Goal: Task Accomplishment & Management: Use online tool/utility

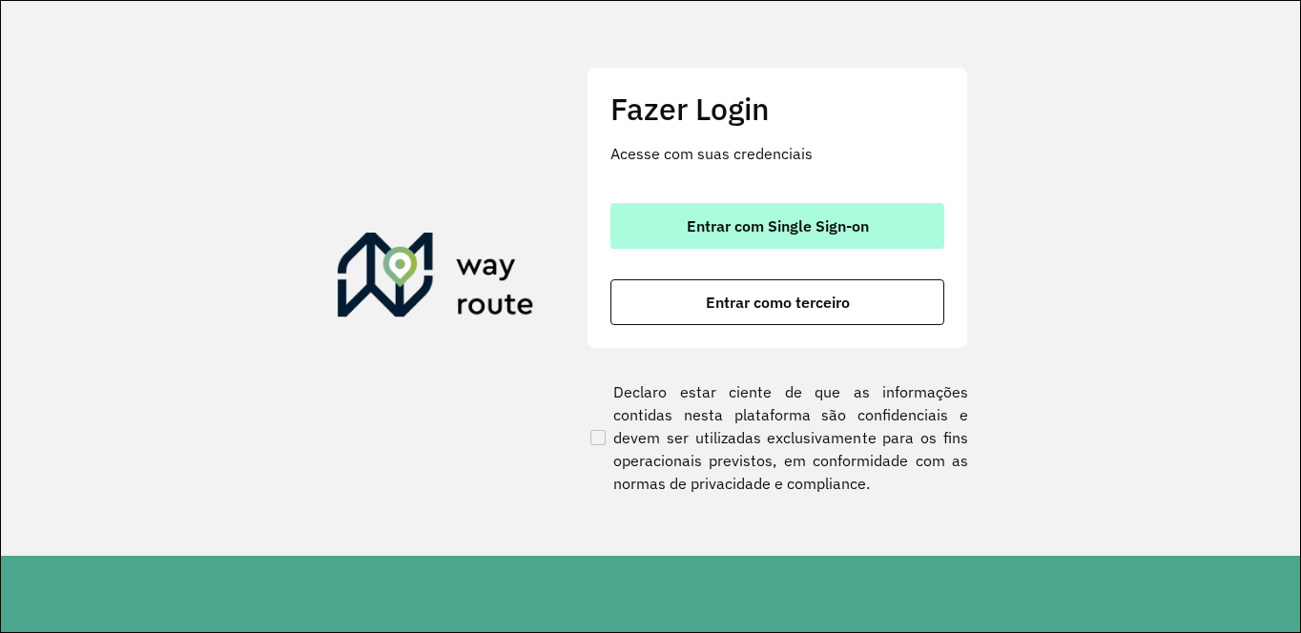
click at [705, 209] on button "Entrar com Single Sign-on" at bounding box center [777, 226] width 334 height 46
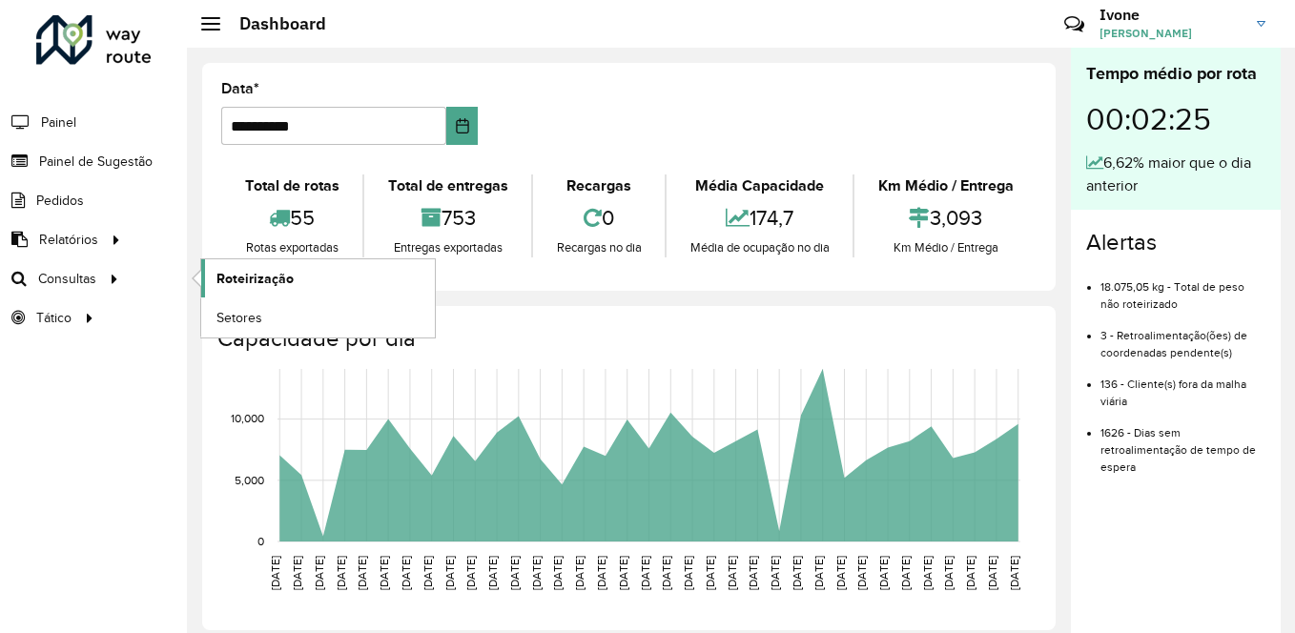
click at [239, 280] on span "Roteirização" at bounding box center [255, 279] width 77 height 20
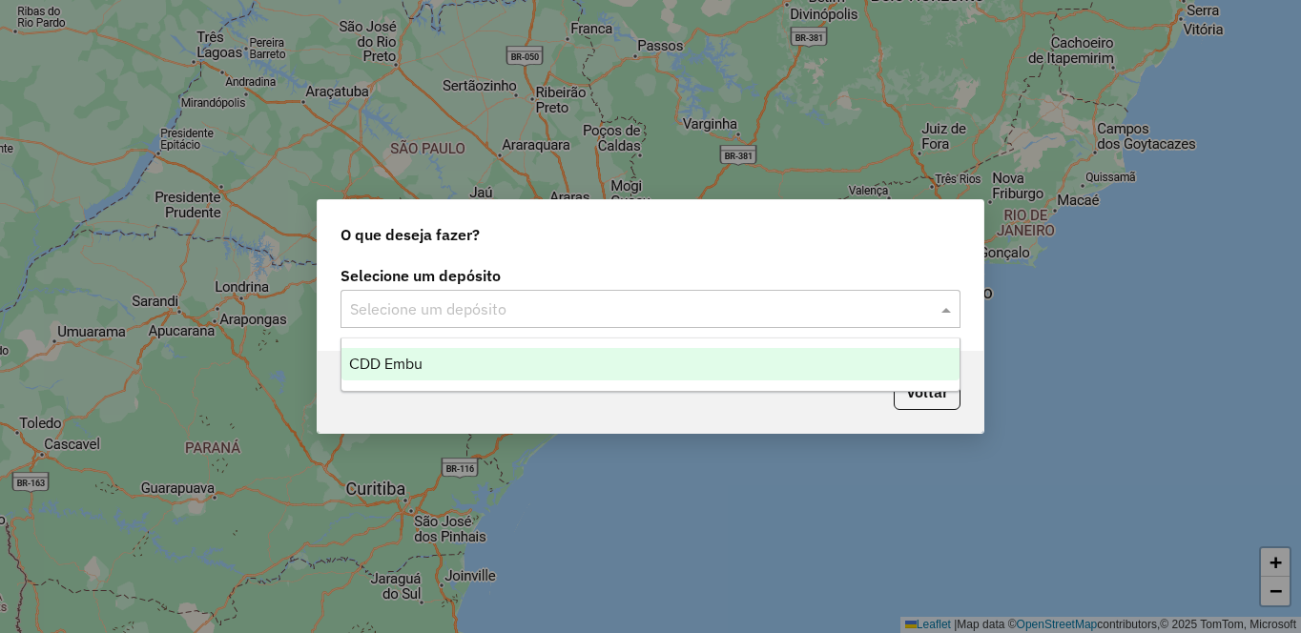
click at [419, 319] on input "text" at bounding box center [631, 310] width 563 height 23
click at [393, 368] on span "CDD Embu" at bounding box center [385, 364] width 73 height 16
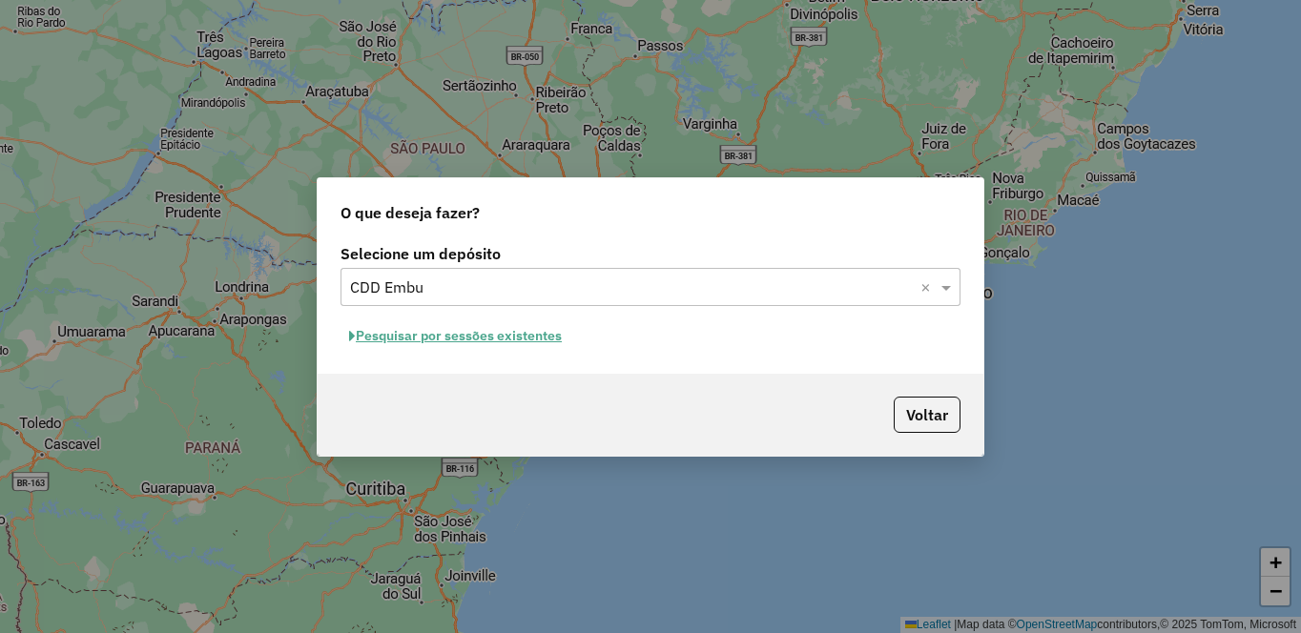
click at [442, 336] on button "Pesquisar por sessões existentes" at bounding box center [456, 336] width 230 height 30
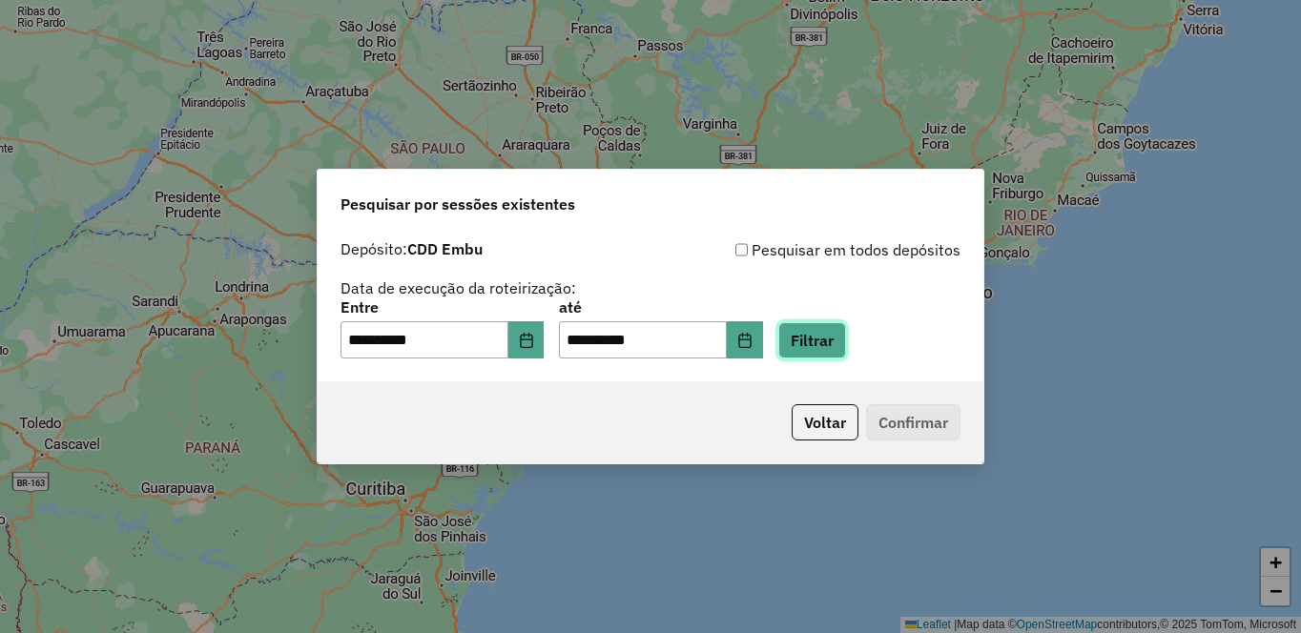
click at [846, 345] on button "Filtrar" at bounding box center [812, 340] width 68 height 36
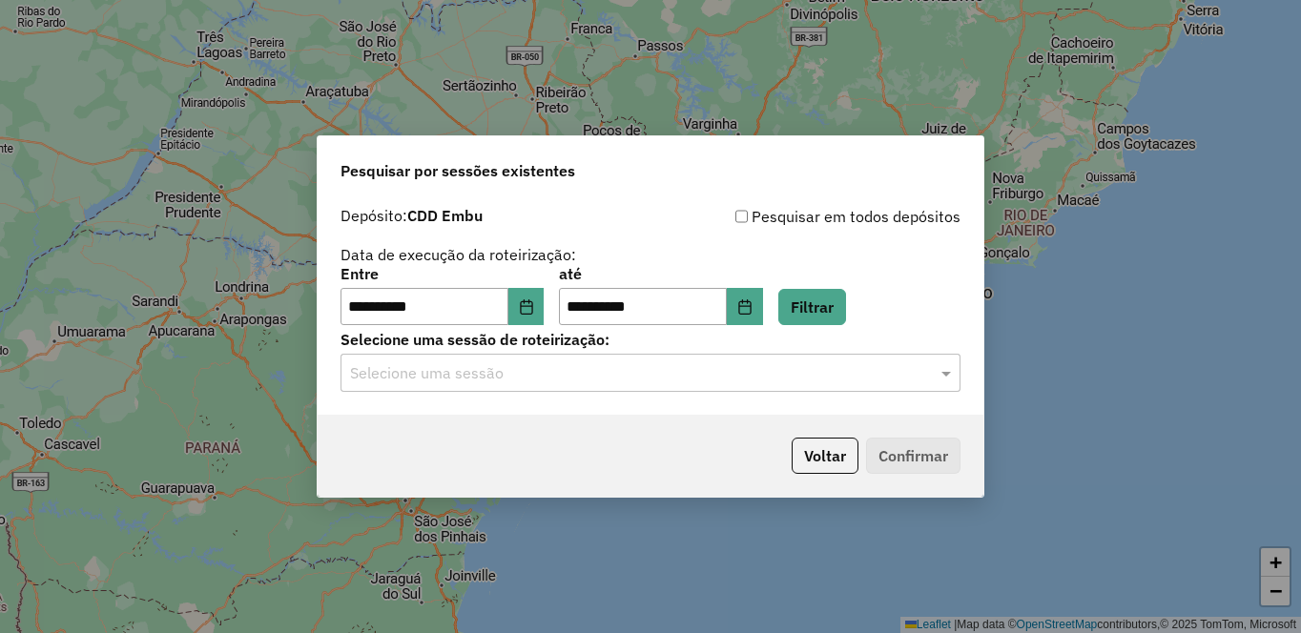
click at [409, 375] on input "text" at bounding box center [631, 373] width 563 height 23
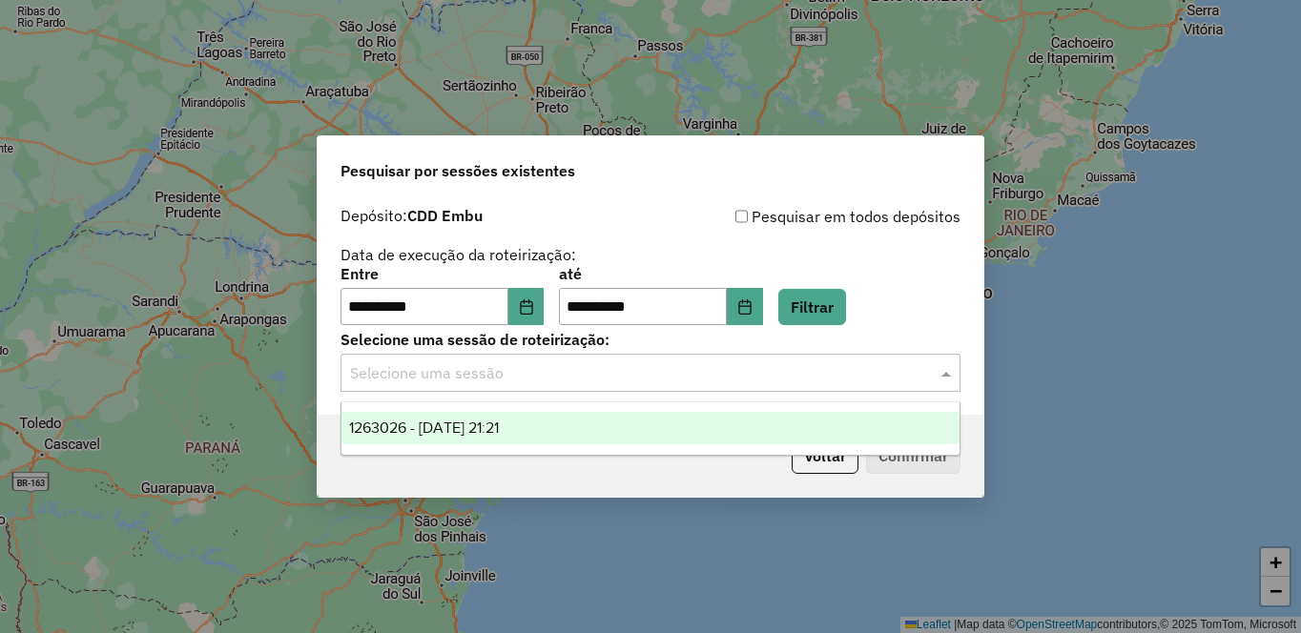
click at [401, 414] on div "1263026 - 10/09/2025 21:21" at bounding box center [650, 428] width 618 height 32
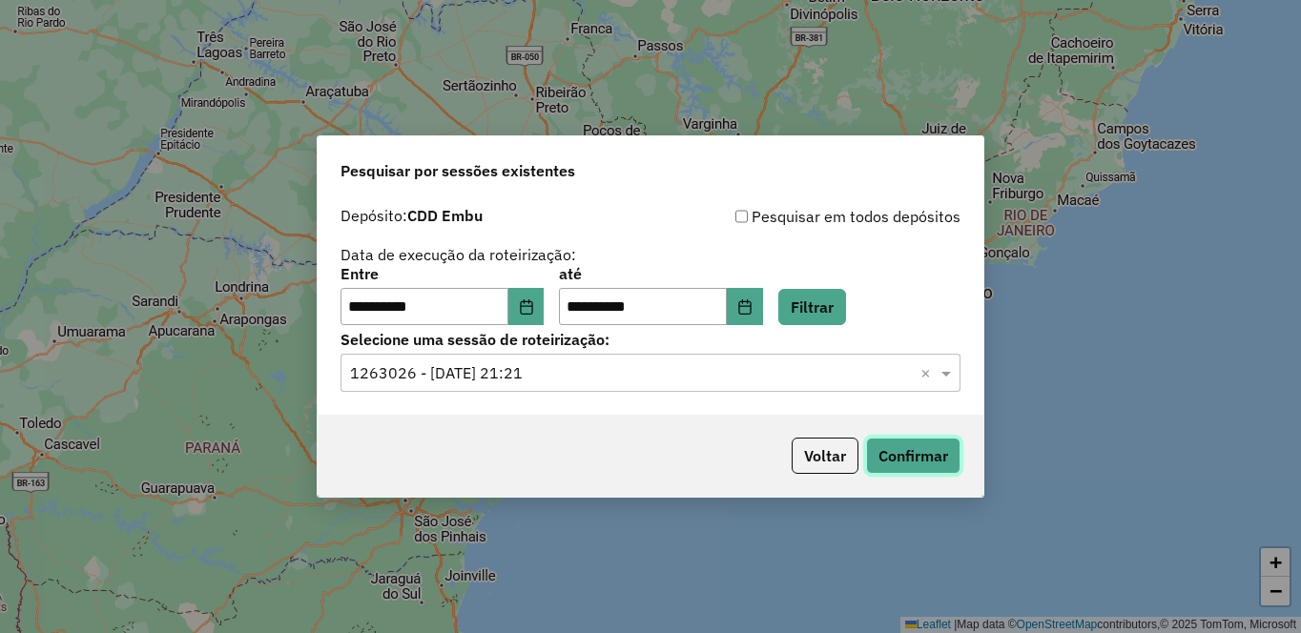
click at [923, 449] on button "Confirmar" at bounding box center [913, 456] width 94 height 36
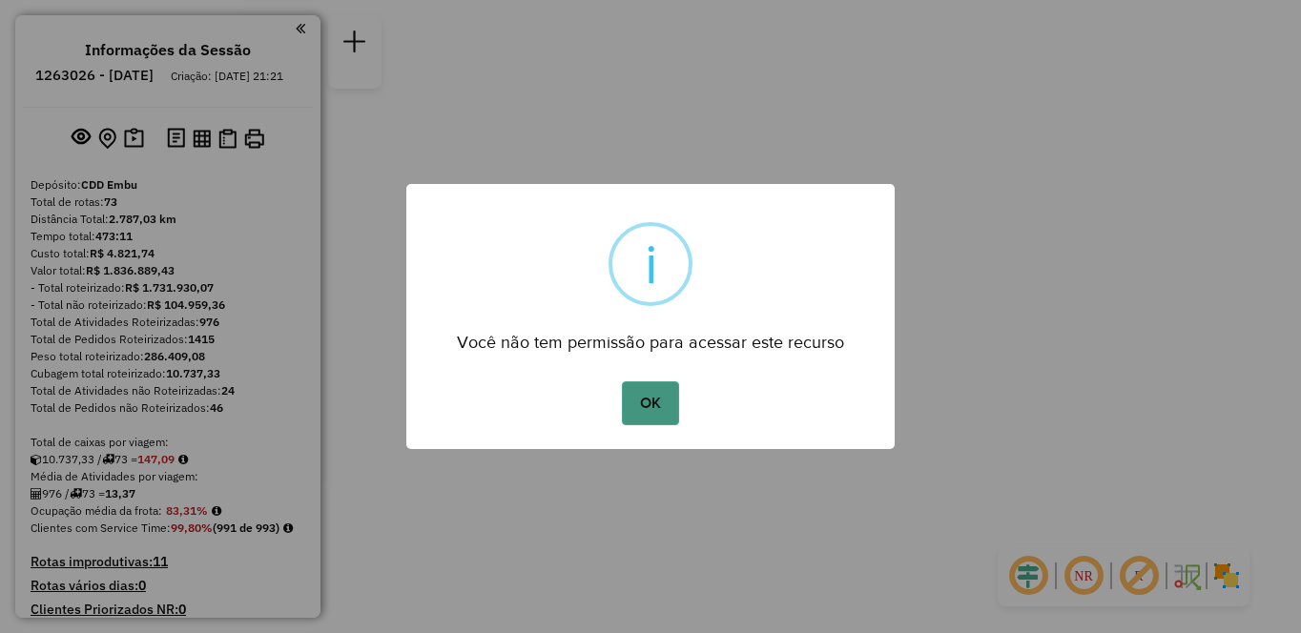
click at [655, 399] on button "OK" at bounding box center [650, 404] width 56 height 44
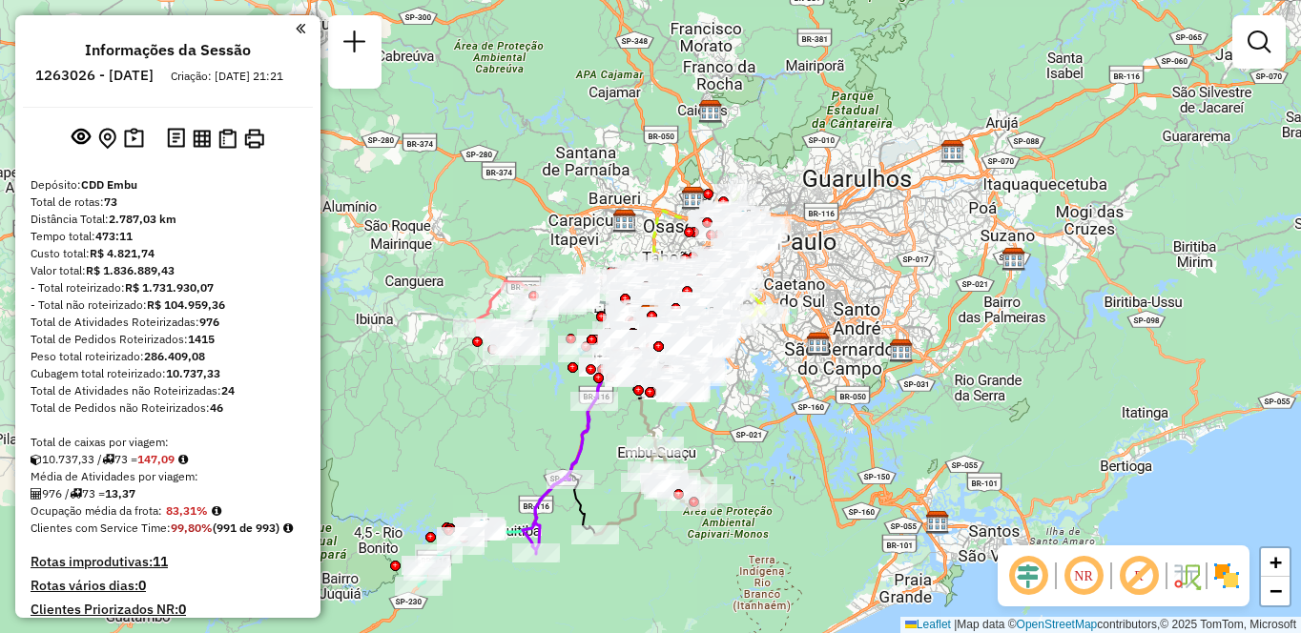
click at [1227, 576] on img at bounding box center [1226, 576] width 31 height 31
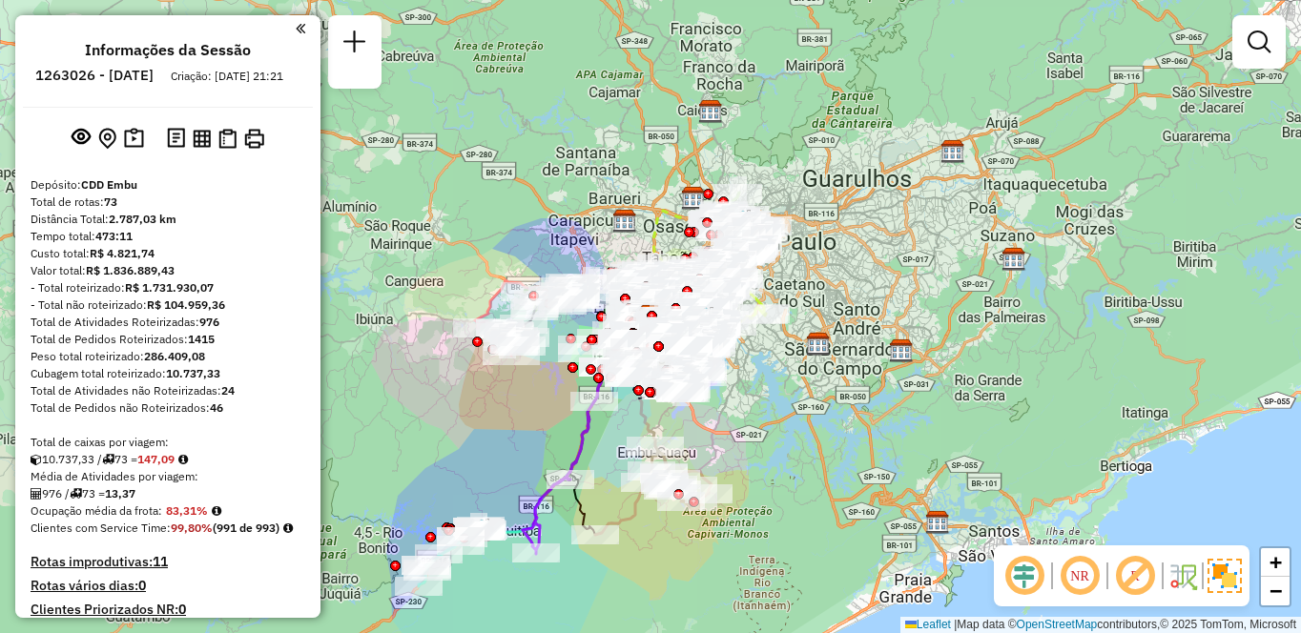
click at [1125, 577] on em at bounding box center [1135, 576] width 46 height 46
click at [1073, 582] on em at bounding box center [1080, 576] width 46 height 46
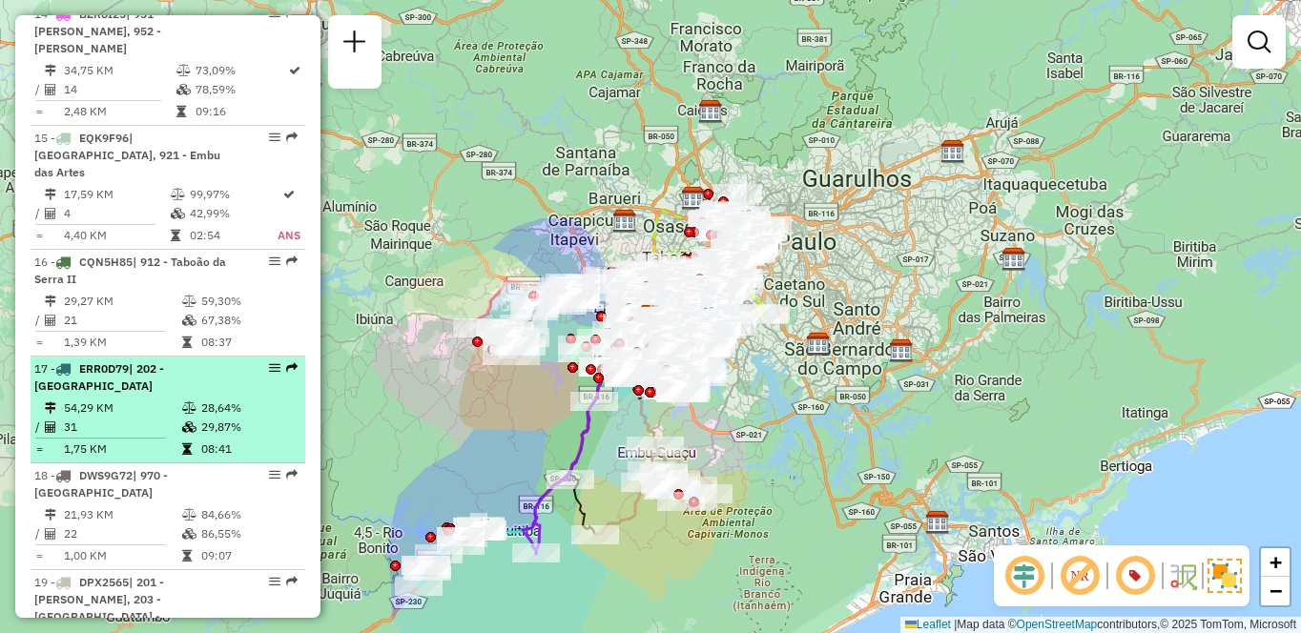
select select "**********"
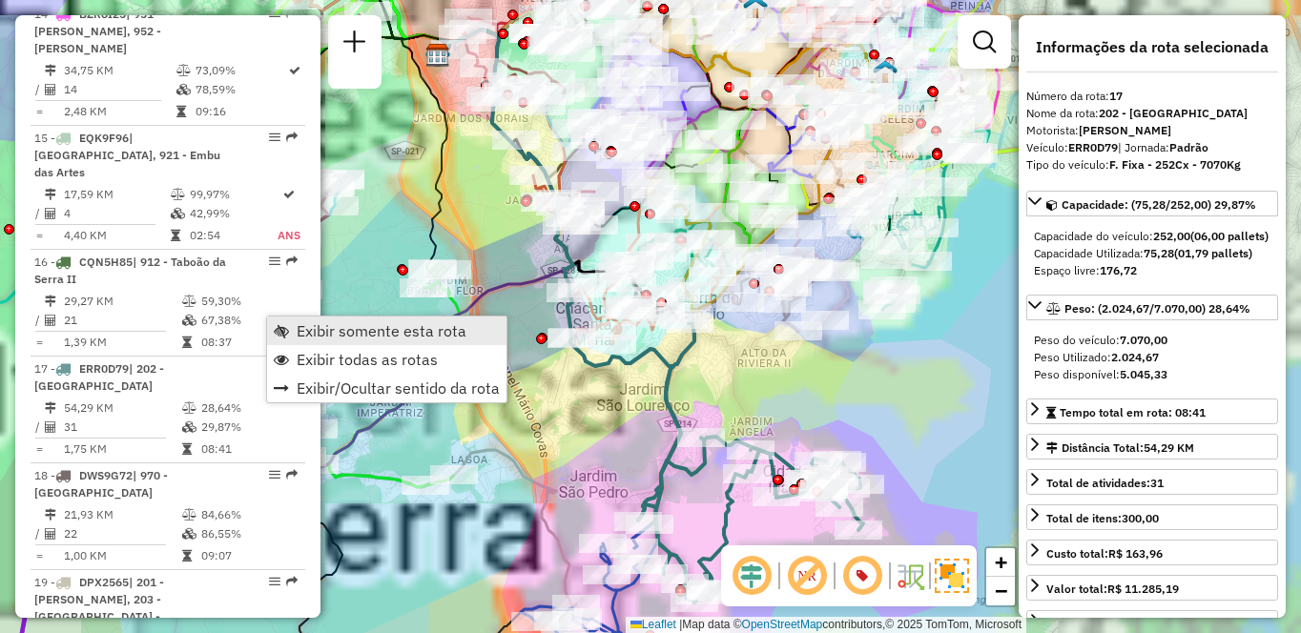
click at [339, 335] on span "Exibir somente esta rota" at bounding box center [382, 330] width 170 height 15
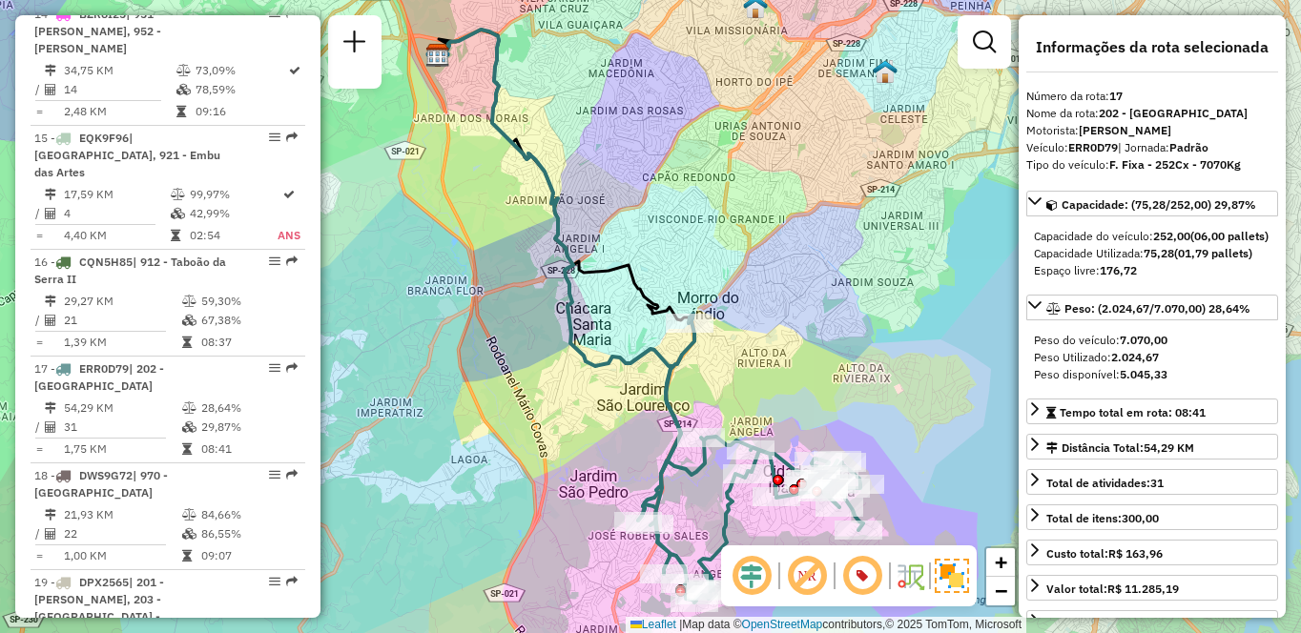
drag, startPoint x: 540, startPoint y: 439, endPoint x: 536, endPoint y: 418, distance: 21.3
click at [538, 431] on div "Janela de atendimento Grade de atendimento Capacidade Transportadoras Veículos …" at bounding box center [650, 316] width 1301 height 633
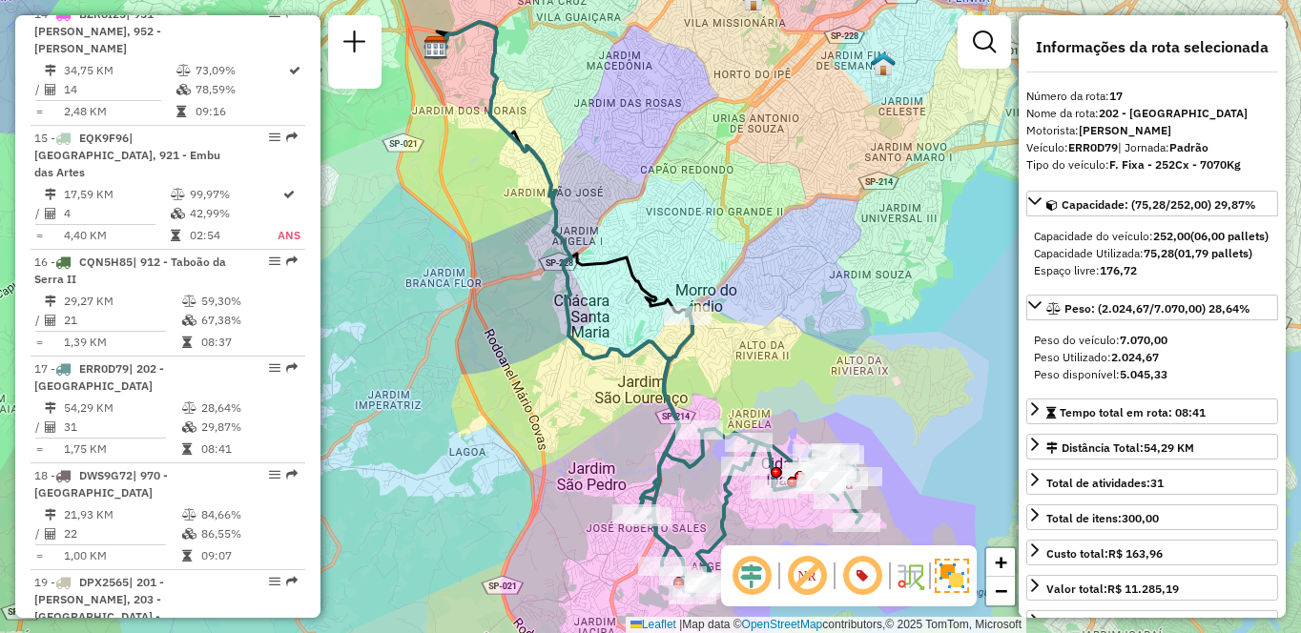
click at [530, 366] on div "Janela de atendimento Grade de atendimento Capacidade Transportadoras Veículos …" at bounding box center [650, 316] width 1301 height 633
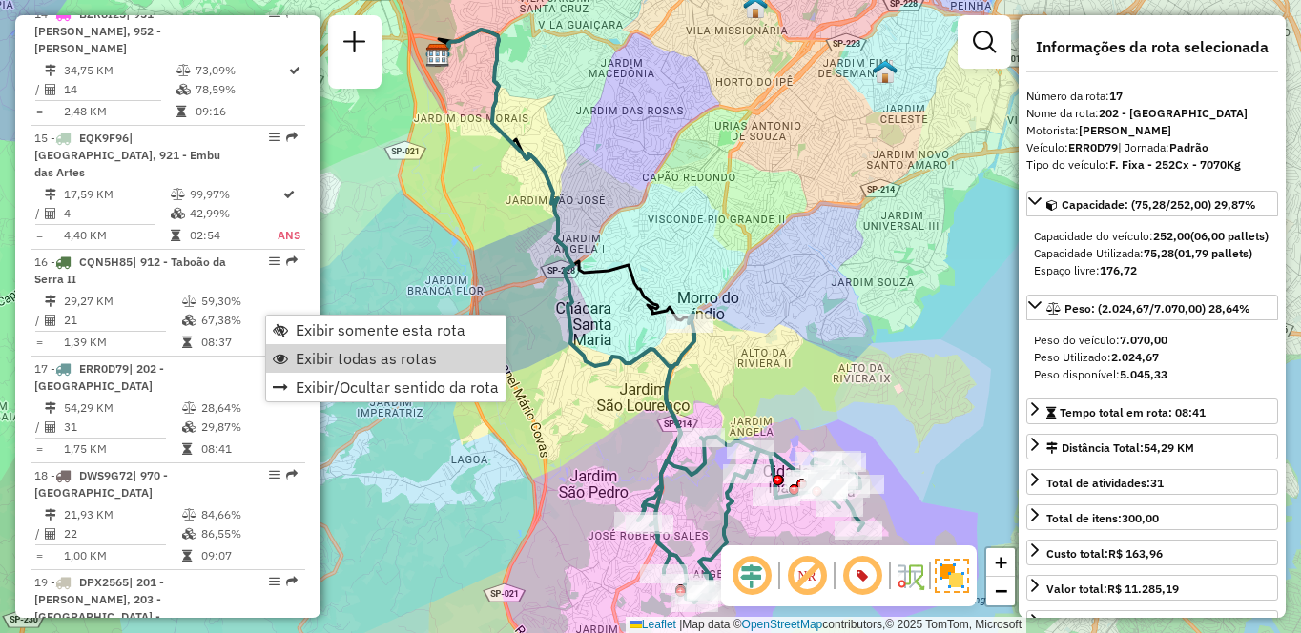
click at [328, 361] on span "Exibir todas as rotas" at bounding box center [366, 358] width 141 height 15
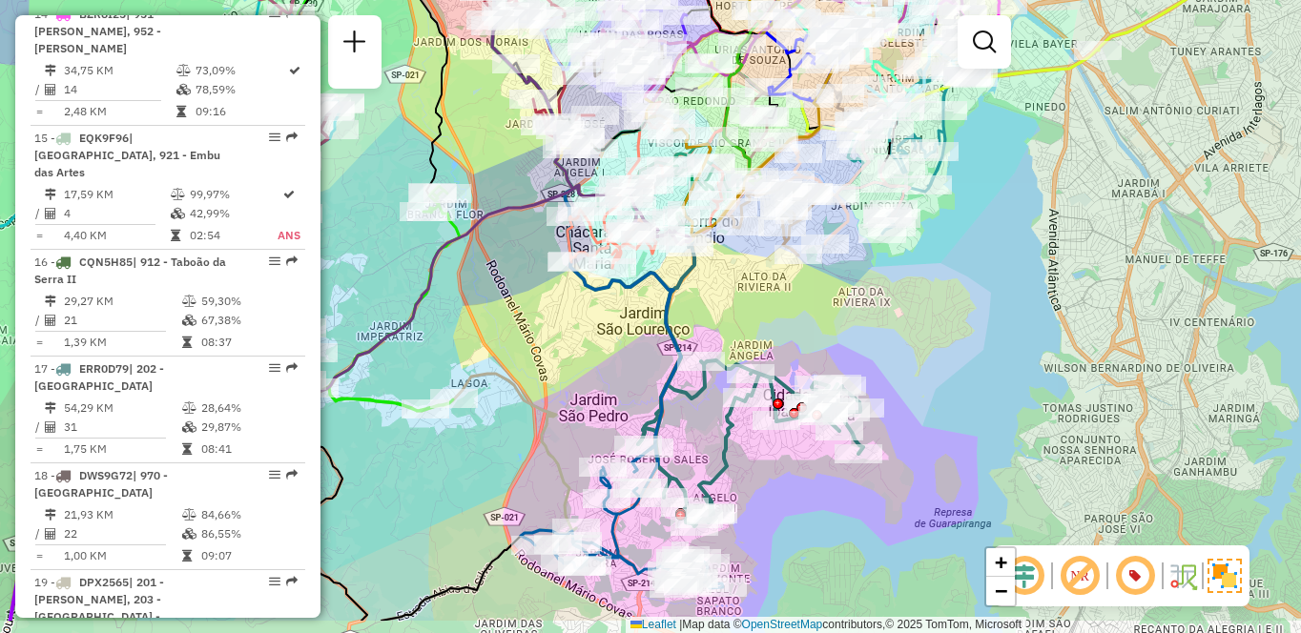
drag, startPoint x: 589, startPoint y: 457, endPoint x: 590, endPoint y: 398, distance: 59.1
click at [590, 398] on div "Janela de atendimento Grade de atendimento Capacidade Transportadoras Veículos …" at bounding box center [650, 316] width 1301 height 633
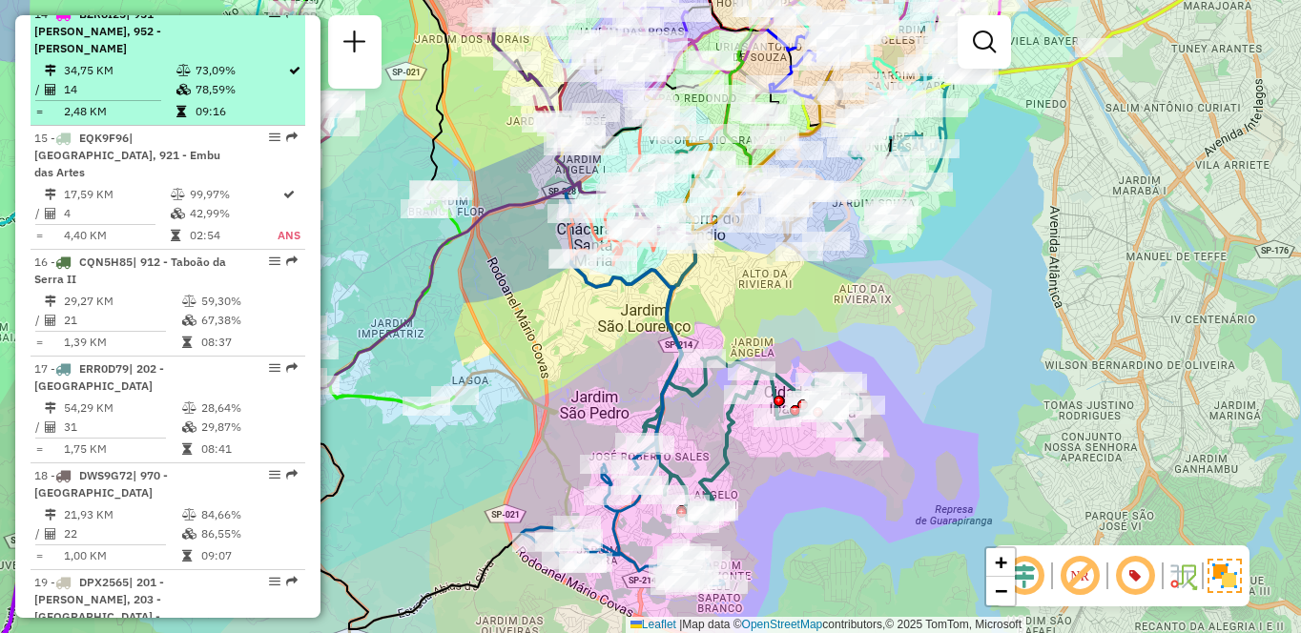
scroll to position [1312, 0]
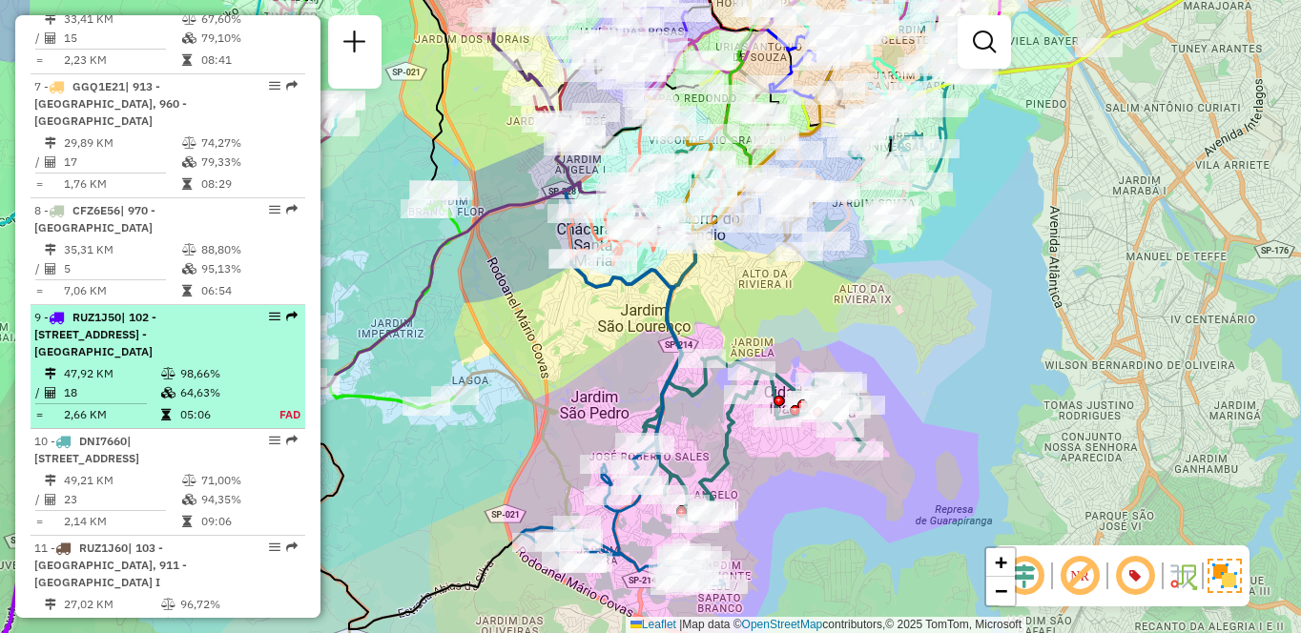
click at [179, 370] on td "98,66%" at bounding box center [218, 373] width 79 height 19
select select "**********"
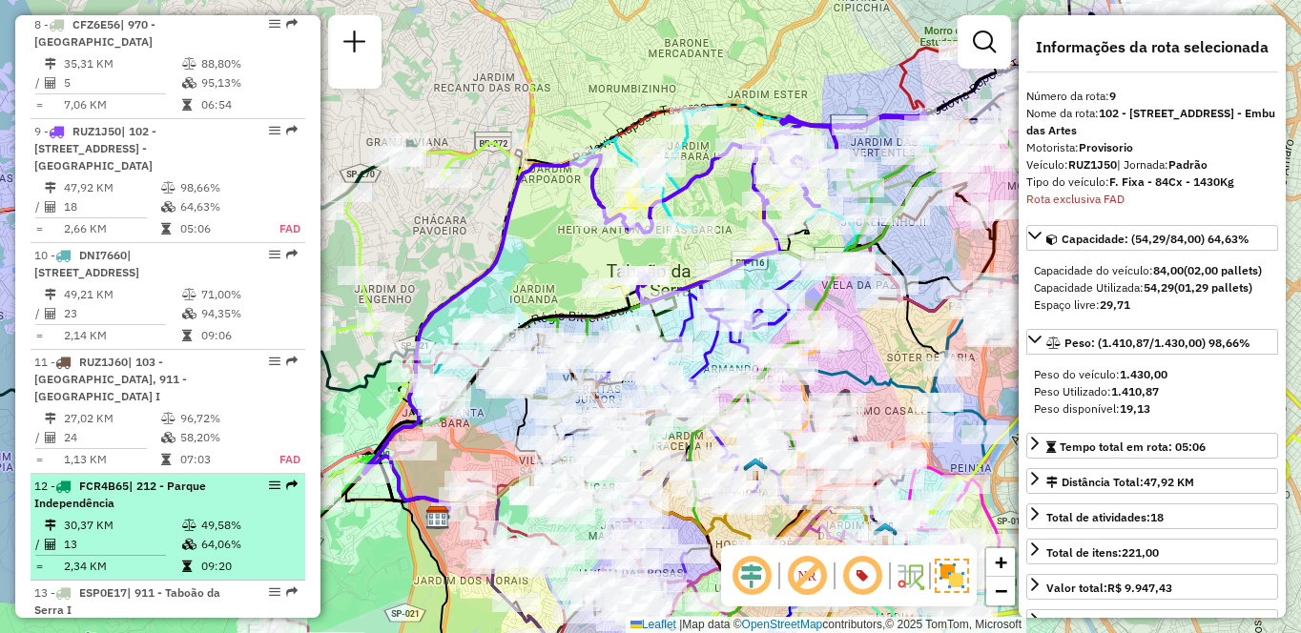
scroll to position [1602, 0]
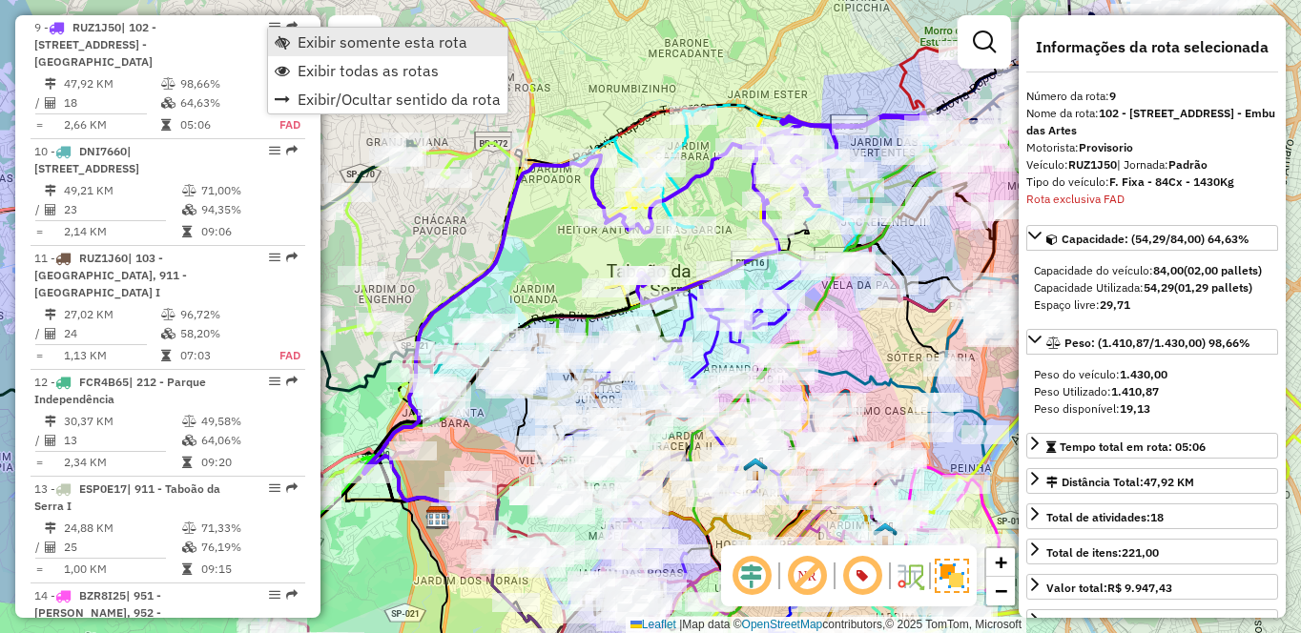
click at [303, 42] on span "Exibir somente esta rota" at bounding box center [383, 41] width 170 height 15
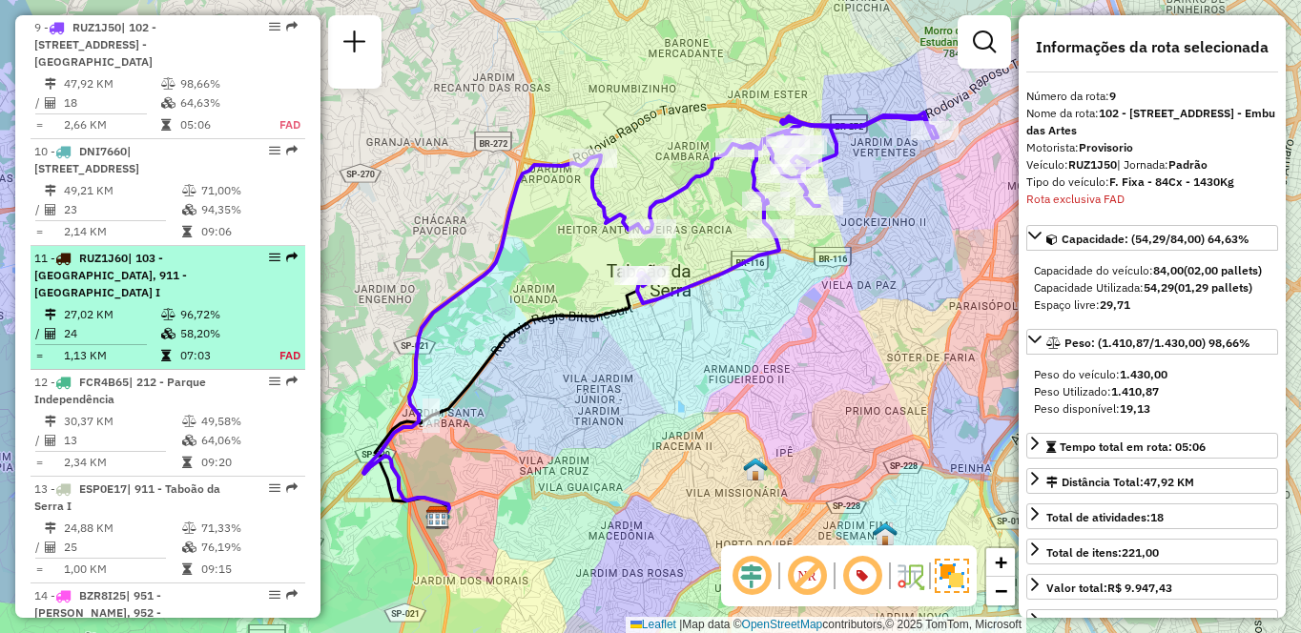
click at [113, 305] on td "27,02 KM" at bounding box center [111, 314] width 97 height 19
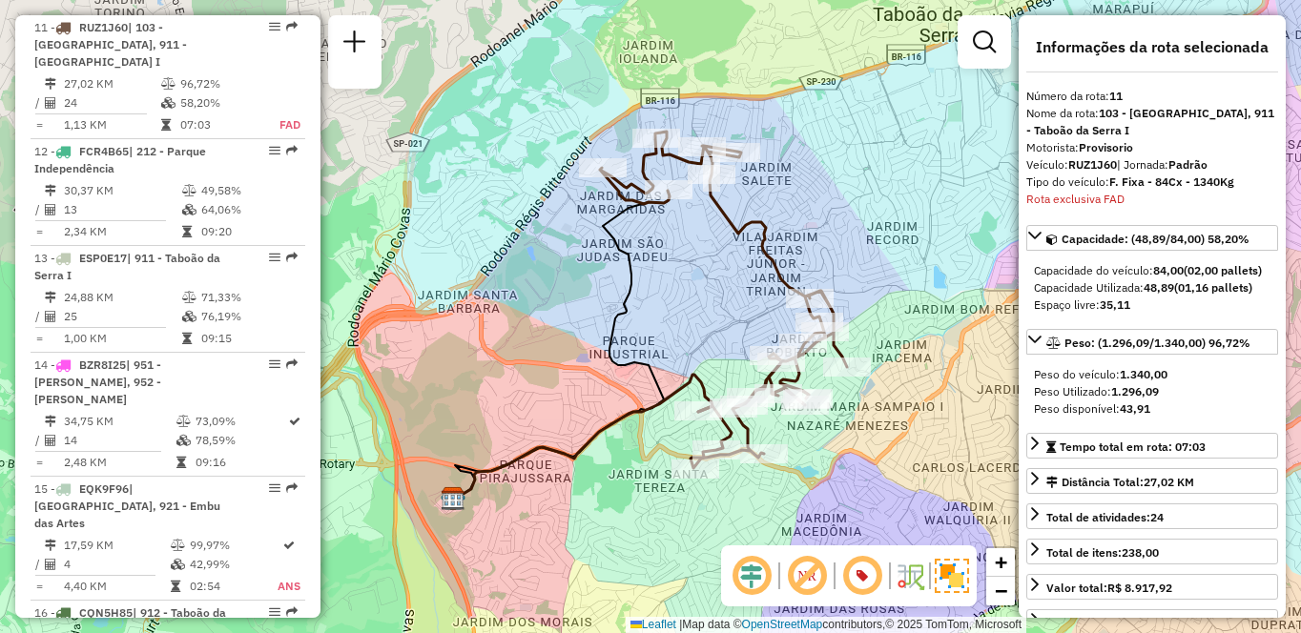
scroll to position [4159, 0]
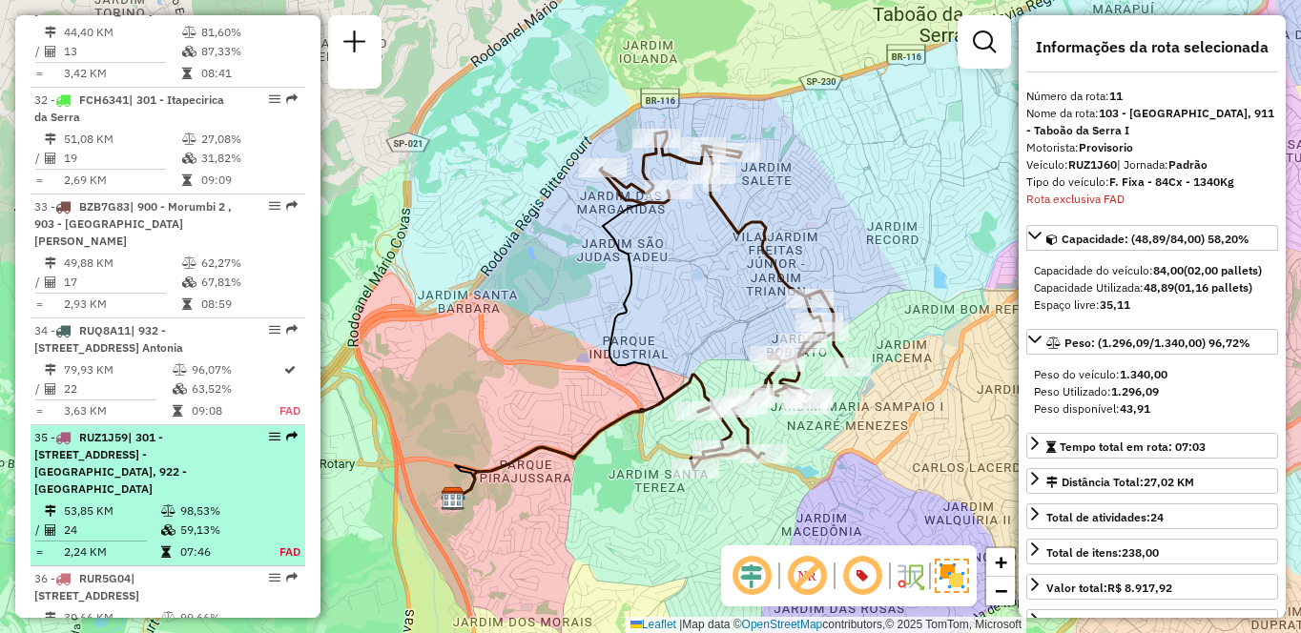
click at [120, 521] on td "24" at bounding box center [111, 530] width 97 height 19
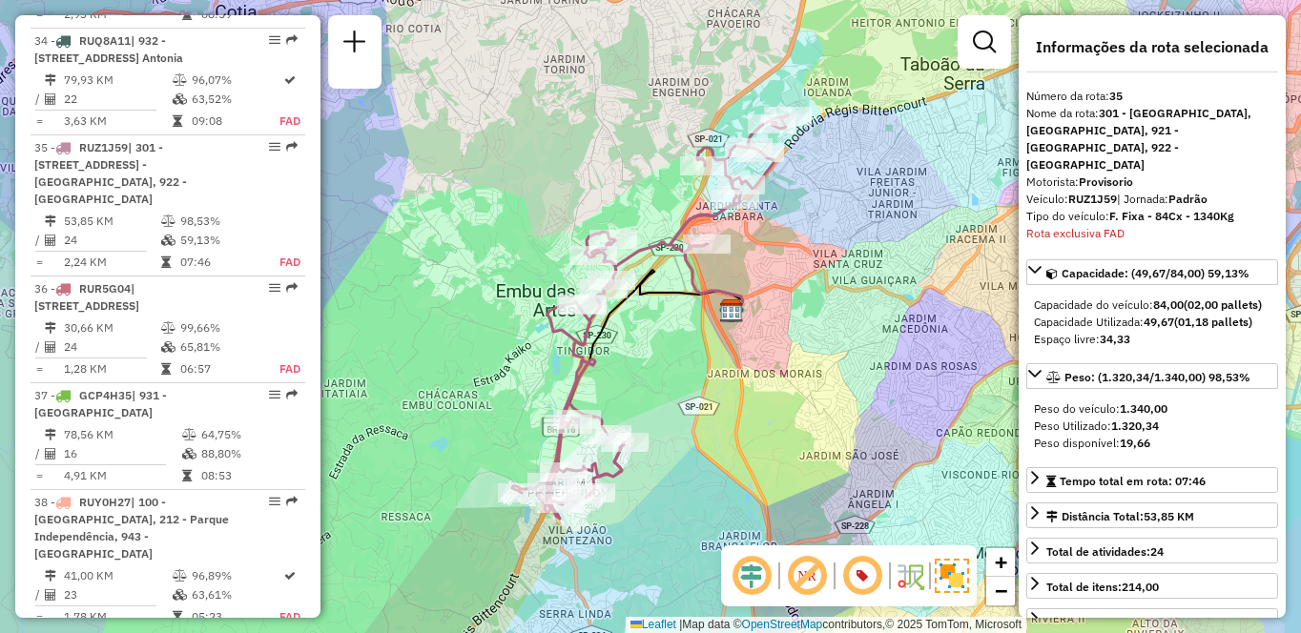
scroll to position [4035, 0]
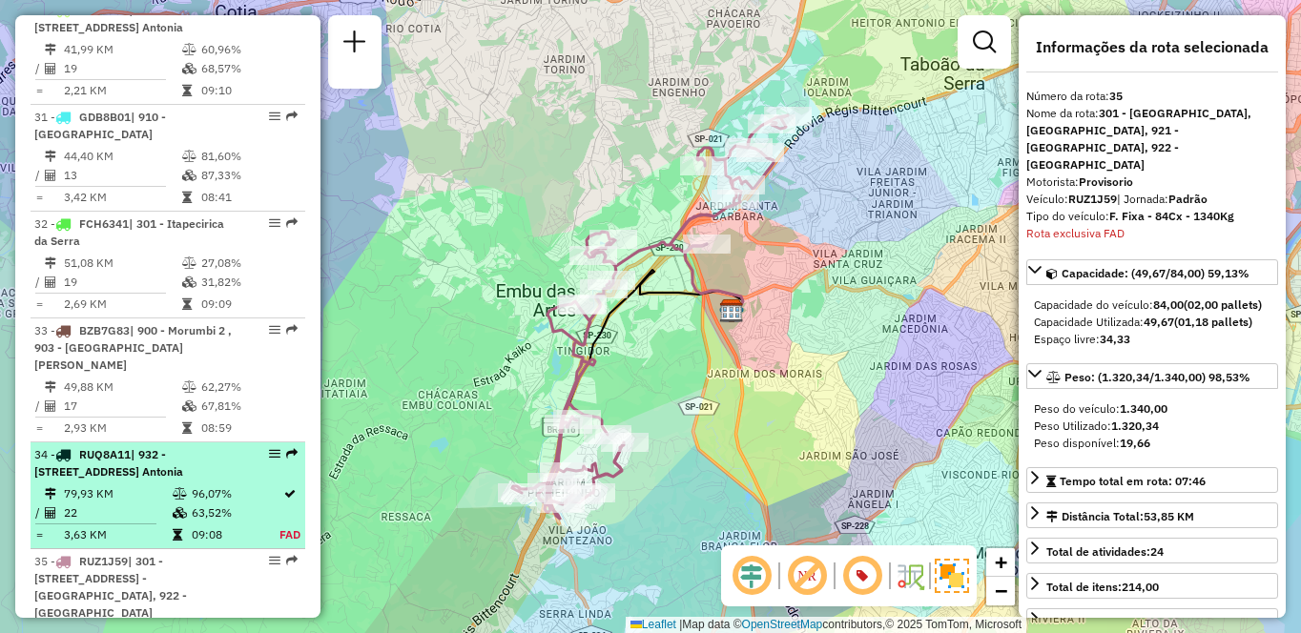
click at [100, 446] on div "34 - RUQ8A11 | 932 - [GEOGRAPHIC_DATA], 933 - [GEOGRAPHIC_DATA]" at bounding box center [135, 463] width 202 height 34
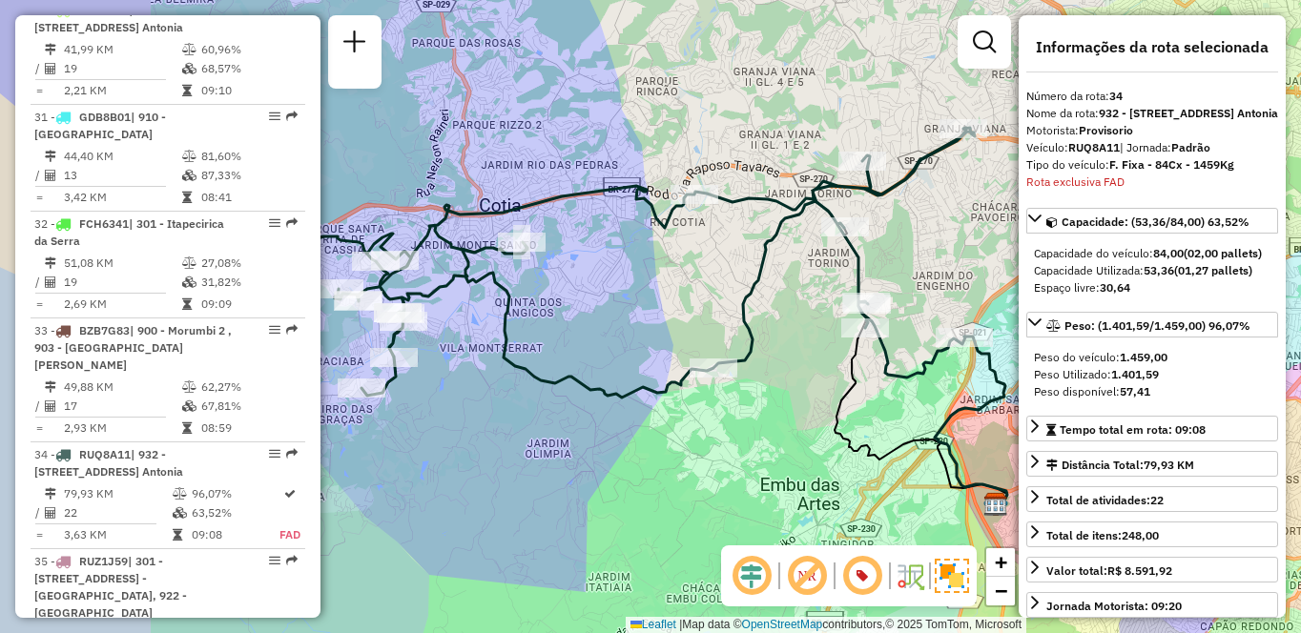
scroll to position [4325, 0]
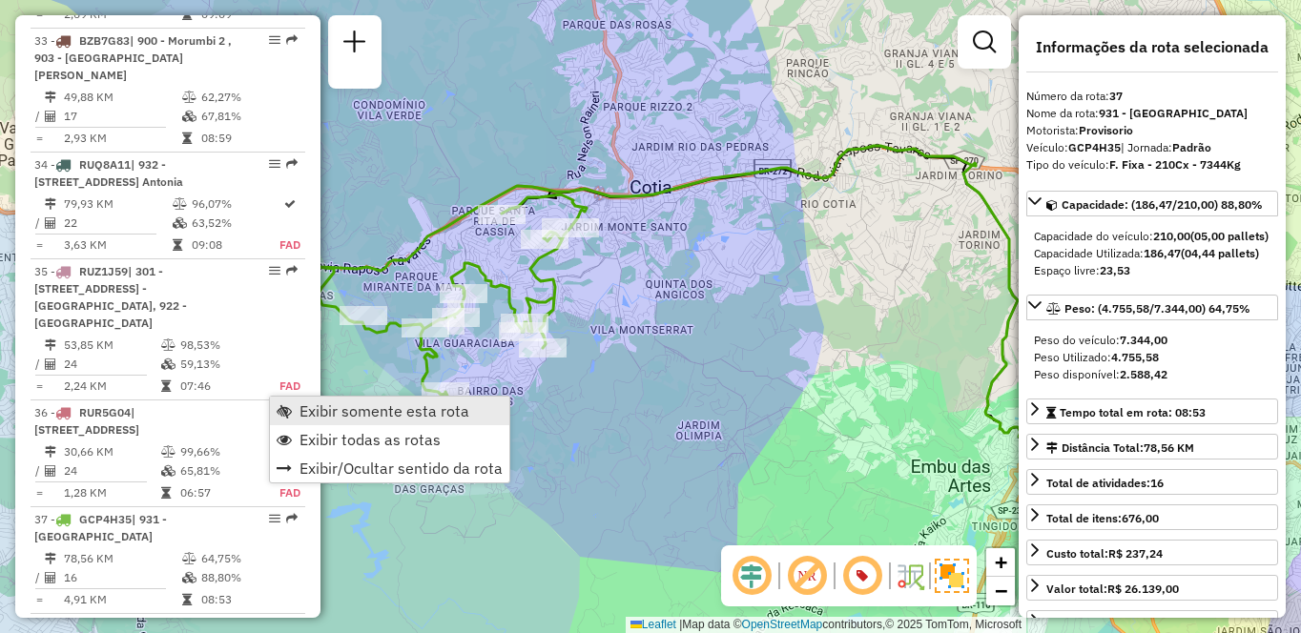
click at [315, 408] on span "Exibir somente esta rota" at bounding box center [384, 410] width 170 height 15
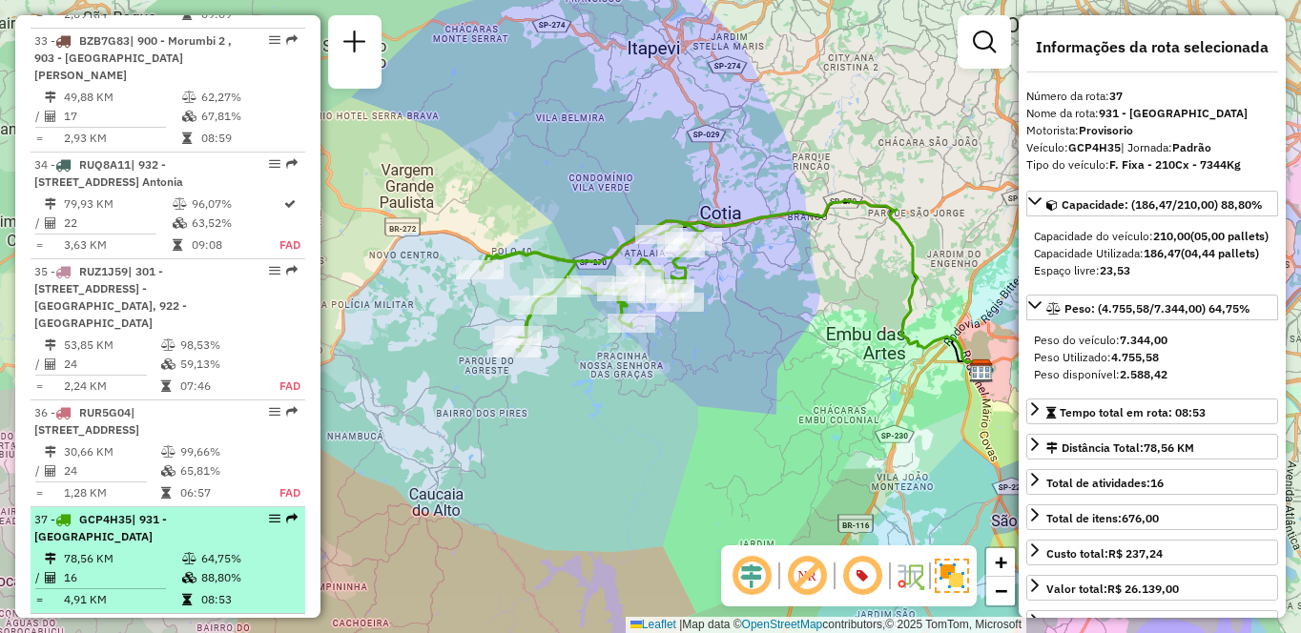
click at [228, 549] on td "64,75%" at bounding box center [248, 558] width 96 height 19
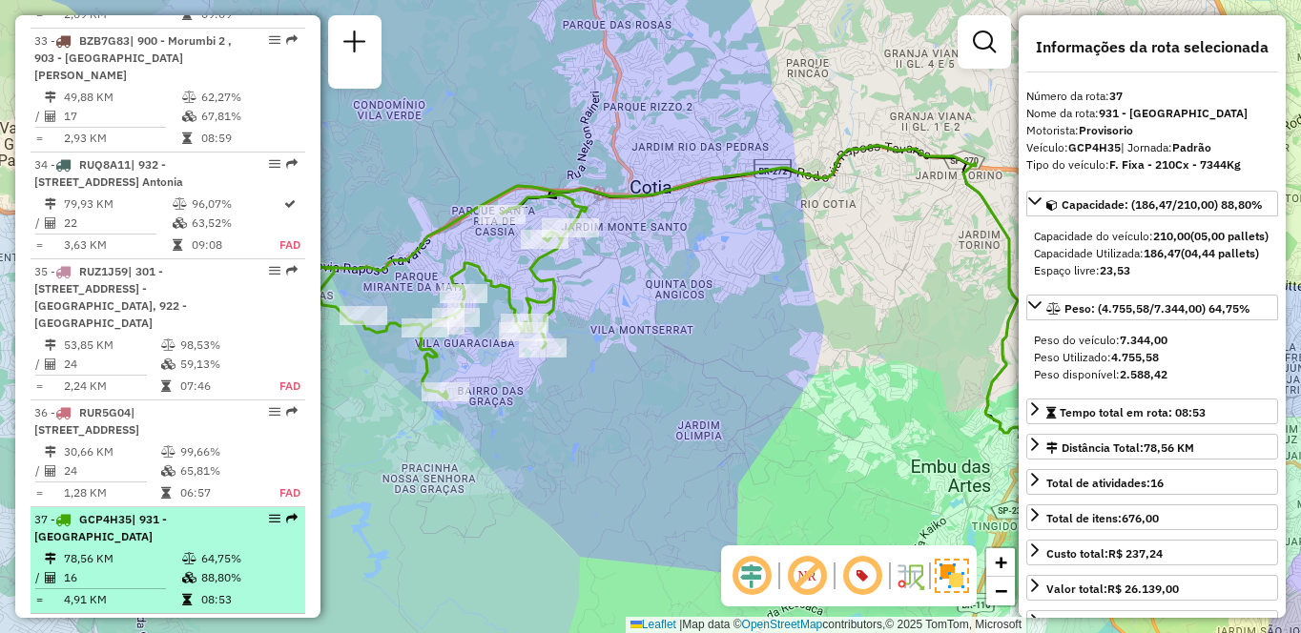
click at [88, 549] on td "78,56 KM" at bounding box center [122, 558] width 118 height 19
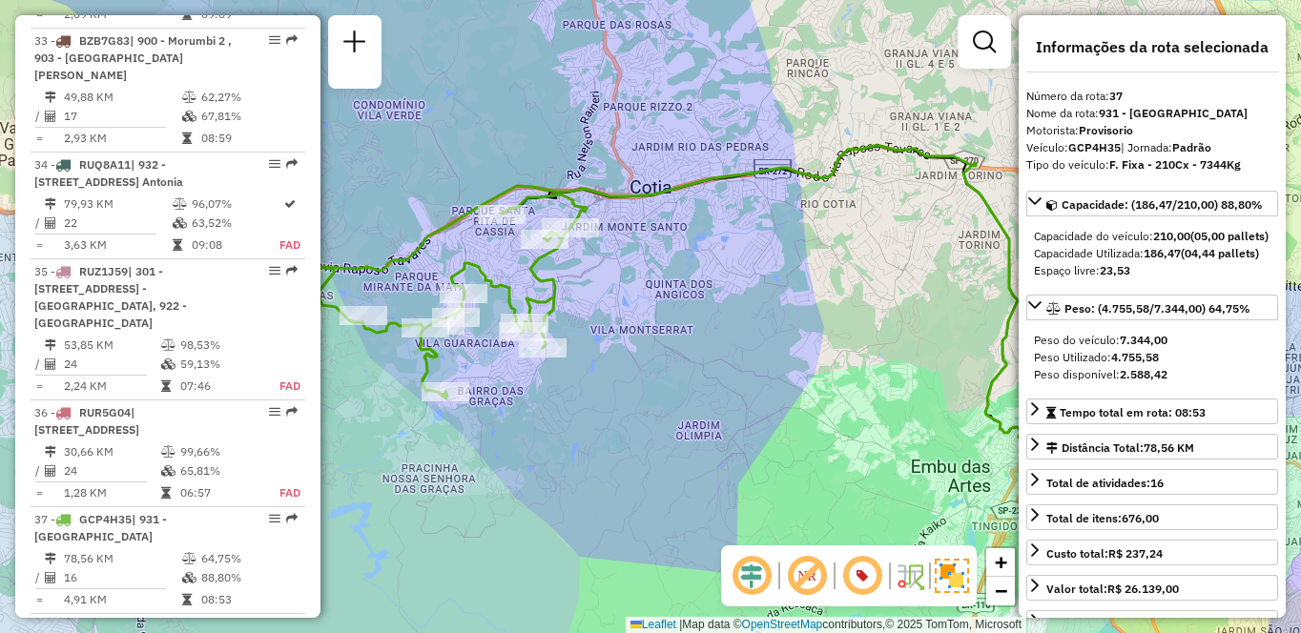
scroll to position [3590, 0]
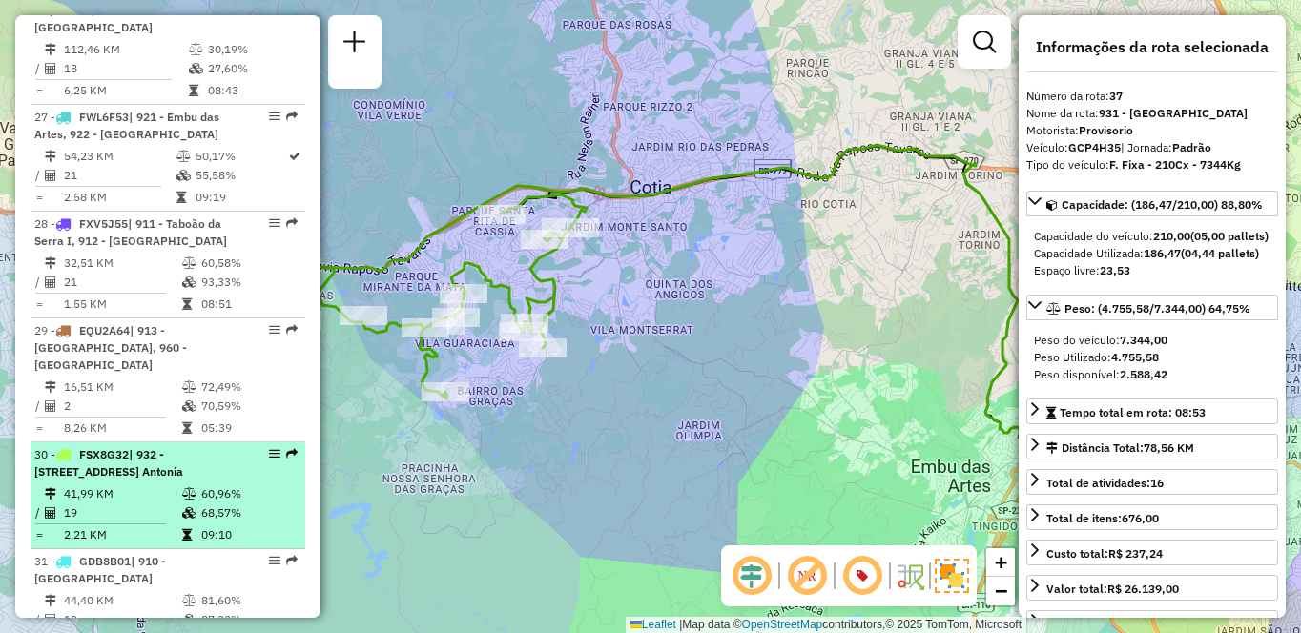
click at [147, 446] on div "30 - FSX8G32 | 932 - [STREET_ADDRESS] Antonia" at bounding box center [135, 463] width 202 height 34
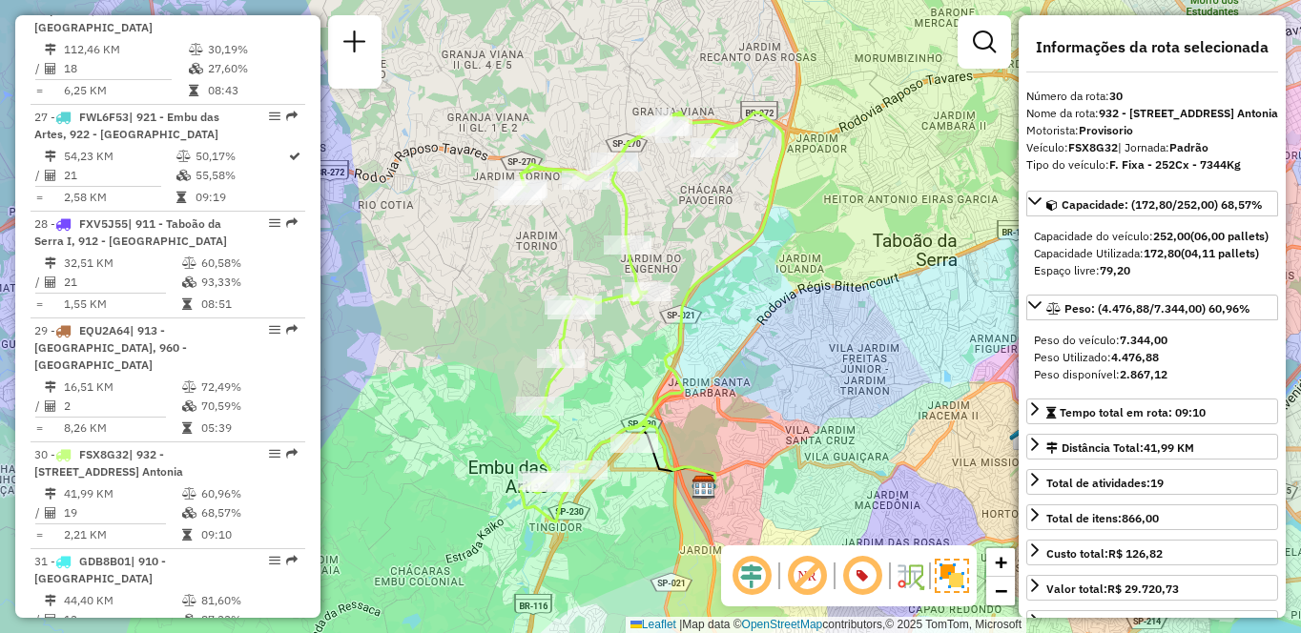
scroll to position [4655, 0]
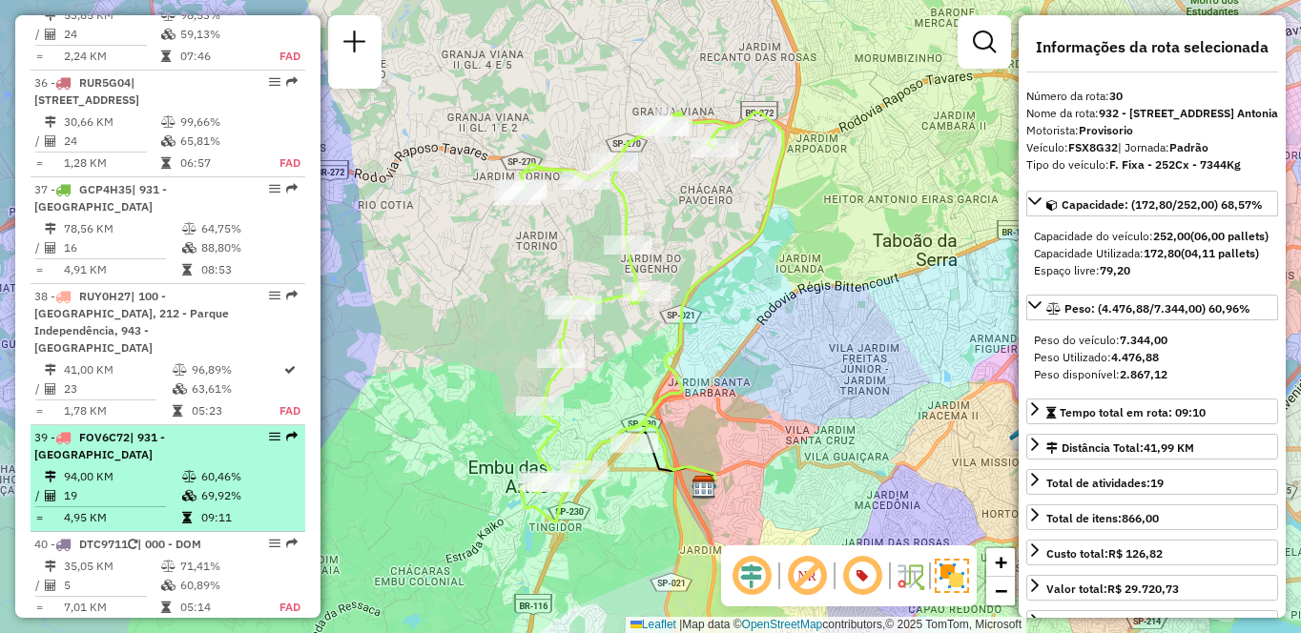
click at [181, 429] on div "39 - FOV6C72 | 931 - [GEOGRAPHIC_DATA]" at bounding box center [135, 446] width 202 height 34
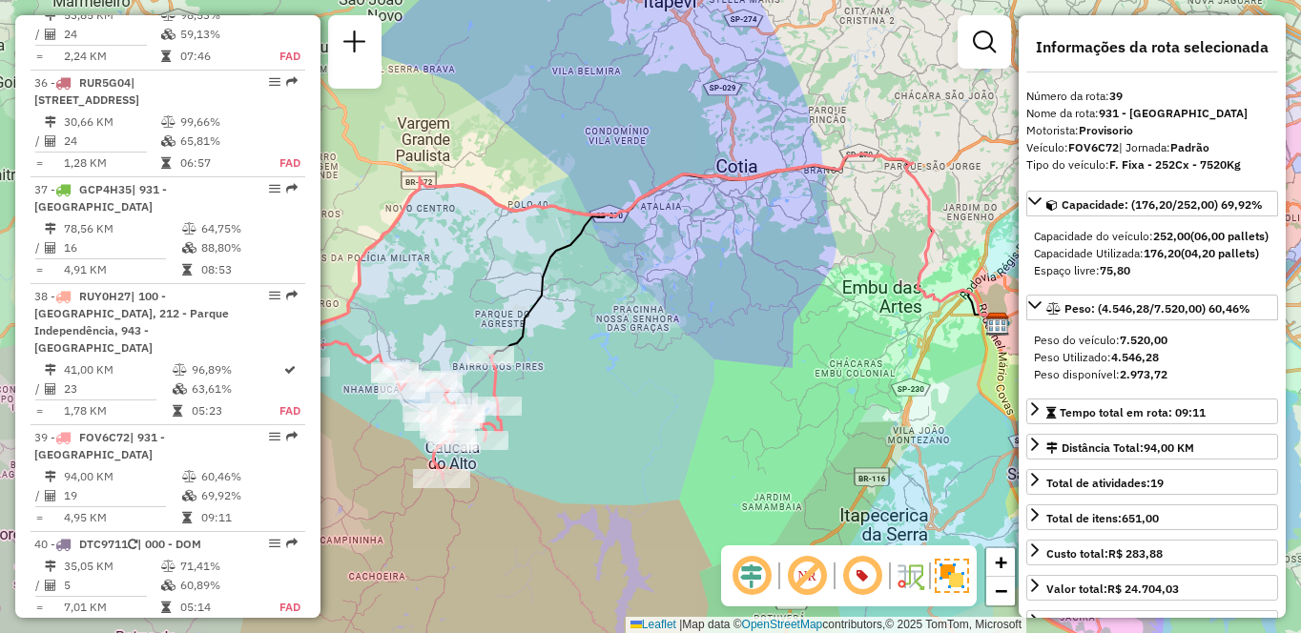
scroll to position [2398, 0]
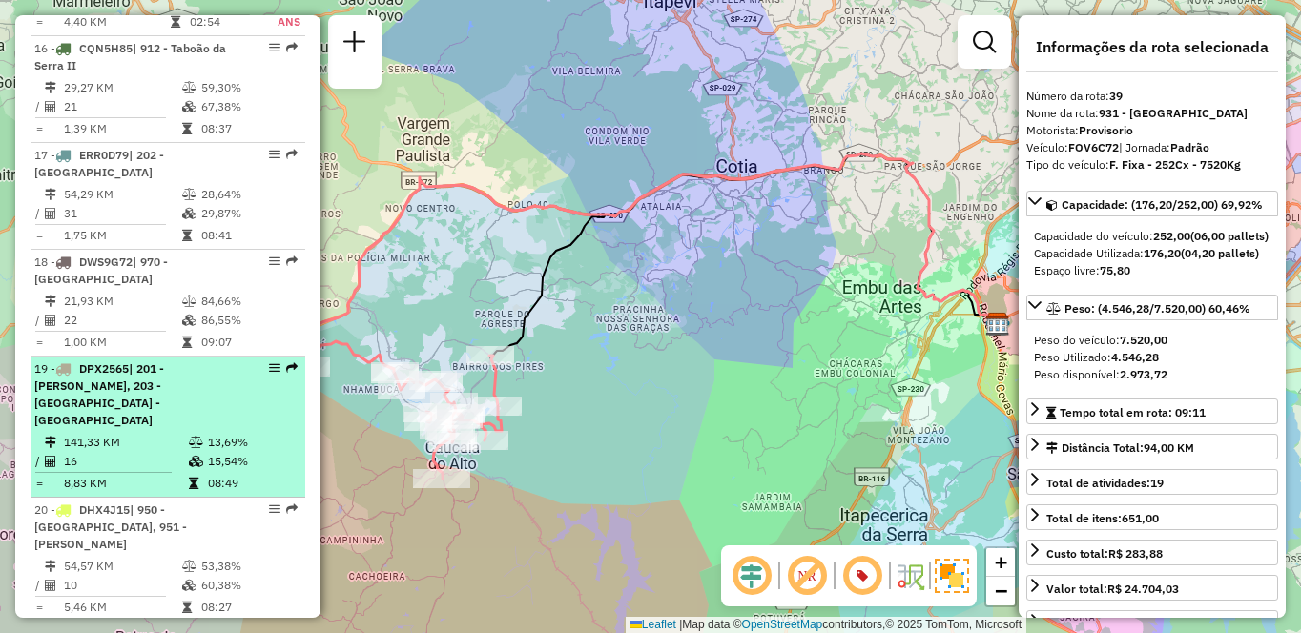
click at [164, 361] on span "| 201 - [PERSON_NAME], 203 - [GEOGRAPHIC_DATA] - [GEOGRAPHIC_DATA]" at bounding box center [99, 394] width 130 height 66
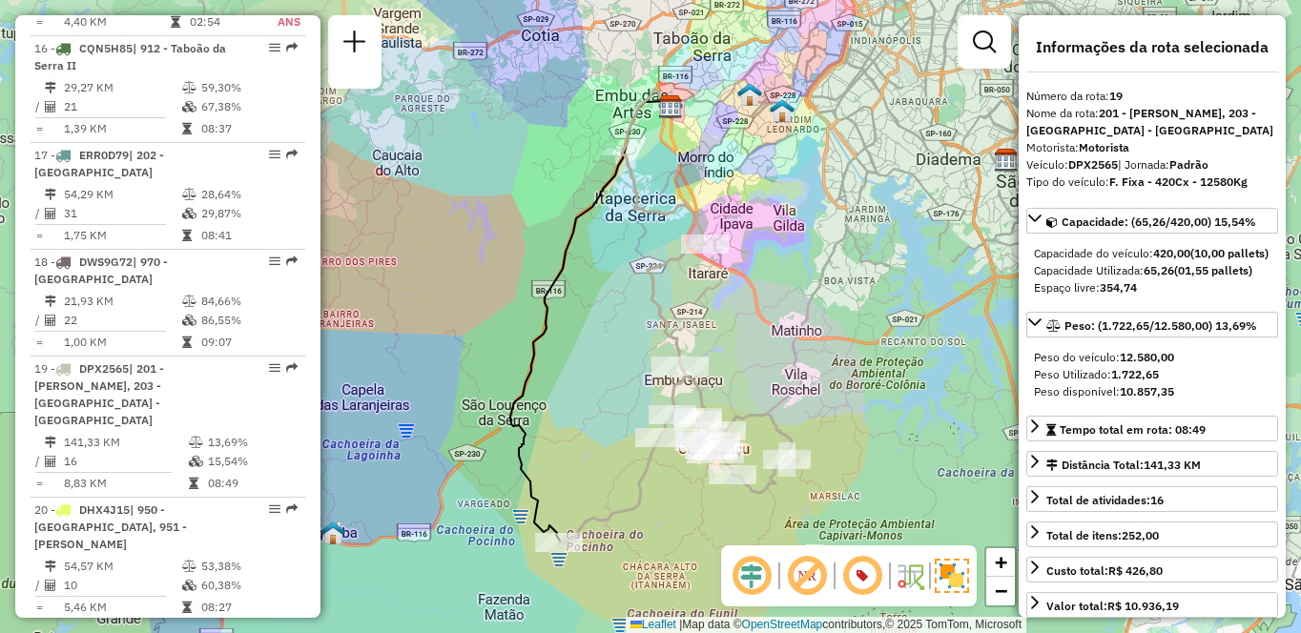
scroll to position [1206, 0]
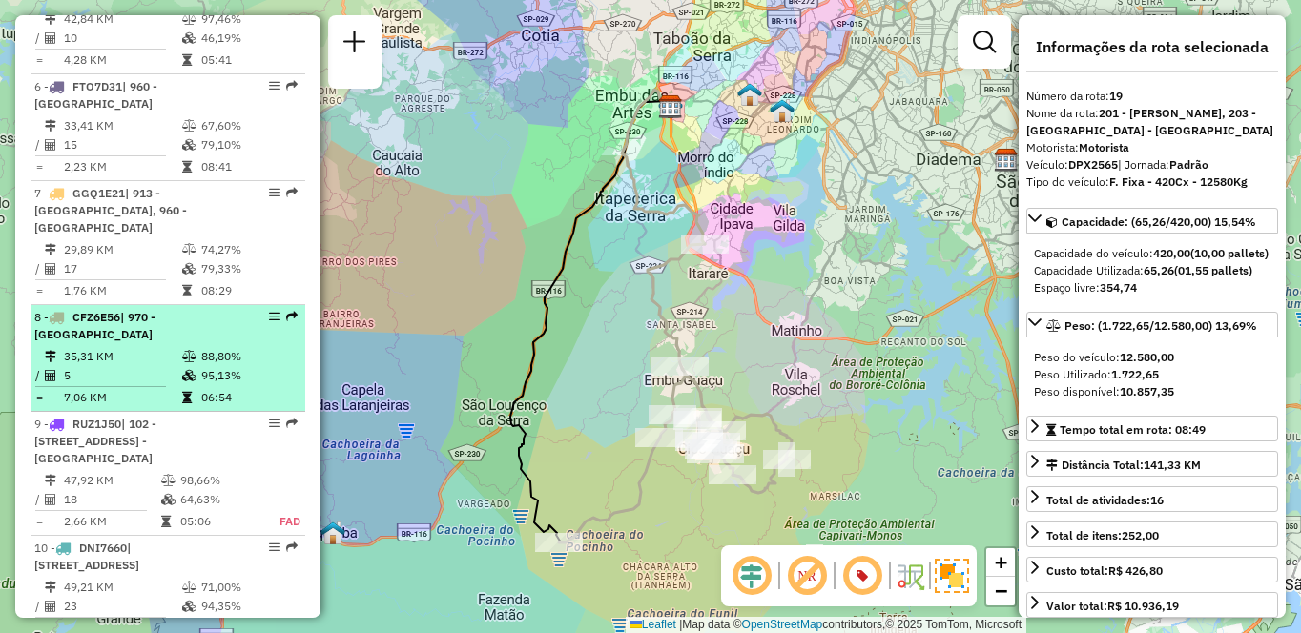
click at [118, 348] on td "35,31 KM" at bounding box center [122, 356] width 118 height 19
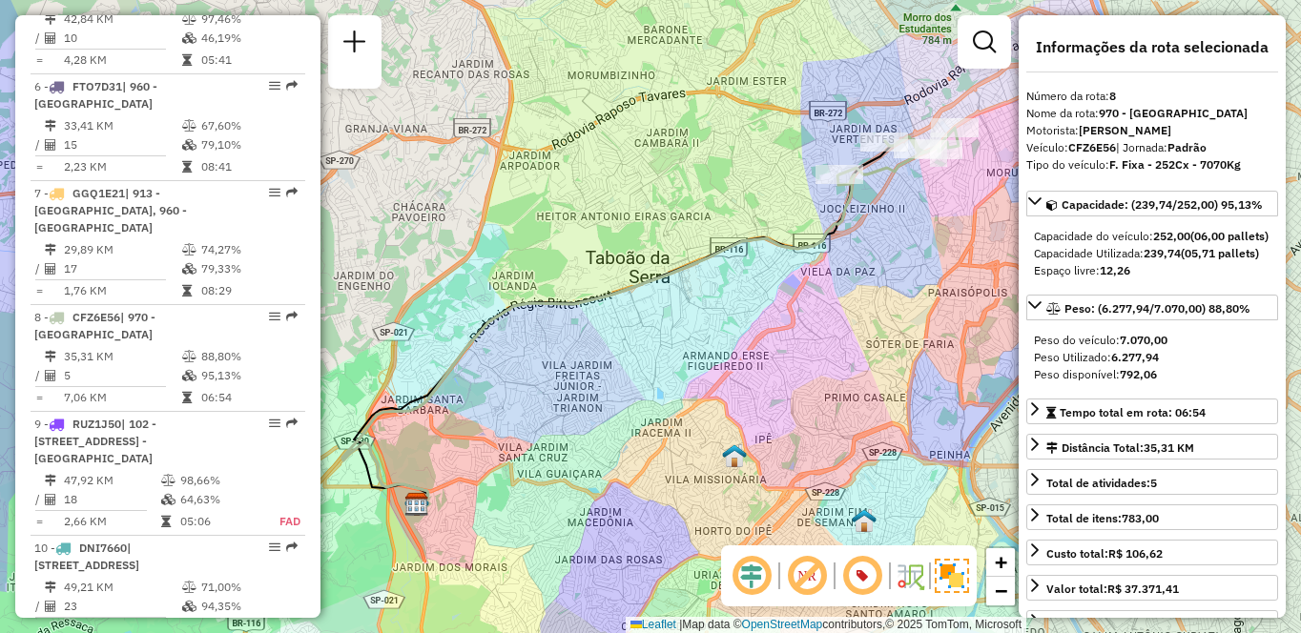
scroll to position [599, 0]
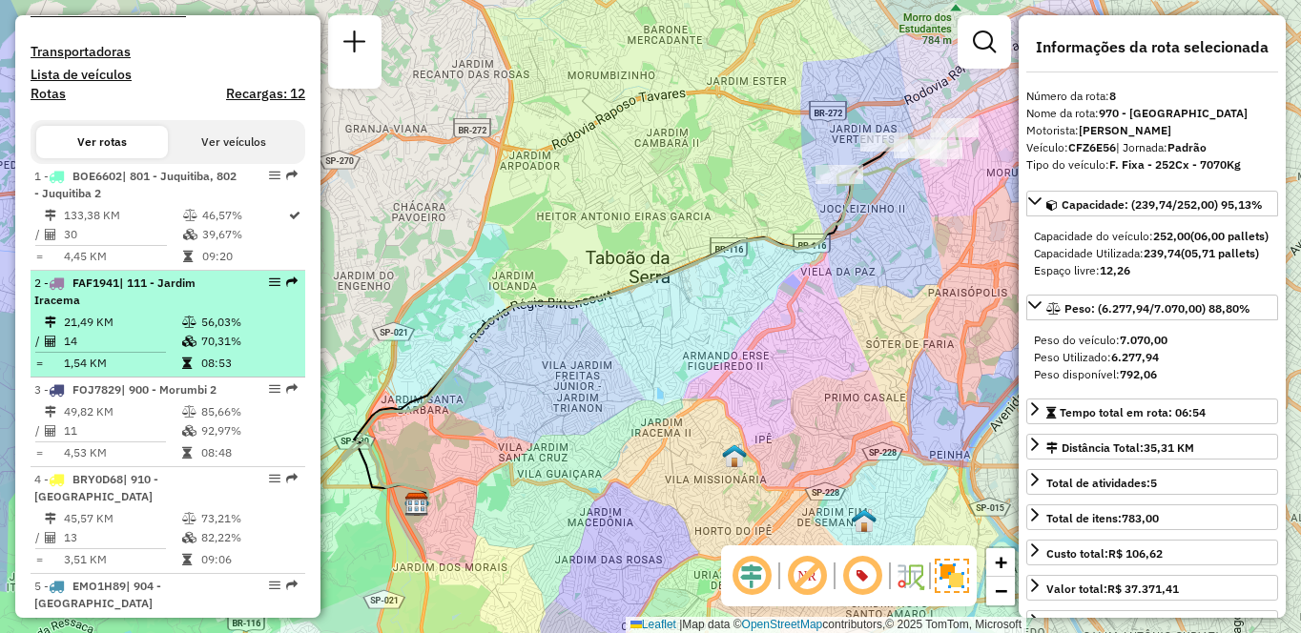
click at [88, 309] on div "2 - FAF1941 | 111 - [GEOGRAPHIC_DATA]" at bounding box center [135, 292] width 202 height 34
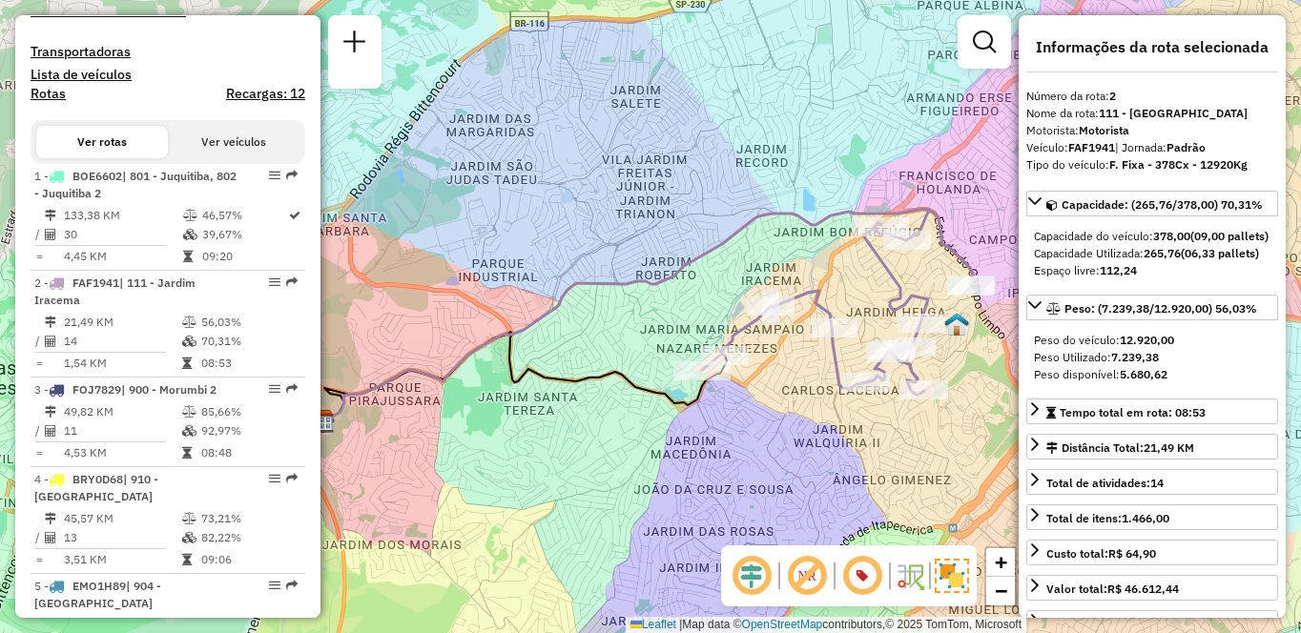
scroll to position [2505, 0]
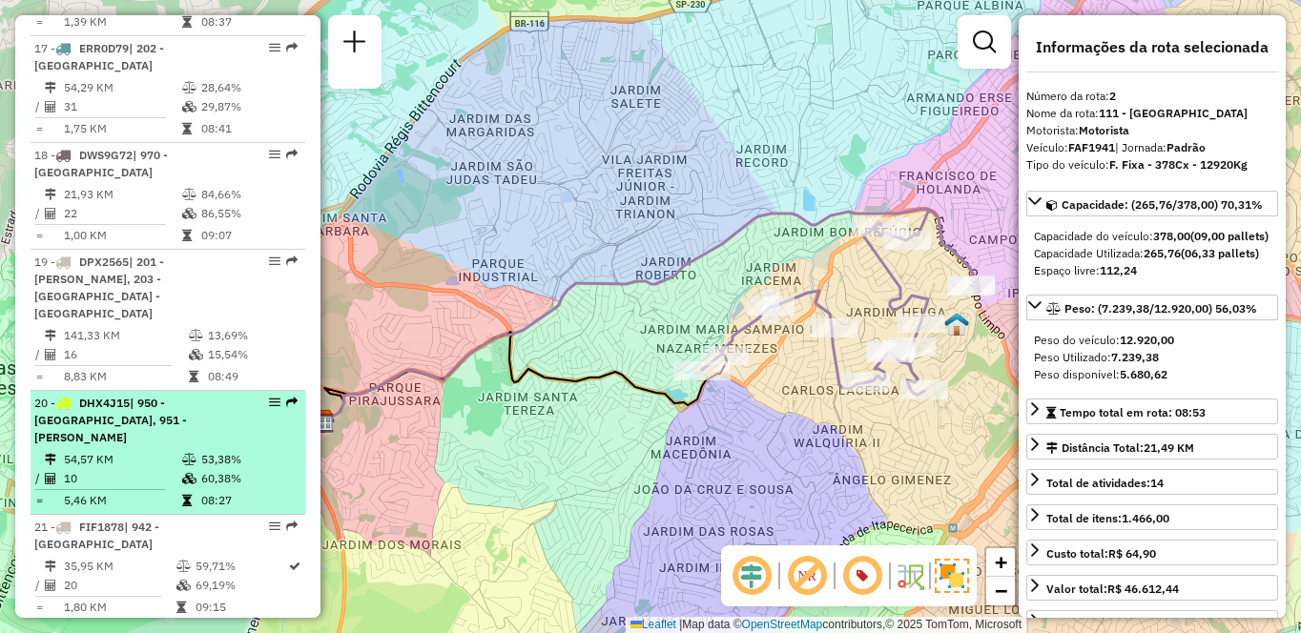
click at [107, 469] on td "10" at bounding box center [122, 478] width 118 height 19
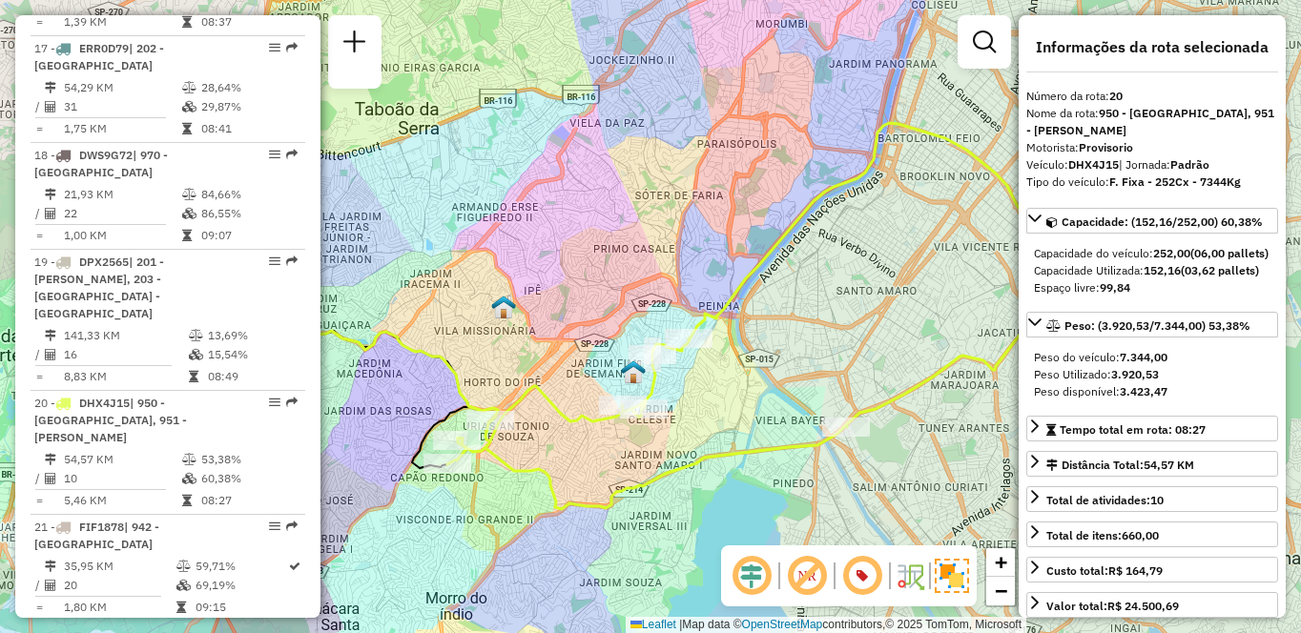
scroll to position [2077, 0]
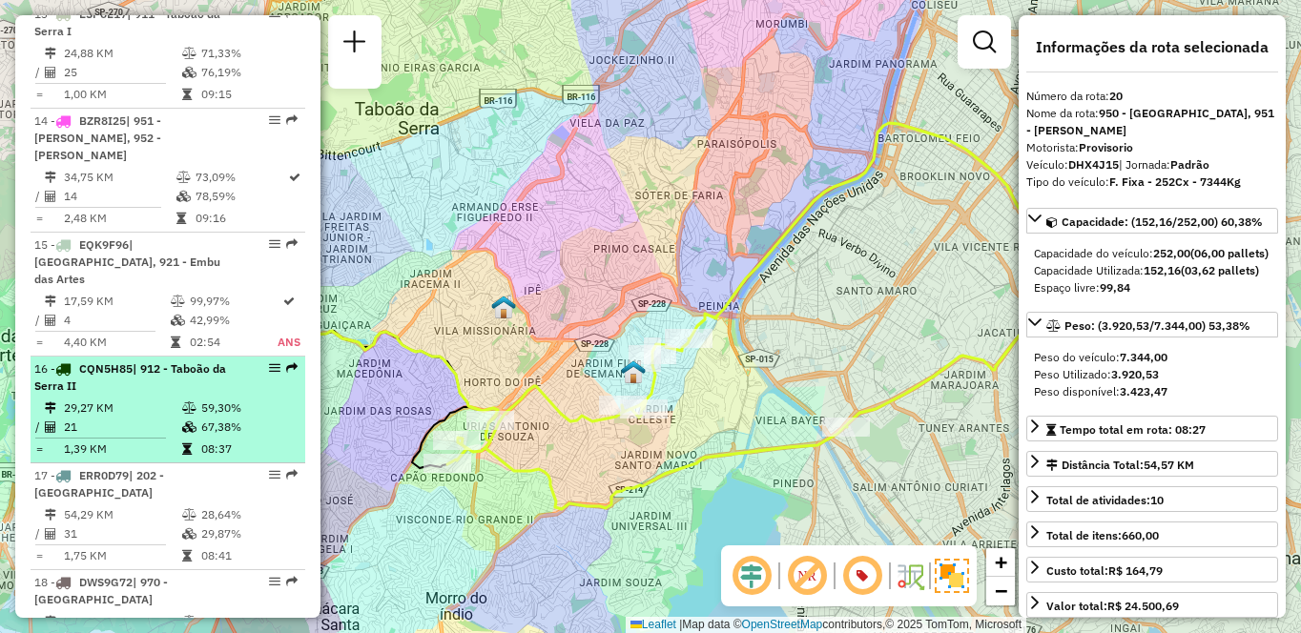
click at [129, 418] on td "21" at bounding box center [122, 427] width 118 height 19
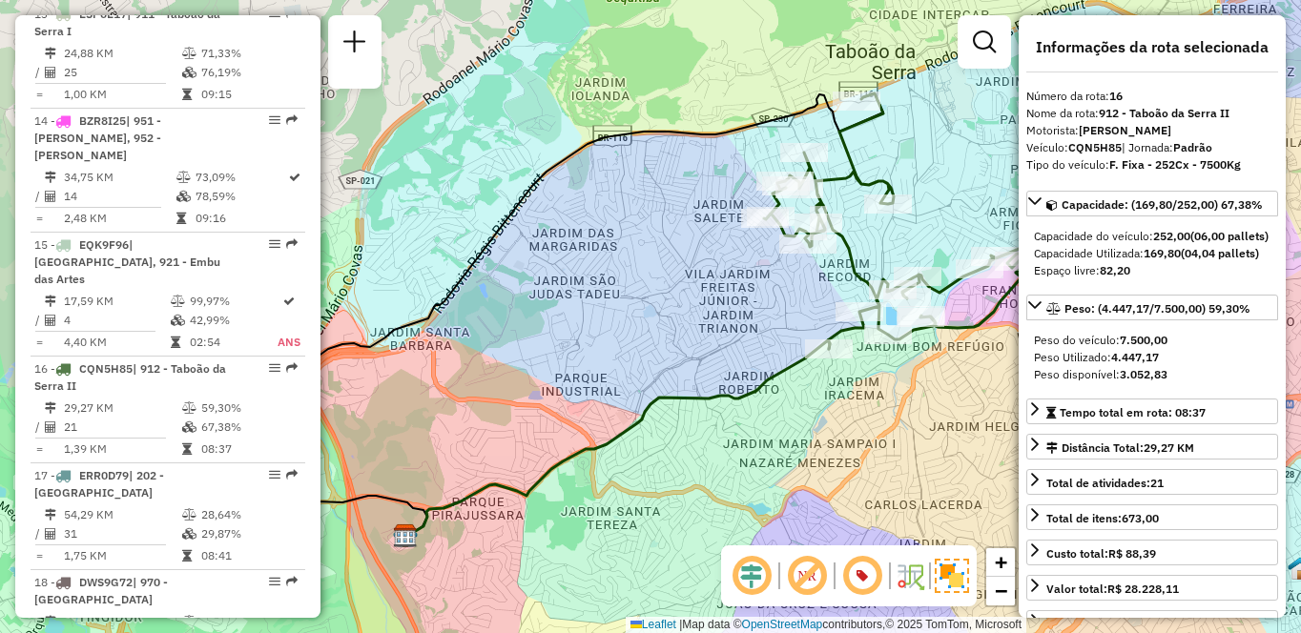
scroll to position [1650, 0]
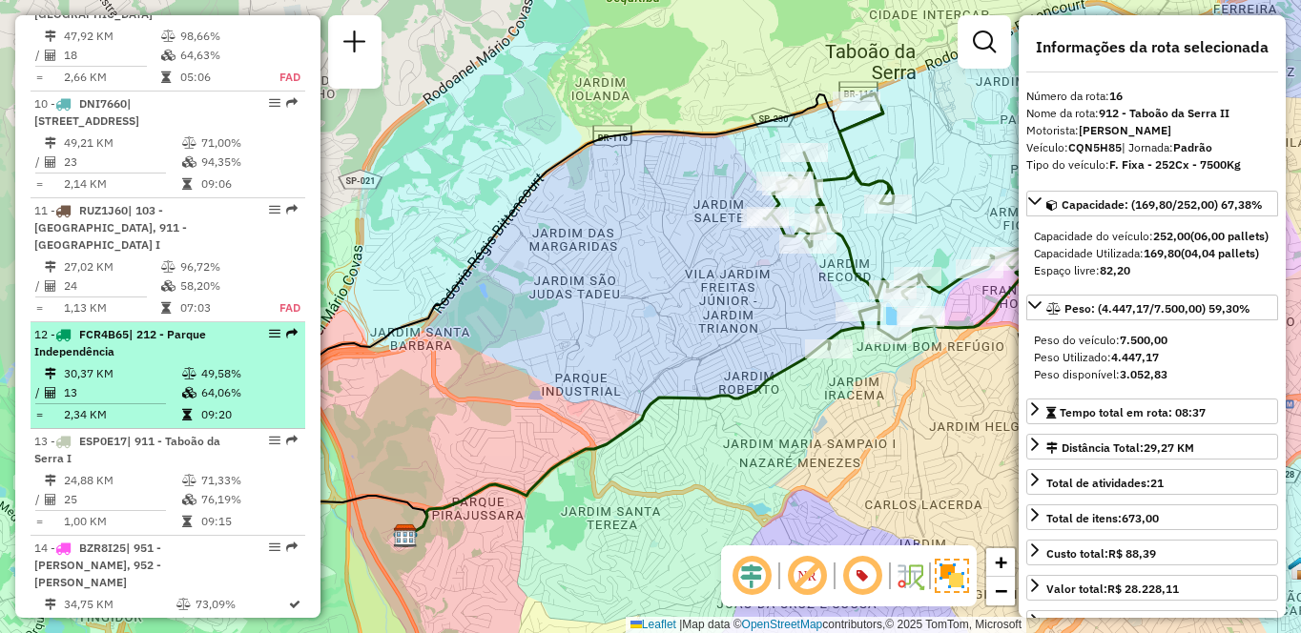
click at [160, 383] on td "13" at bounding box center [122, 392] width 118 height 19
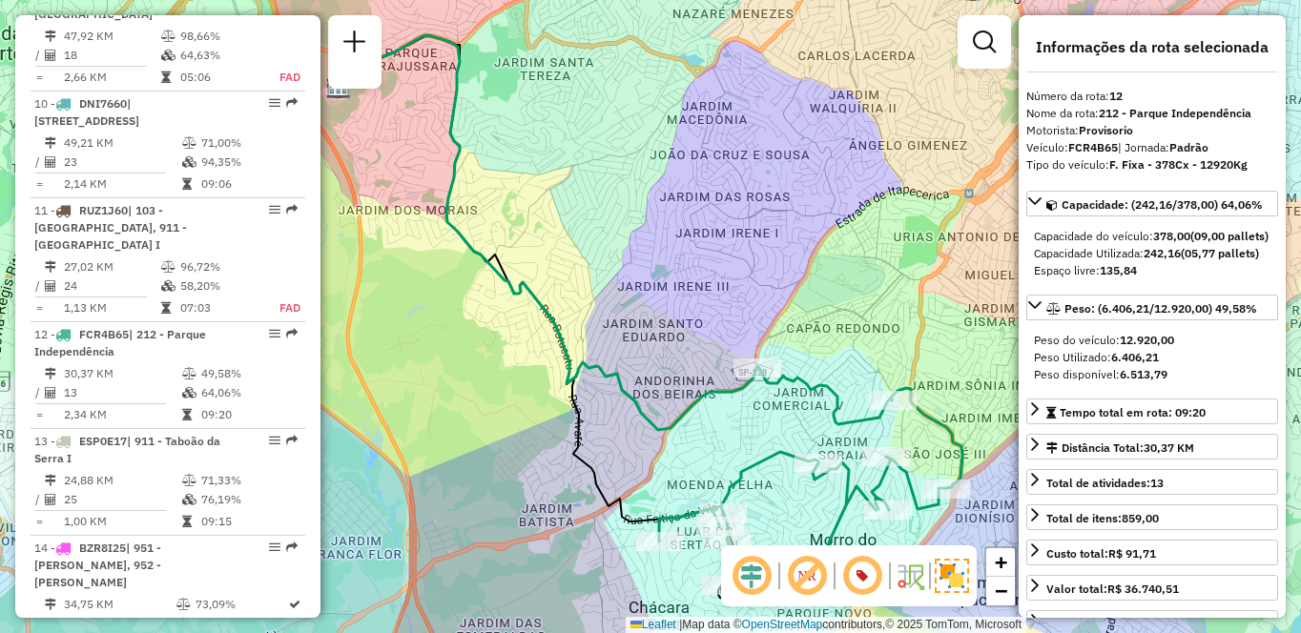
scroll to position [2718, 0]
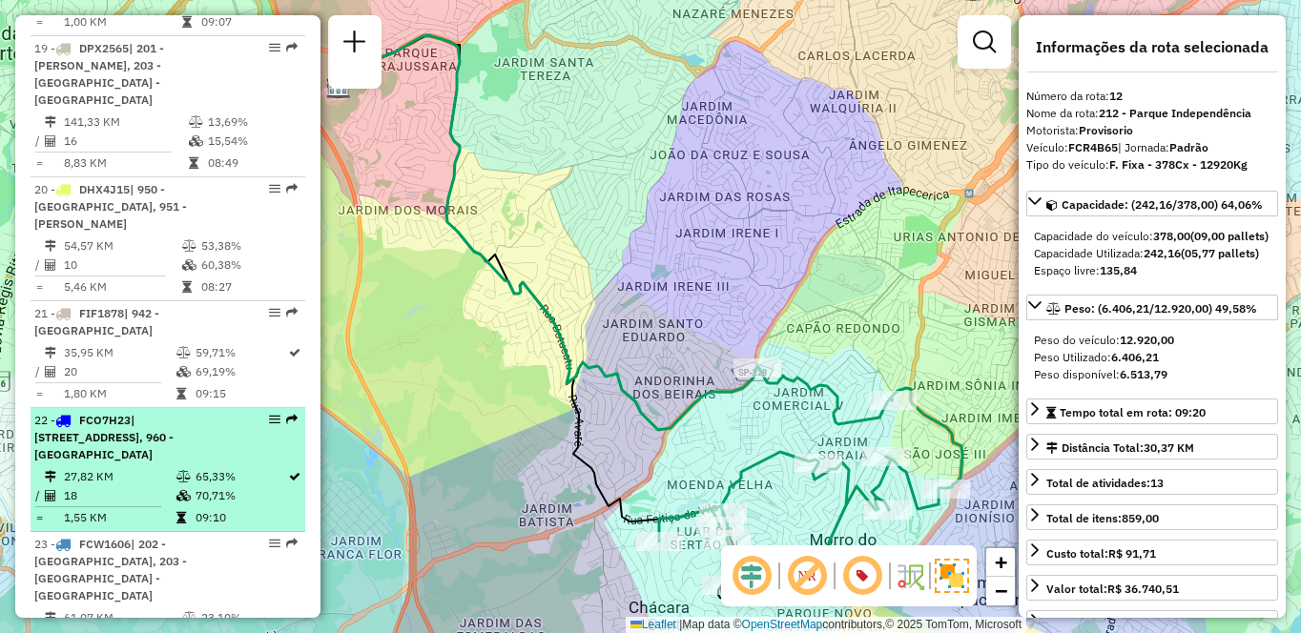
click at [174, 413] on span "| [STREET_ADDRESS], 960 - [GEOGRAPHIC_DATA]" at bounding box center [103, 437] width 139 height 49
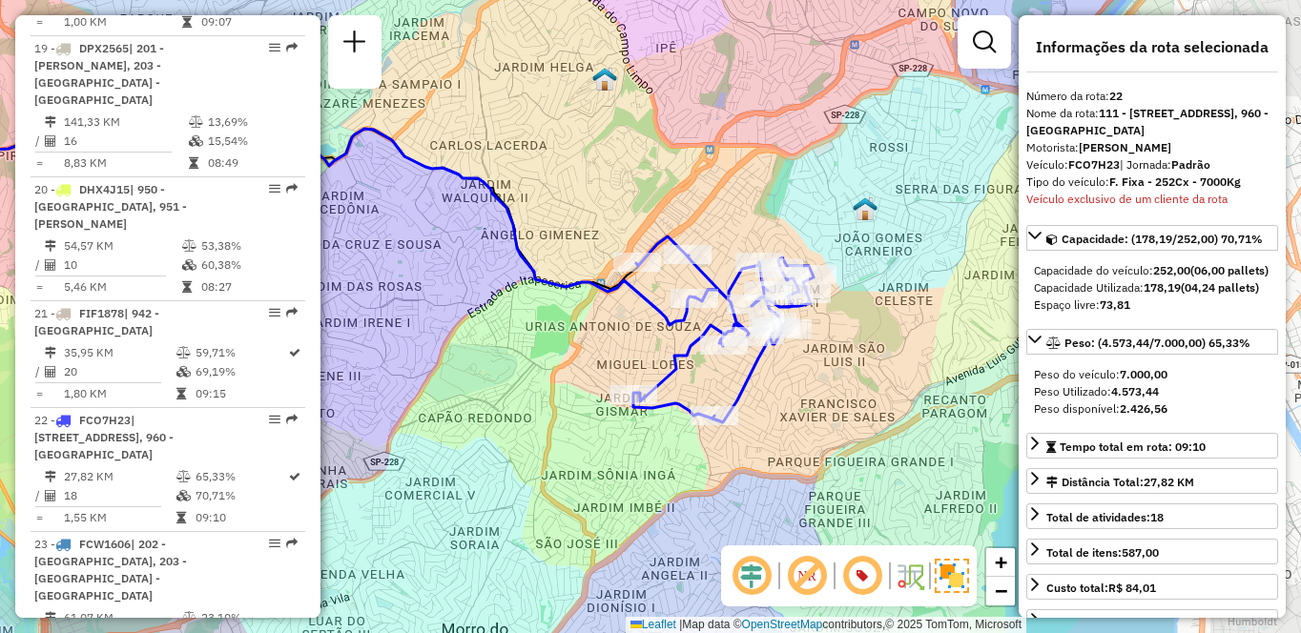
drag, startPoint x: 732, startPoint y: 513, endPoint x: 478, endPoint y: 450, distance: 261.4
click at [478, 450] on div "Janela de atendimento Grade de atendimento Capacidade Transportadoras Veículos …" at bounding box center [650, 316] width 1301 height 633
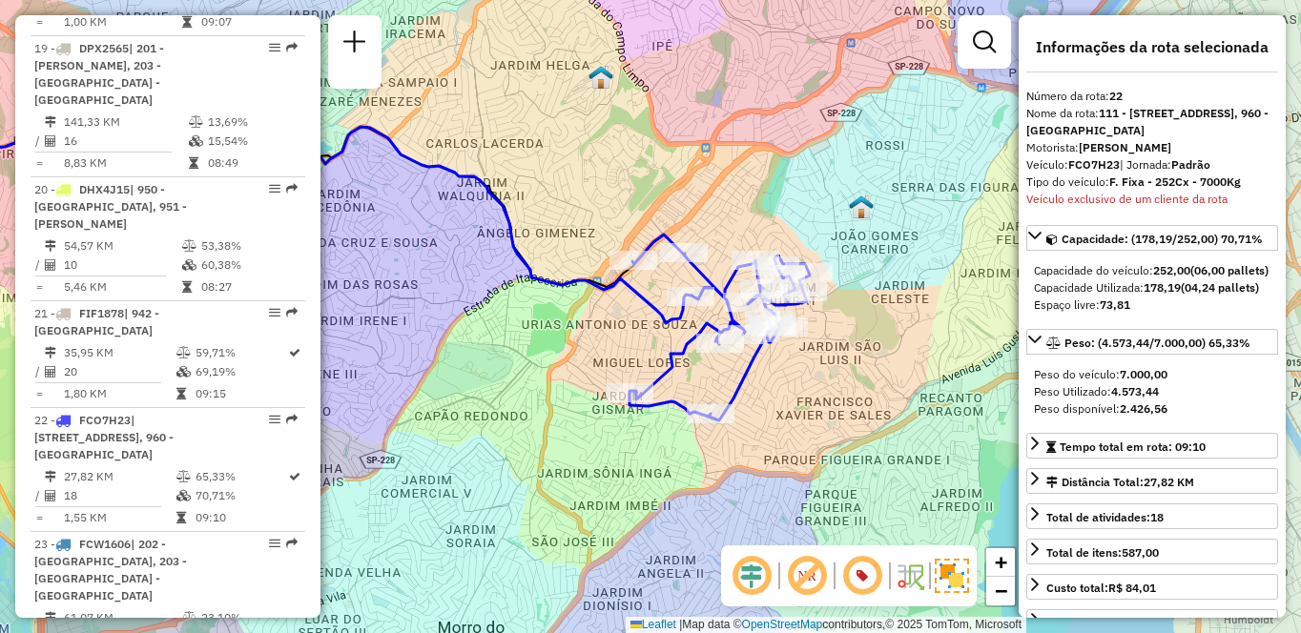
click at [478, 450] on div "Janela de atendimento Grade de atendimento Capacidade Transportadoras Veículos …" at bounding box center [650, 316] width 1301 height 633
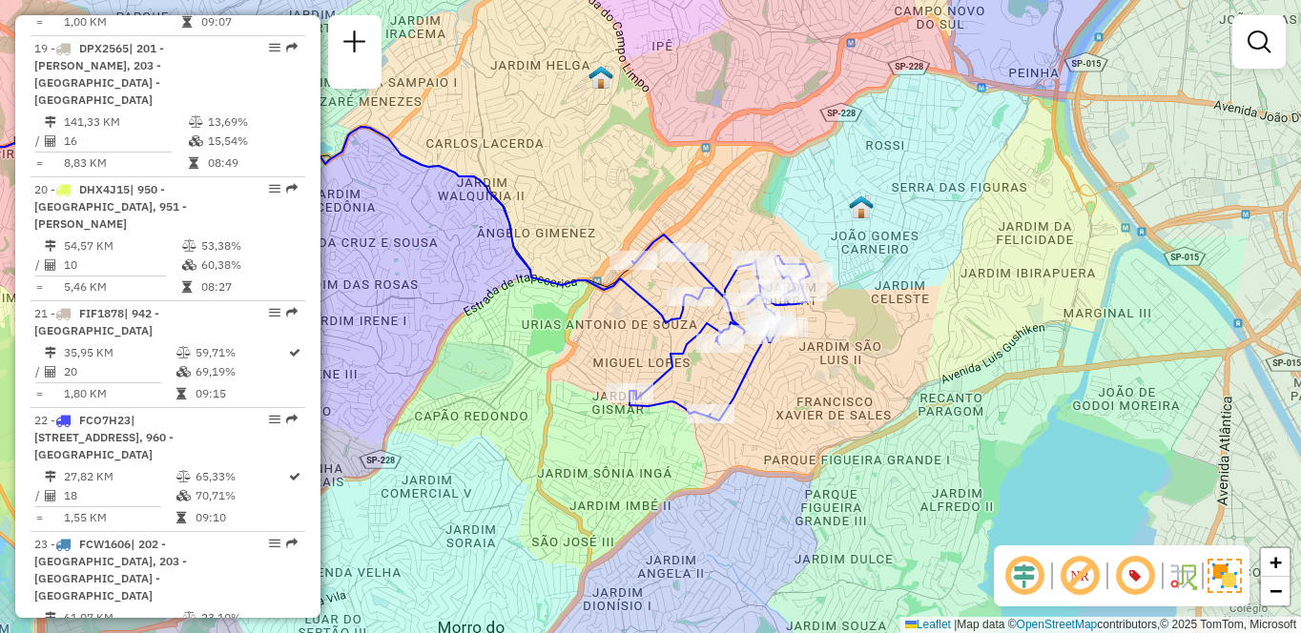
scroll to position [3821, 0]
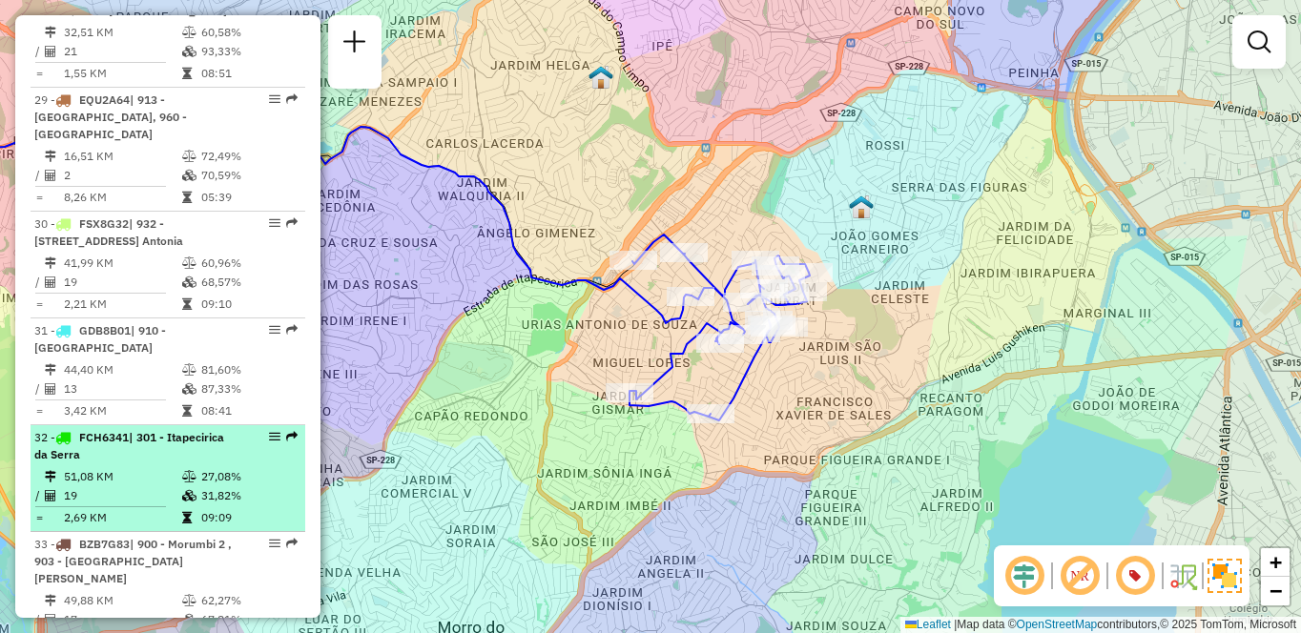
click at [133, 429] on div "32 - FCH6341 | 301 - Itapecirica da Serra" at bounding box center [135, 446] width 202 height 34
select select "**********"
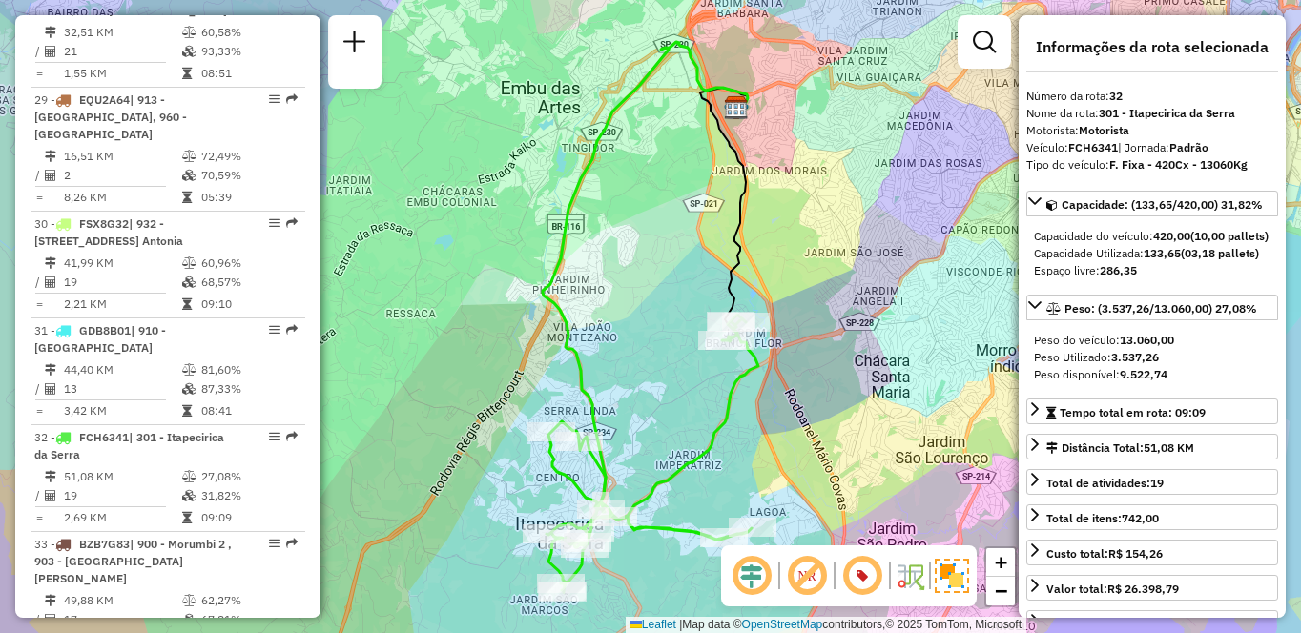
scroll to position [1436, 0]
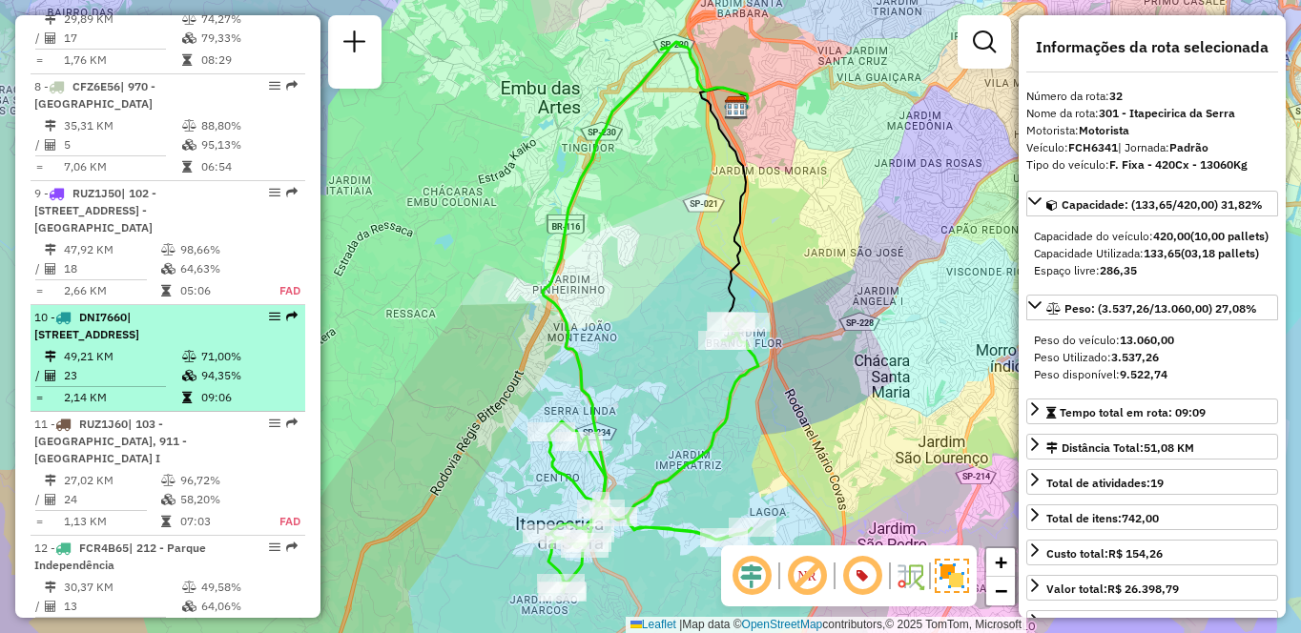
click at [149, 349] on td "49,21 KM" at bounding box center [122, 356] width 118 height 19
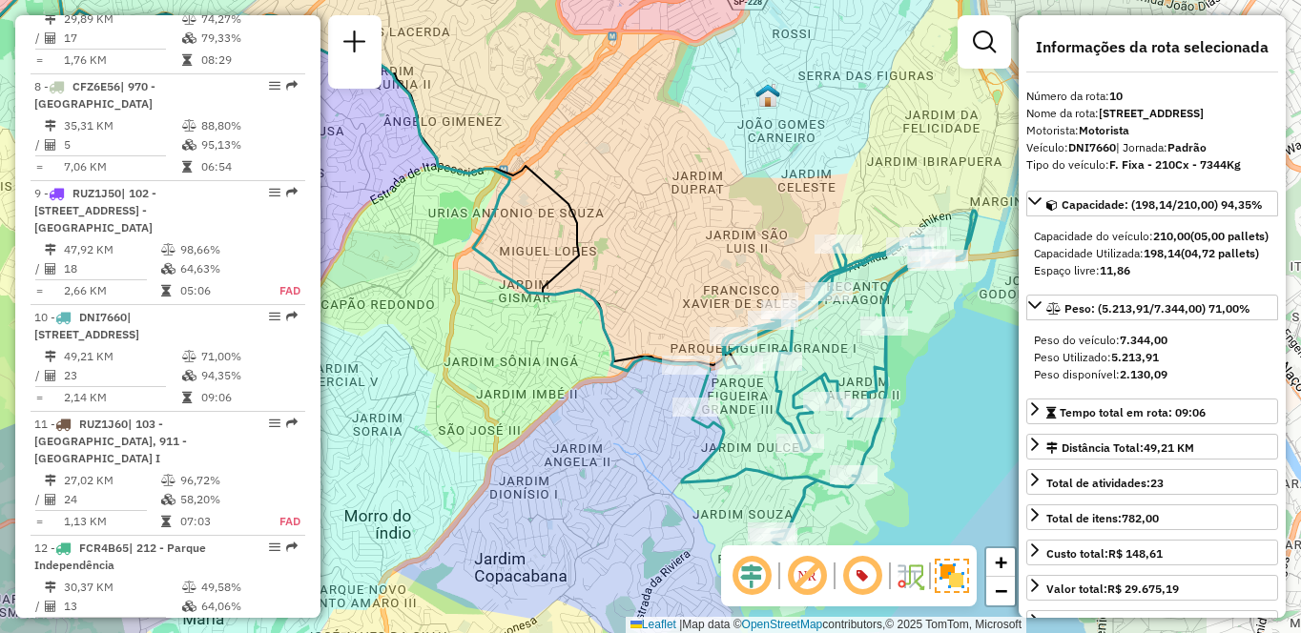
drag, startPoint x: 774, startPoint y: 334, endPoint x: 545, endPoint y: 291, distance: 233.8
click at [545, 291] on icon at bounding box center [280, 173] width 812 height 395
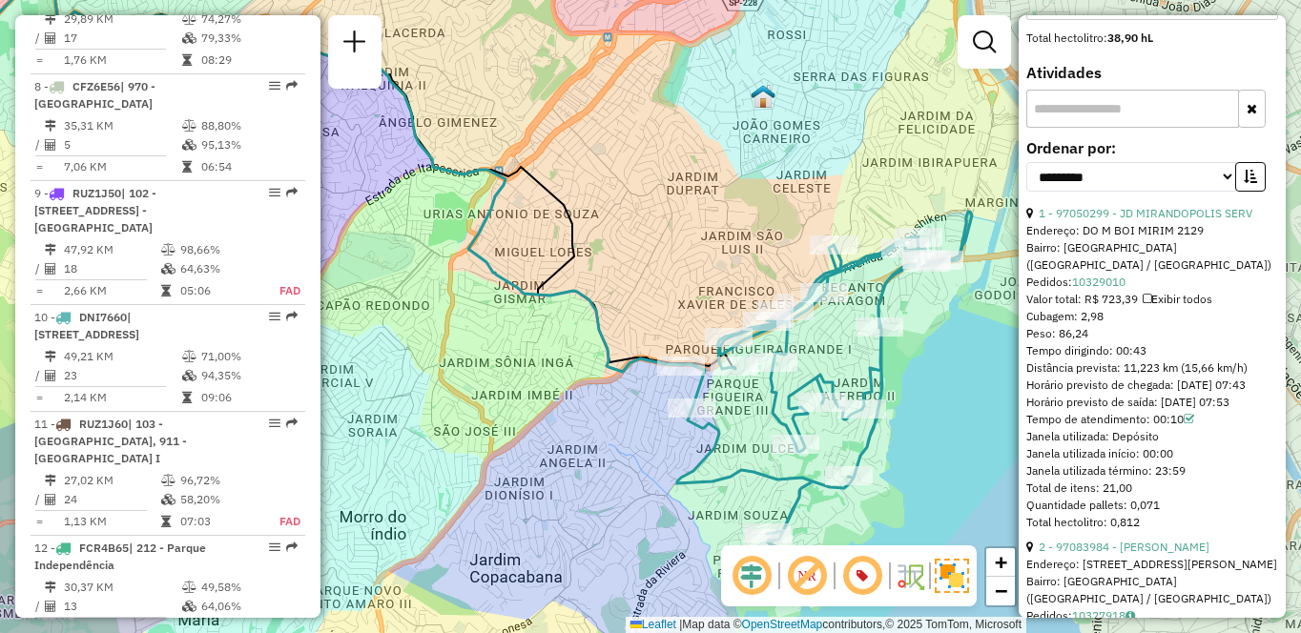
scroll to position [5944, 0]
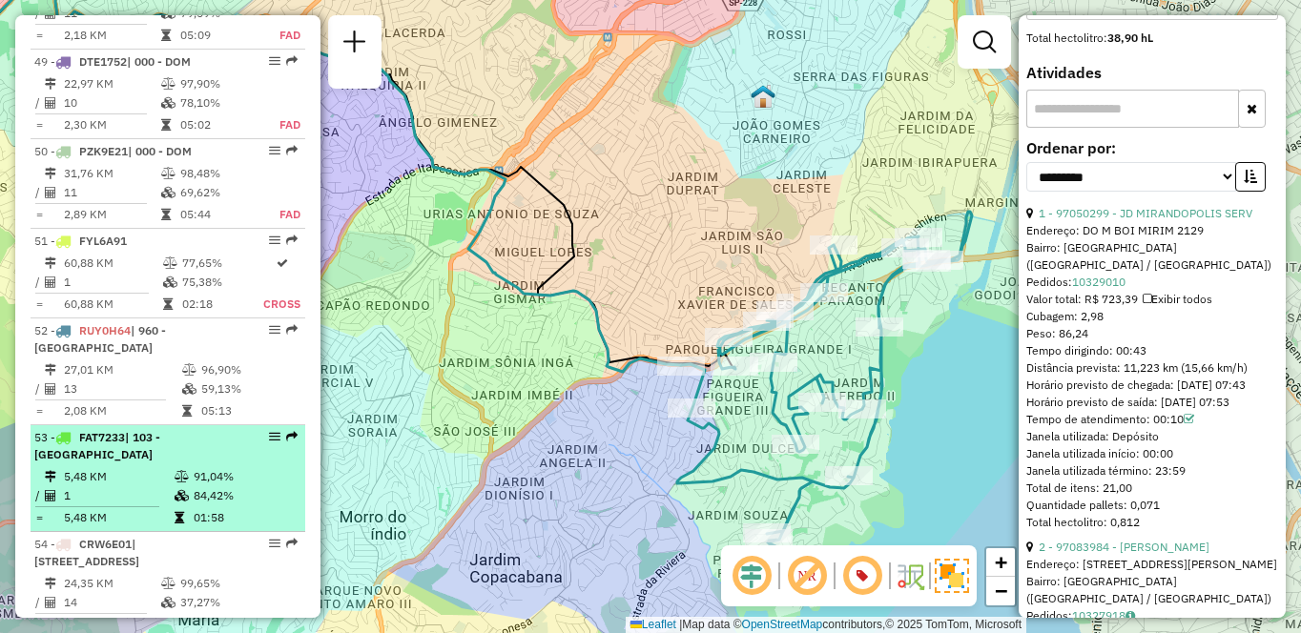
click at [193, 486] on td "84,42%" at bounding box center [245, 495] width 104 height 19
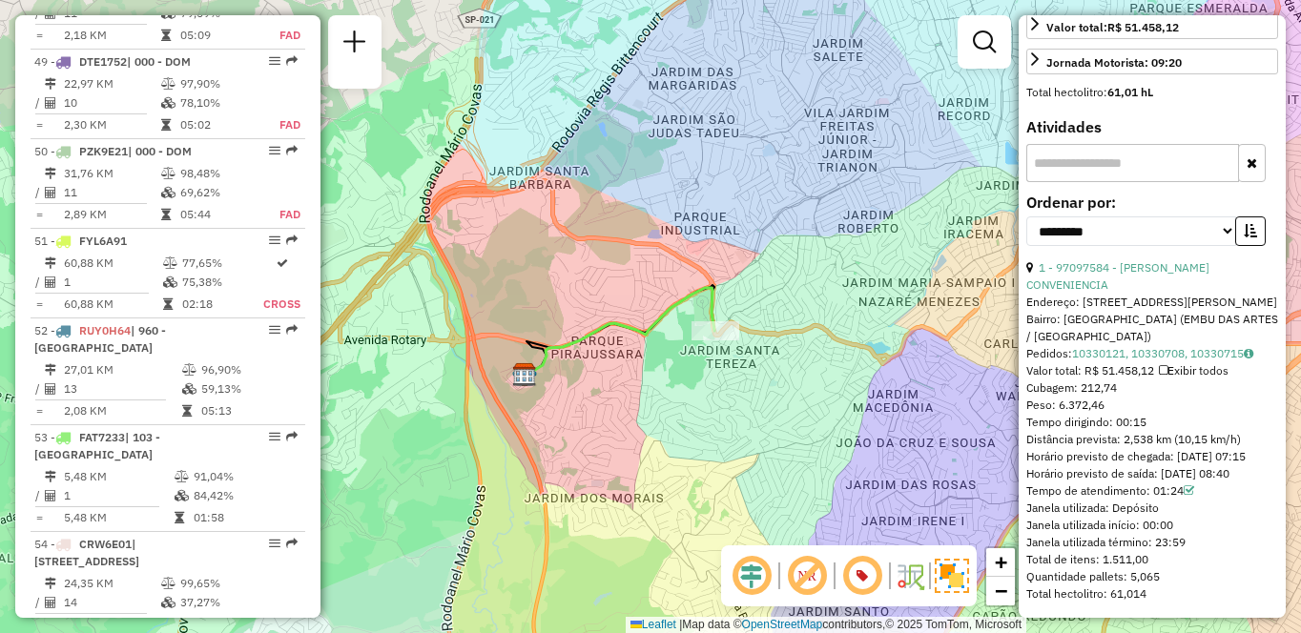
scroll to position [3928, 0]
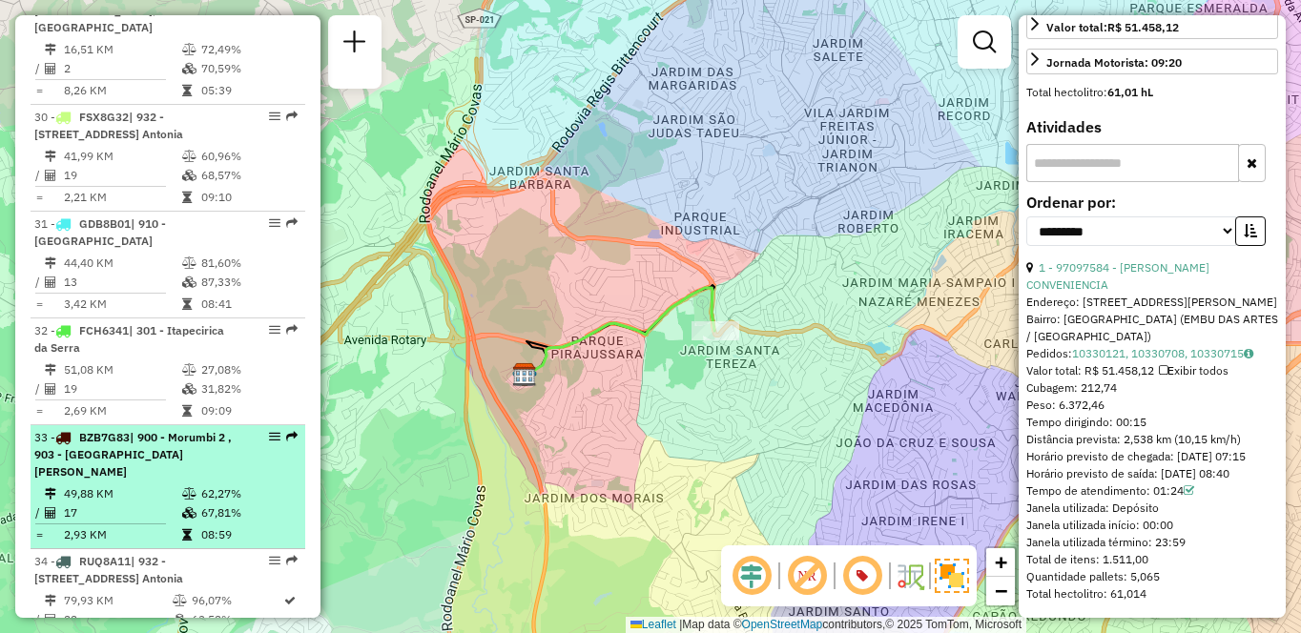
click at [162, 430] on span "| 900 - Morumbi 2 , 903 - [GEOGRAPHIC_DATA][PERSON_NAME]" at bounding box center [132, 454] width 197 height 49
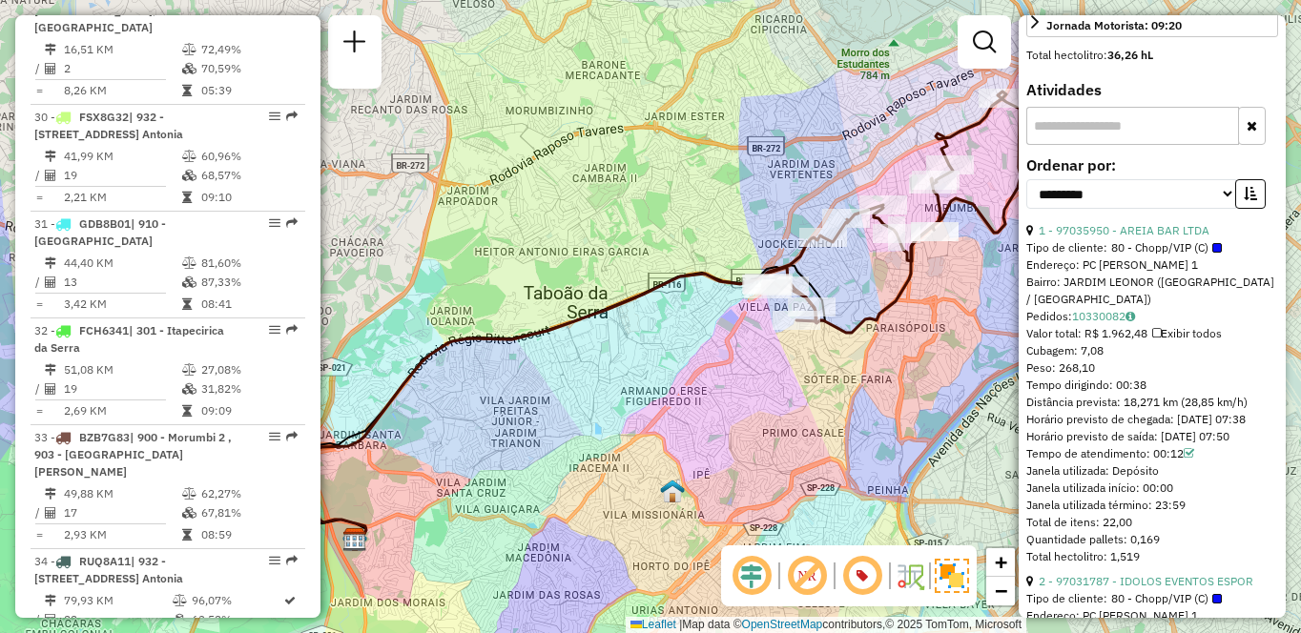
scroll to position [3483, 0]
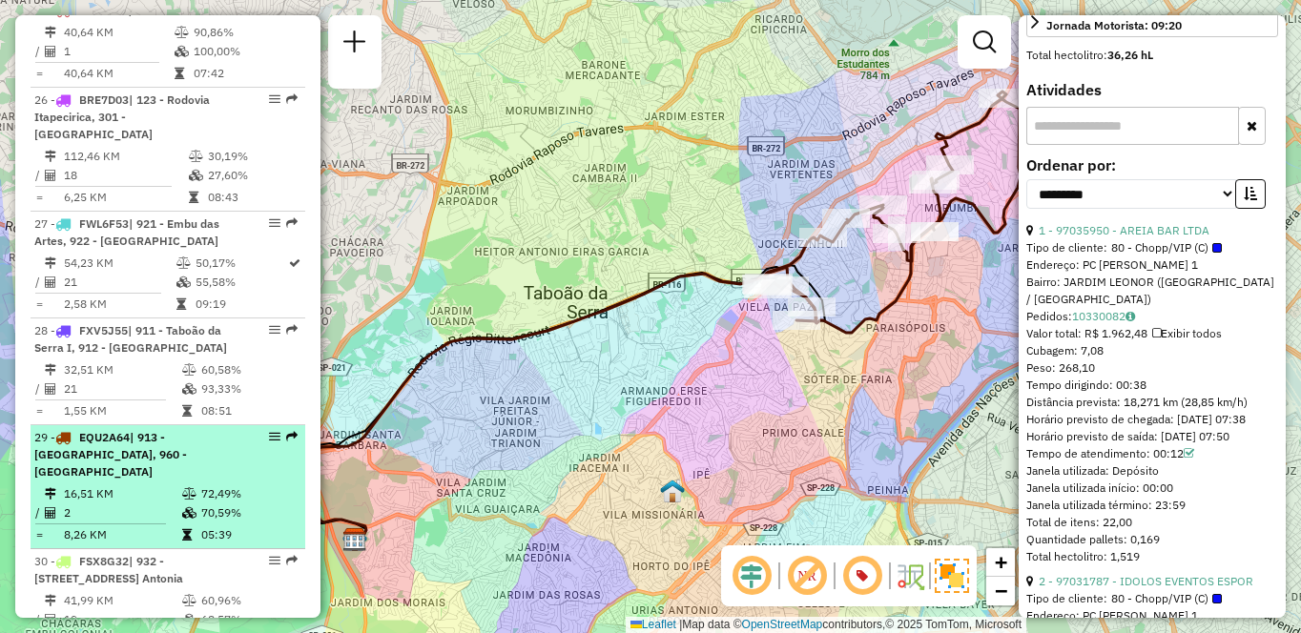
click at [213, 526] on td "05:39" at bounding box center [248, 535] width 96 height 19
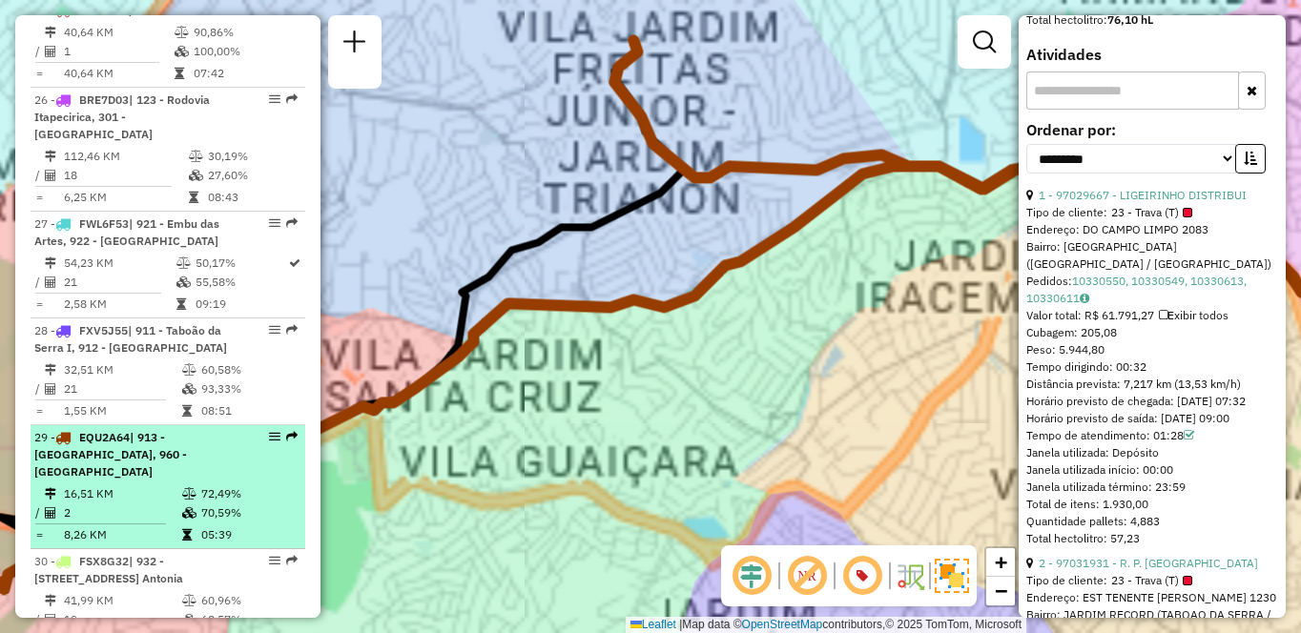
scroll to position [581, 0]
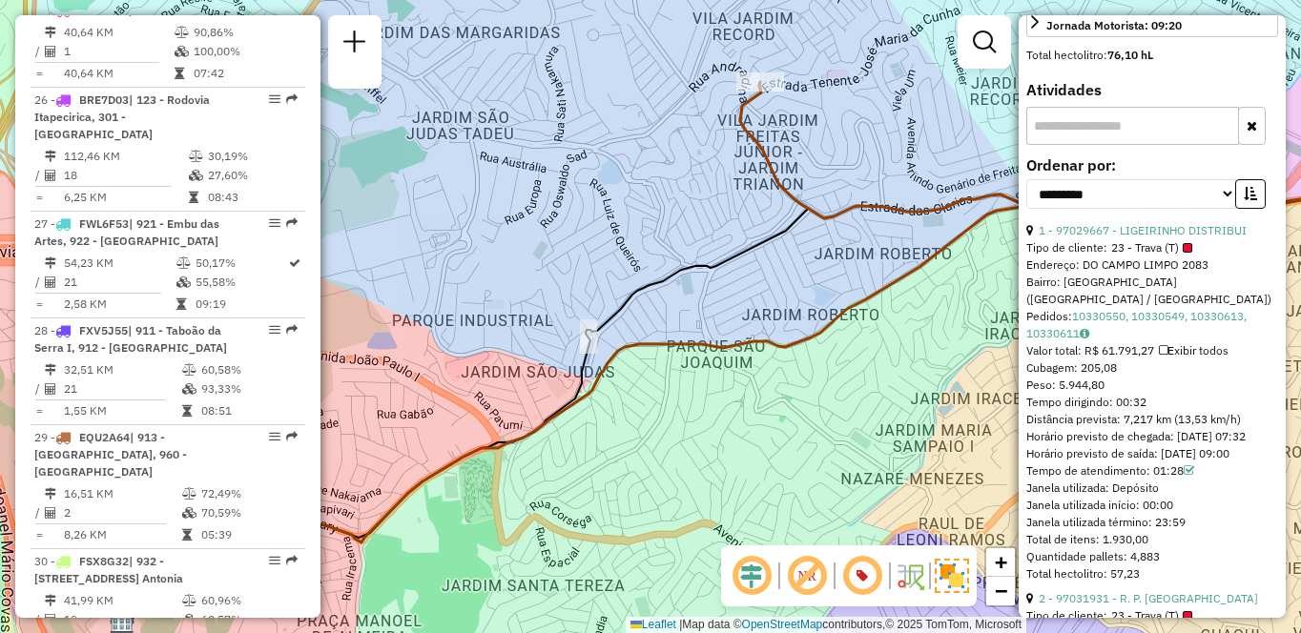
drag, startPoint x: 685, startPoint y: 247, endPoint x: 813, endPoint y: 282, distance: 132.6
click at [813, 282] on div "Janela de atendimento Grade de atendimento Capacidade Transportadoras Veículos …" at bounding box center [650, 316] width 1301 height 633
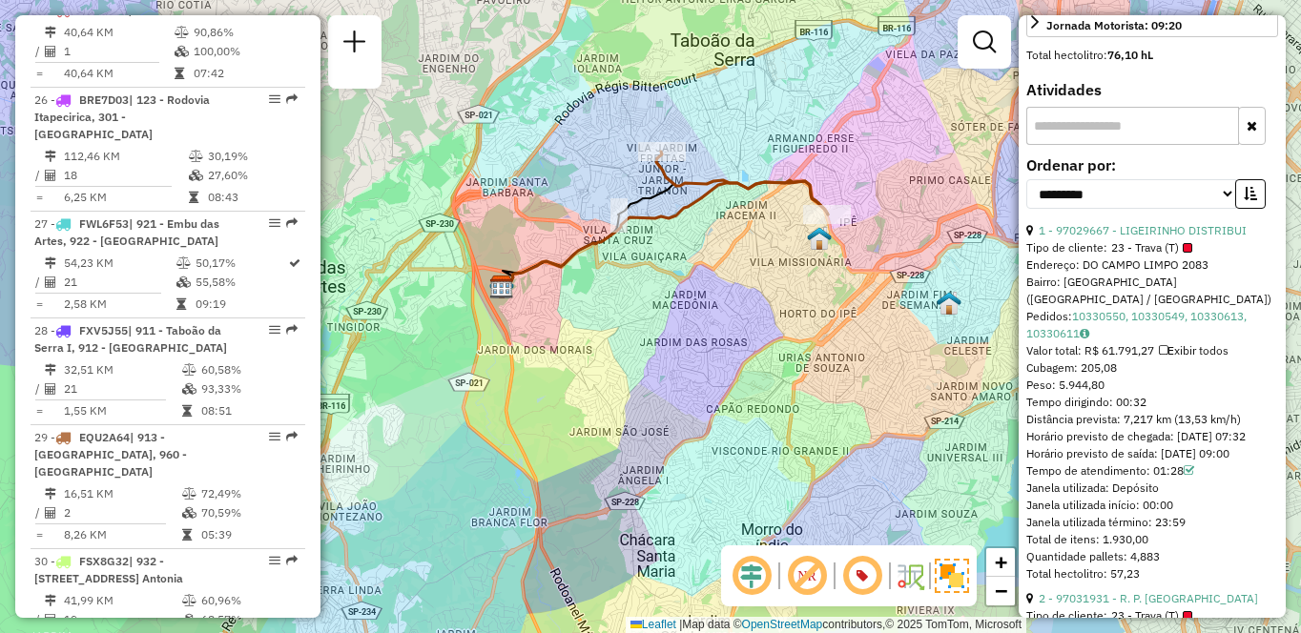
drag, startPoint x: 878, startPoint y: 313, endPoint x: 774, endPoint y: 289, distance: 107.6
click at [774, 289] on div "Janela de atendimento Grade de atendimento Capacidade Transportadoras Veículos …" at bounding box center [650, 316] width 1301 height 633
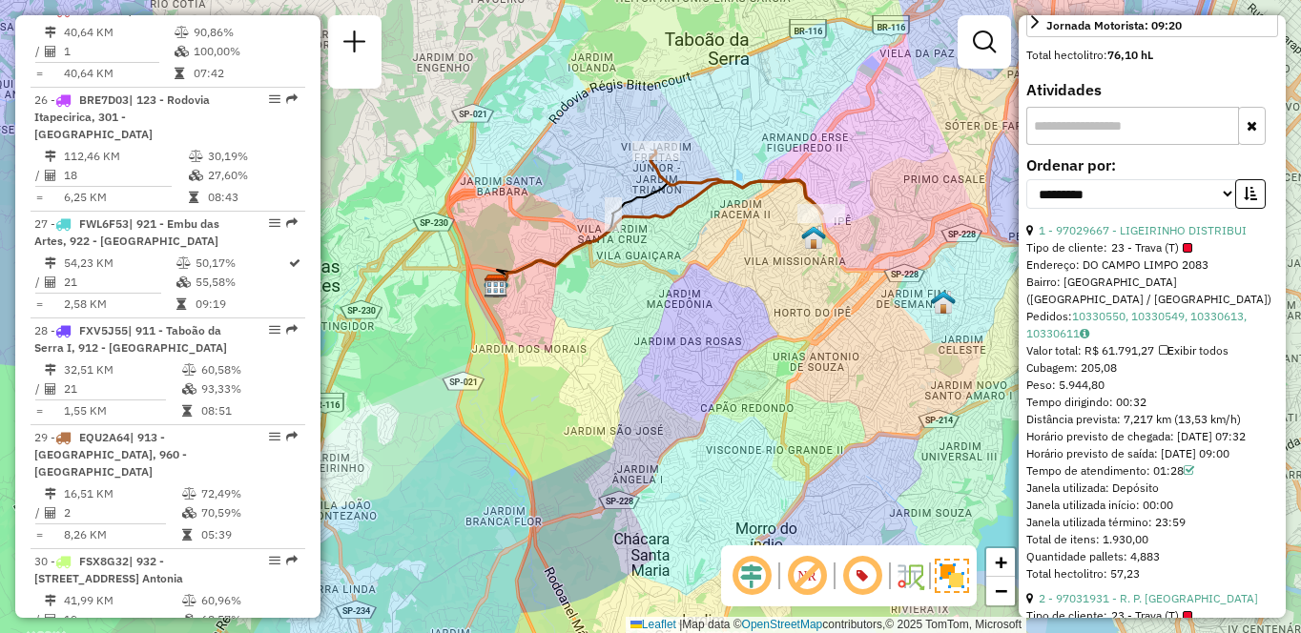
scroll to position [1864, 0]
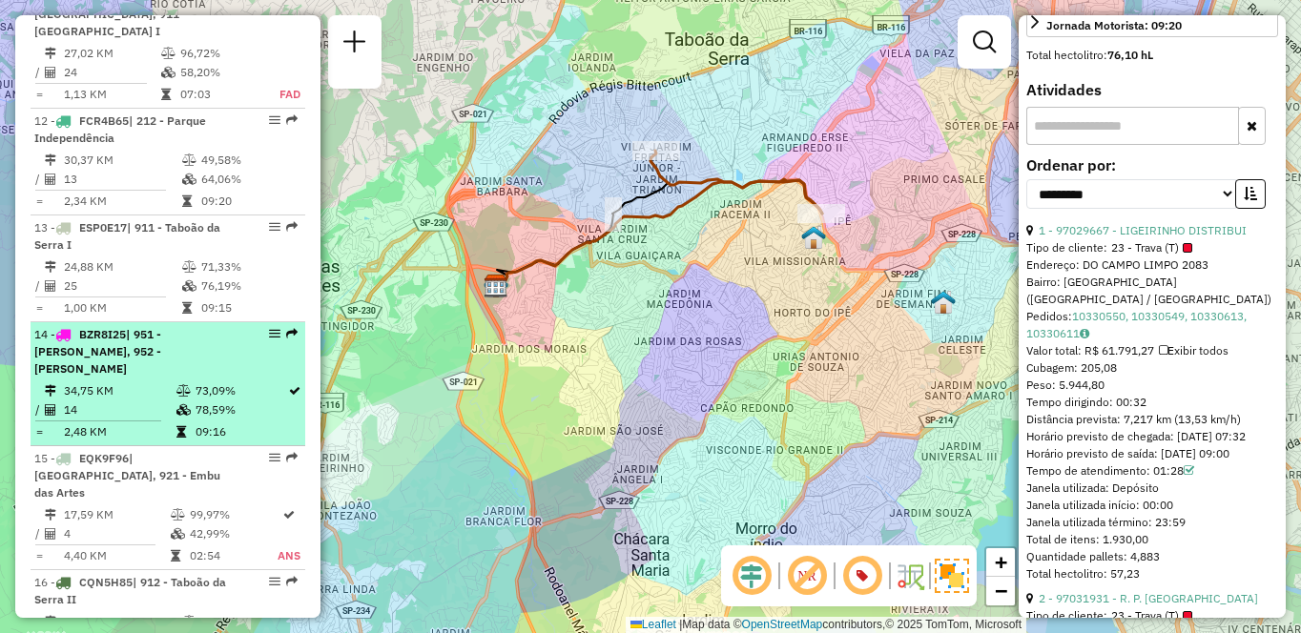
click at [102, 382] on td "34,75 KM" at bounding box center [119, 391] width 113 height 19
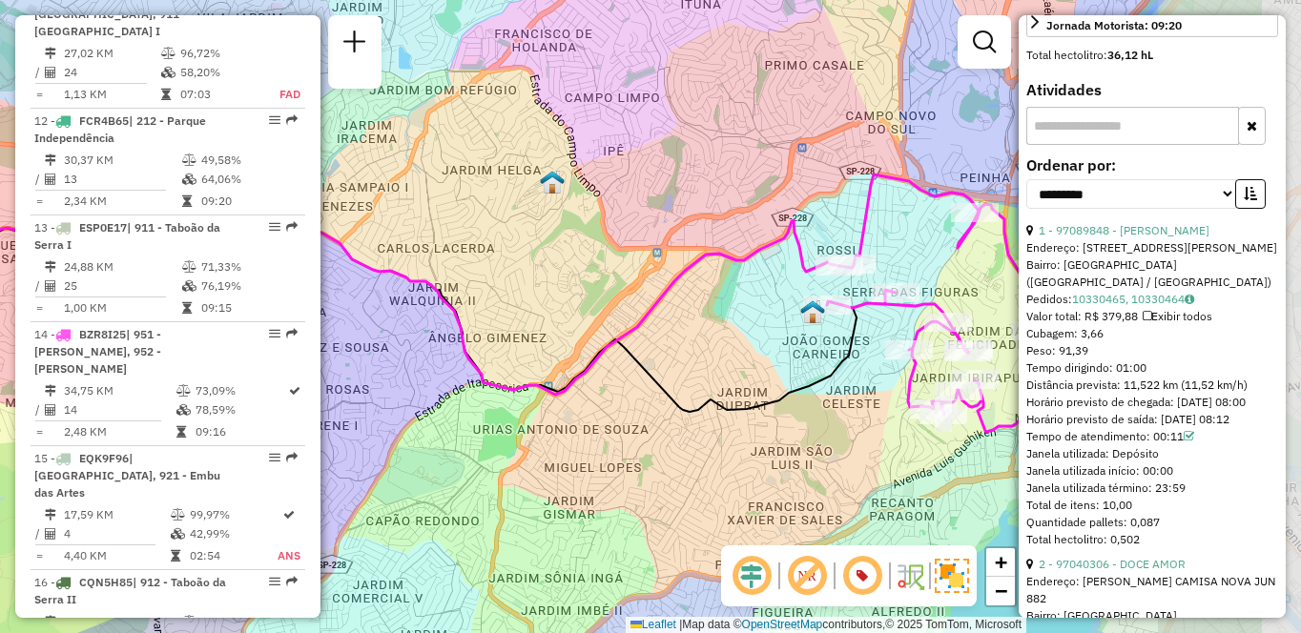
drag, startPoint x: 721, startPoint y: 316, endPoint x: 501, endPoint y: 293, distance: 221.5
click at [501, 293] on div "Janela de atendimento Grade de atendimento Capacidade Transportadoras Veículos …" at bounding box center [650, 316] width 1301 height 633
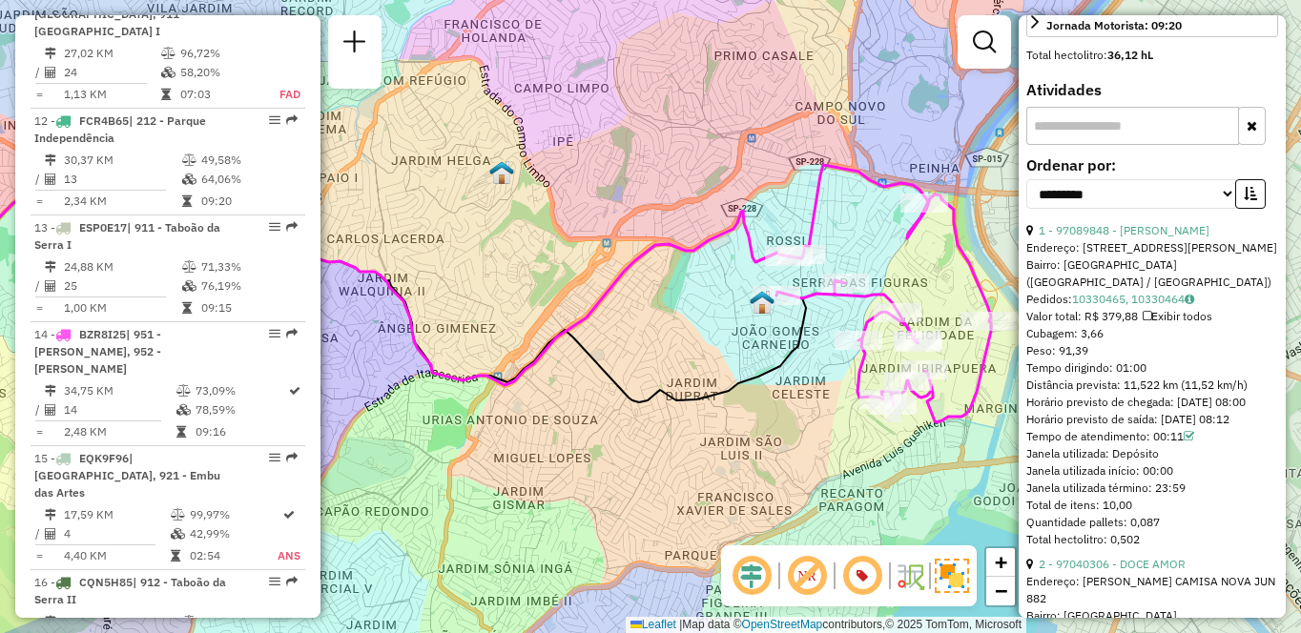
scroll to position [2612, 0]
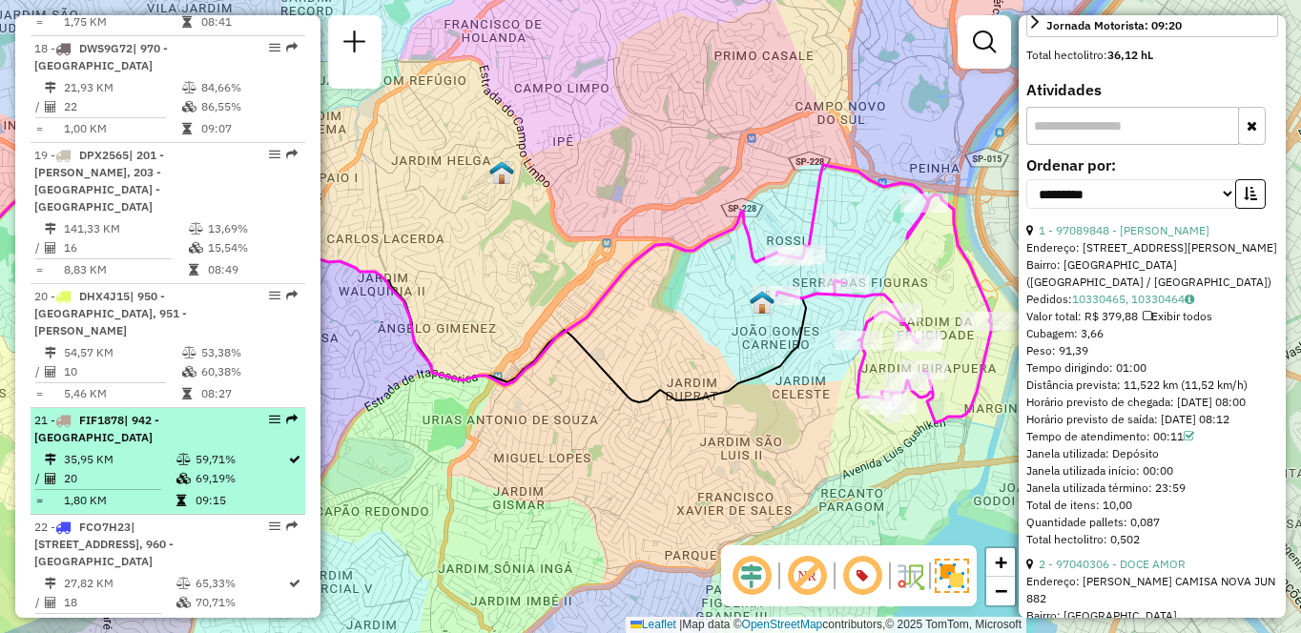
click at [133, 450] on td "35,95 KM" at bounding box center [119, 459] width 113 height 19
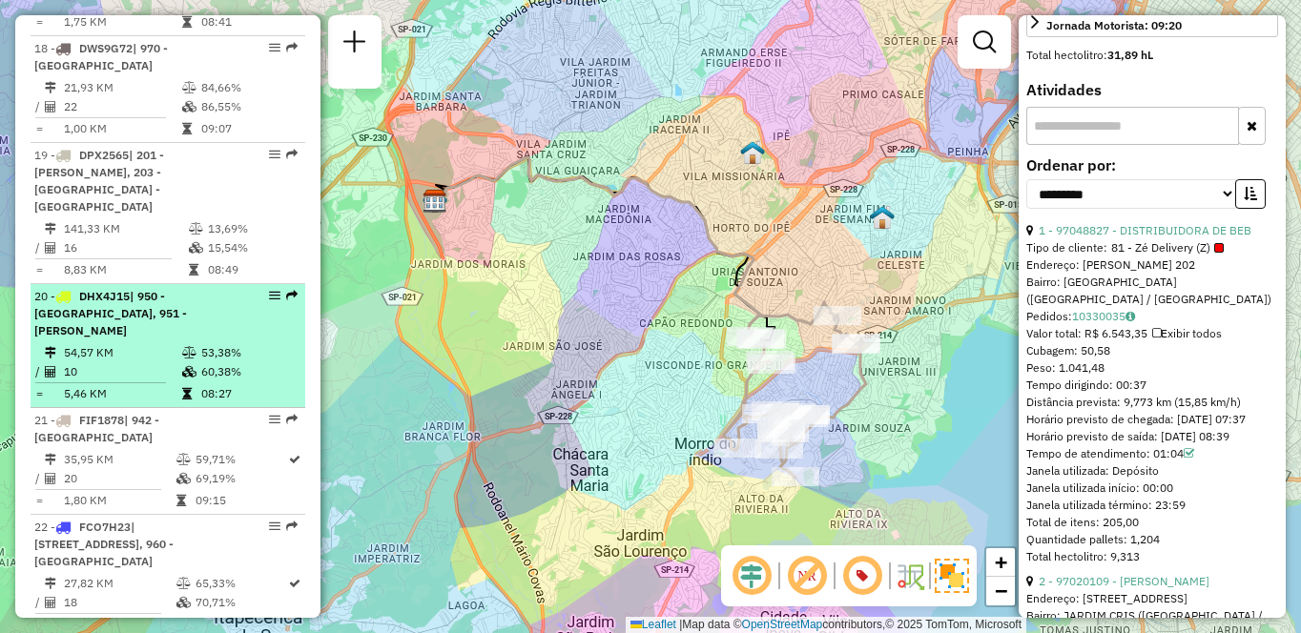
click at [187, 289] on span "| 950 - [GEOGRAPHIC_DATA], 951 - [PERSON_NAME]" at bounding box center [110, 313] width 153 height 49
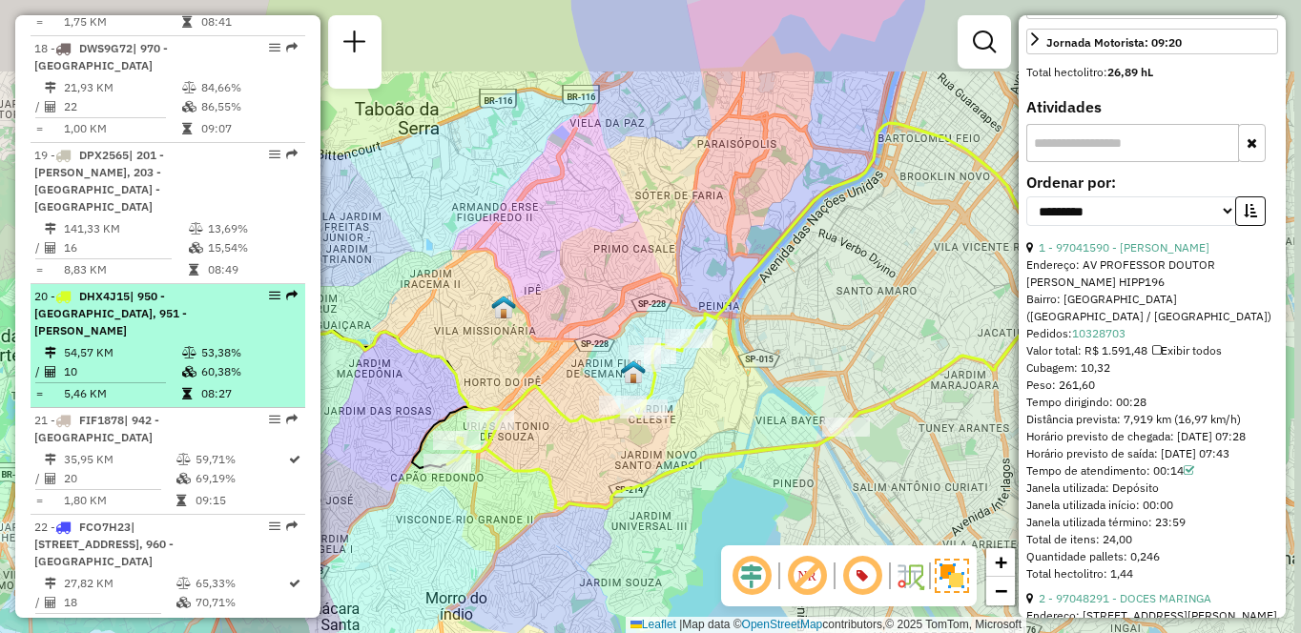
scroll to position [616, 0]
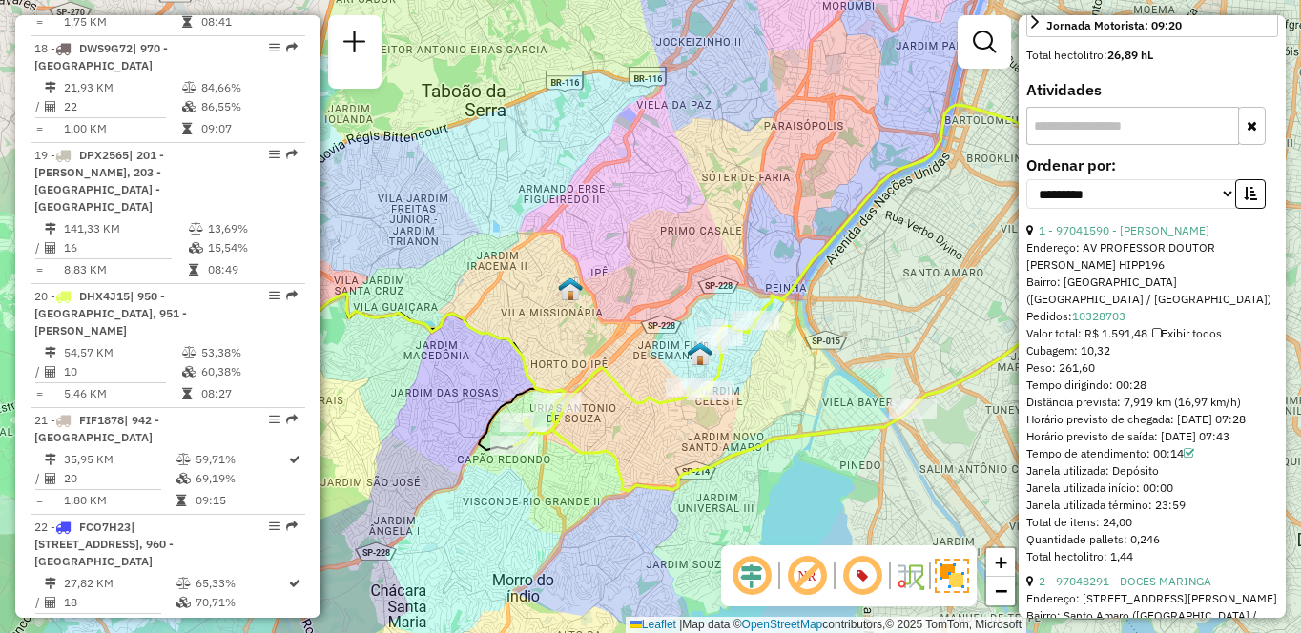
drag, startPoint x: 525, startPoint y: 481, endPoint x: 638, endPoint y: 436, distance: 122.0
click at [638, 436] on icon at bounding box center [847, 298] width 667 height 386
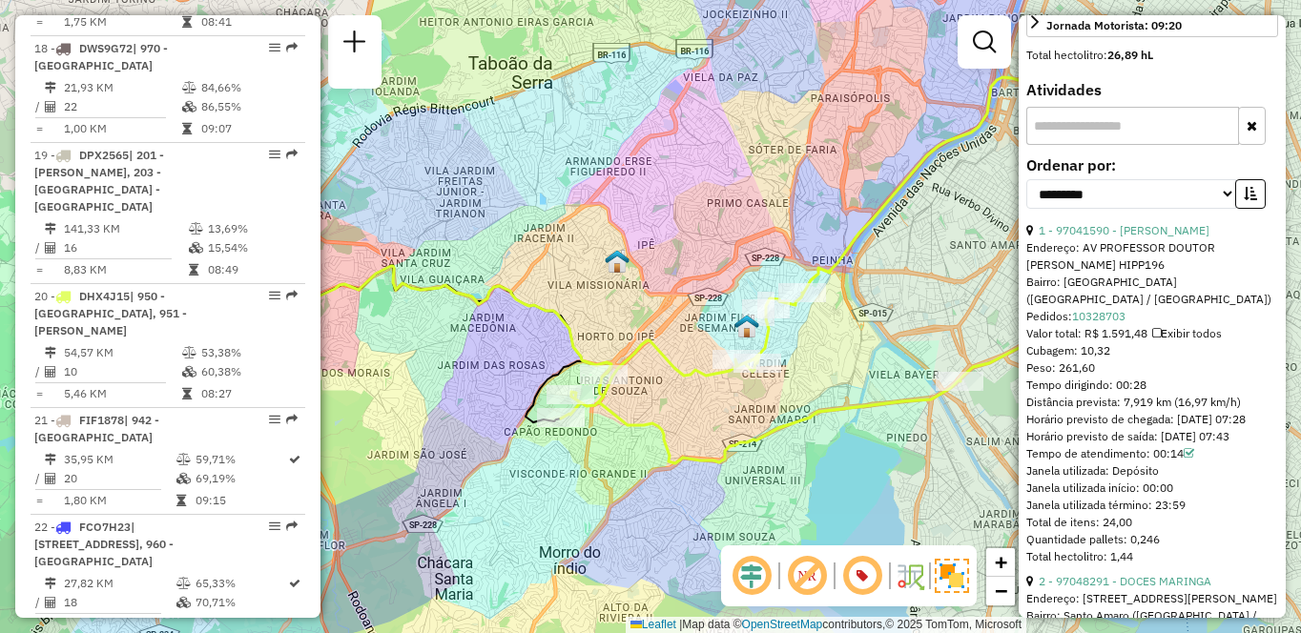
scroll to position [795, 0]
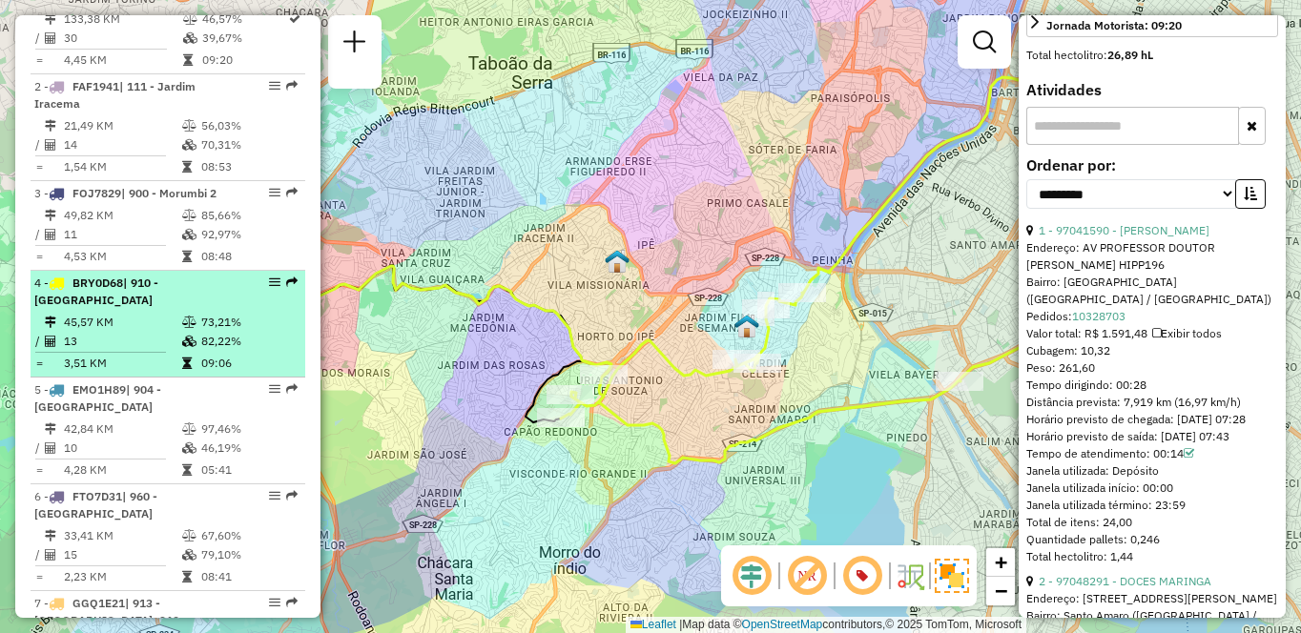
click at [226, 328] on li "4 - BRY0D68 | 910 - Parque Ipê 45,57 KM 73,21% / 13 82,22% = 3,51 KM 09:06" at bounding box center [168, 324] width 275 height 107
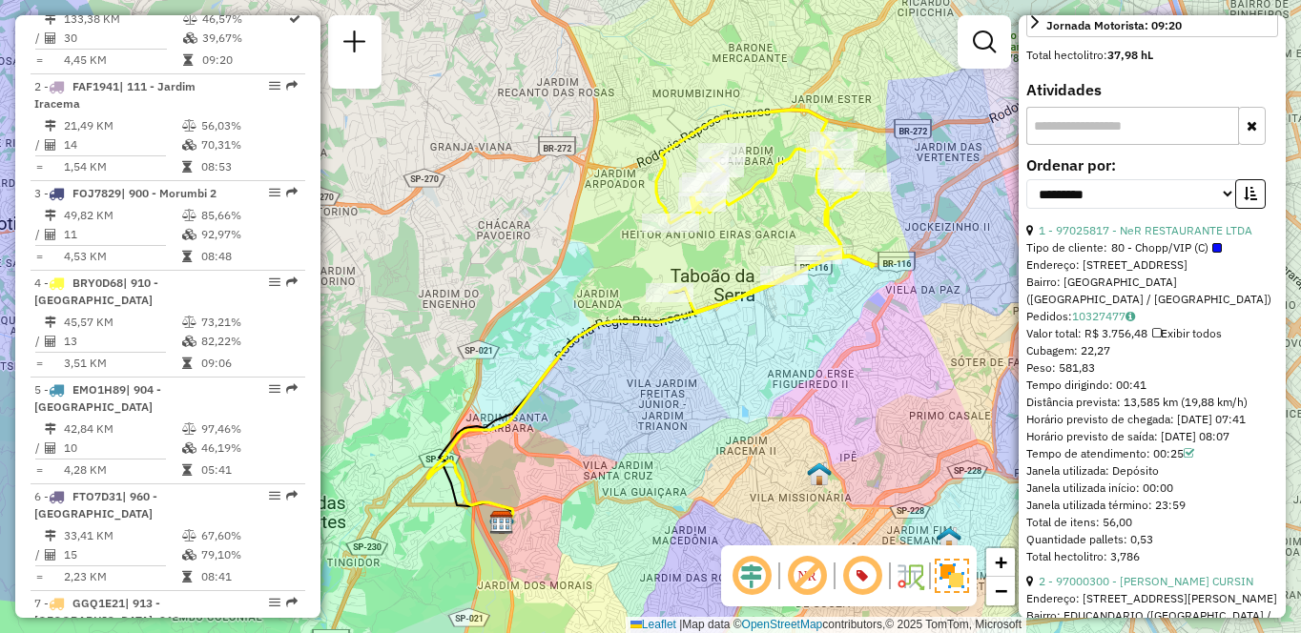
scroll to position [3270, 0]
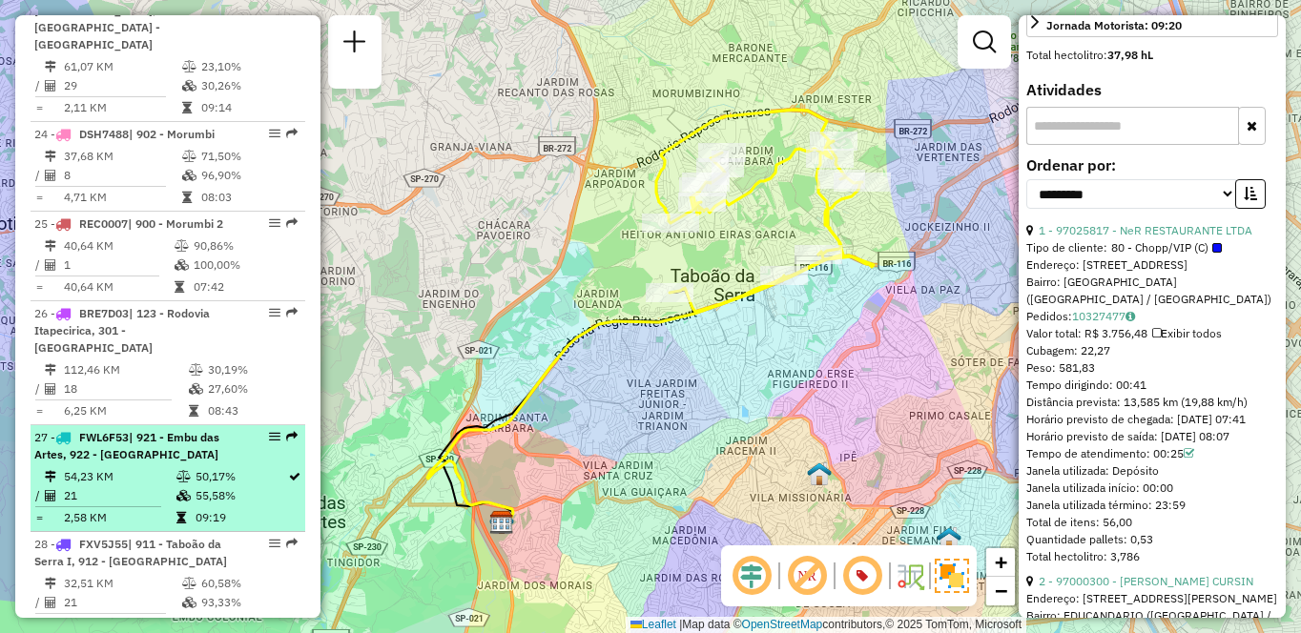
click at [112, 430] on span "| 921 - Embu das Artes, 922 - [GEOGRAPHIC_DATA]" at bounding box center [126, 445] width 185 height 31
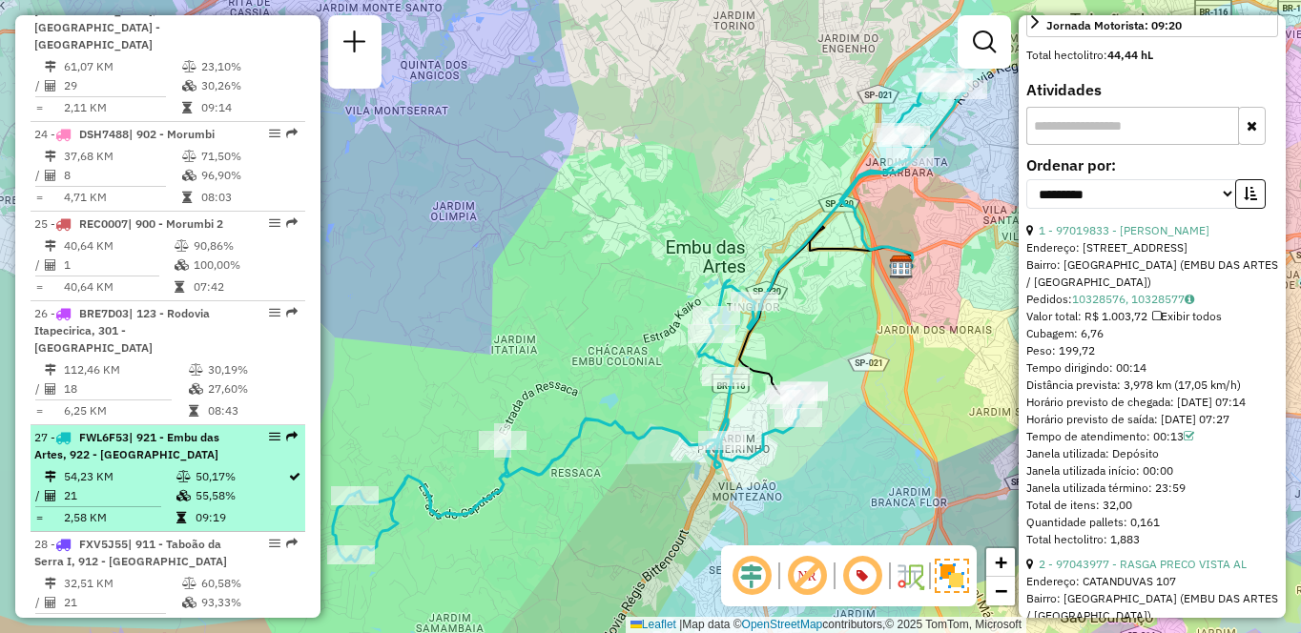
scroll to position [3714, 0]
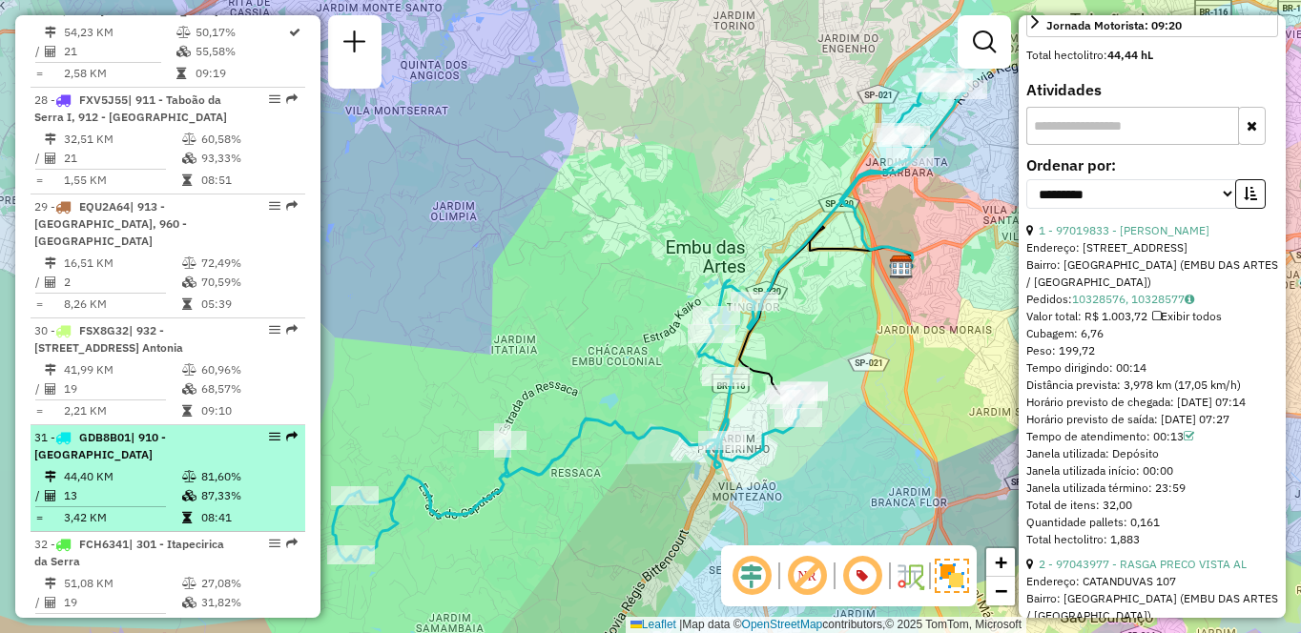
click at [166, 430] on span "| 910 - [GEOGRAPHIC_DATA]" at bounding box center [100, 445] width 132 height 31
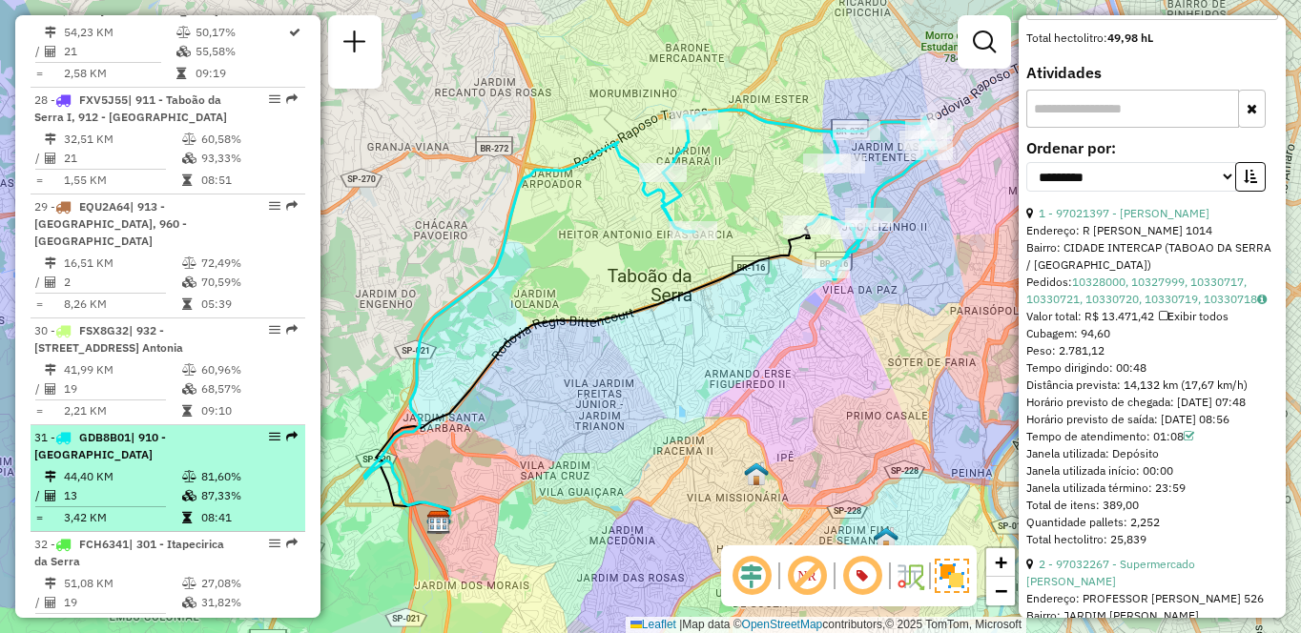
scroll to position [599, 0]
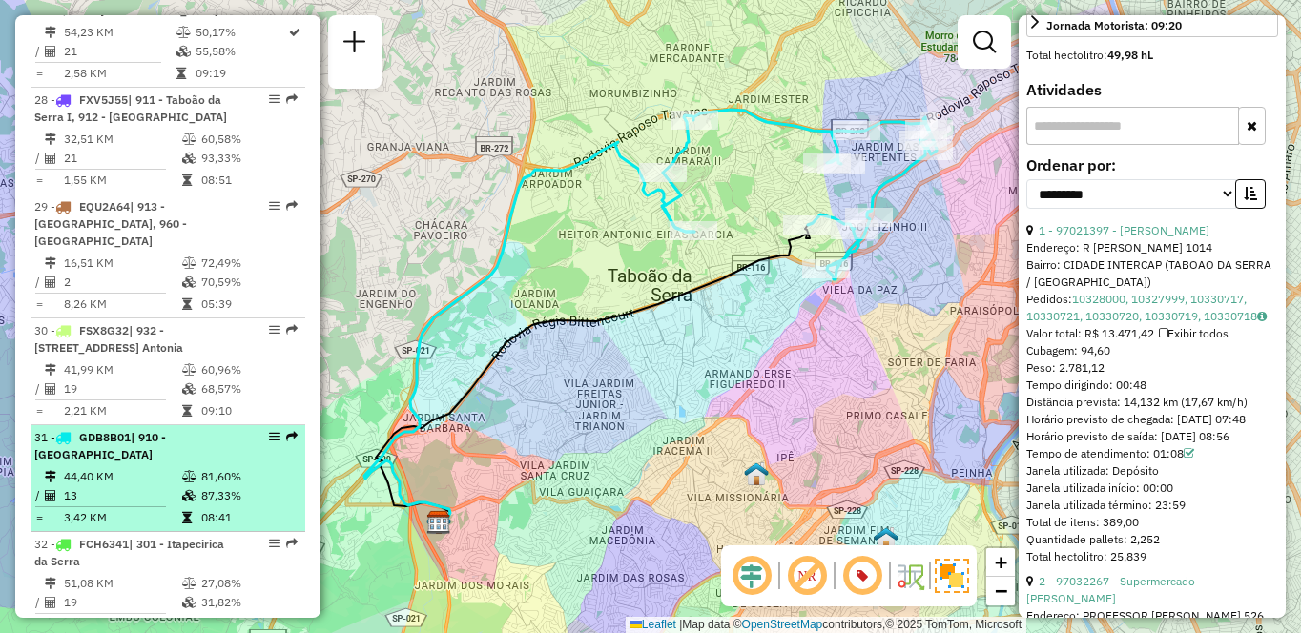
click at [155, 467] on td "44,40 KM" at bounding box center [122, 476] width 118 height 19
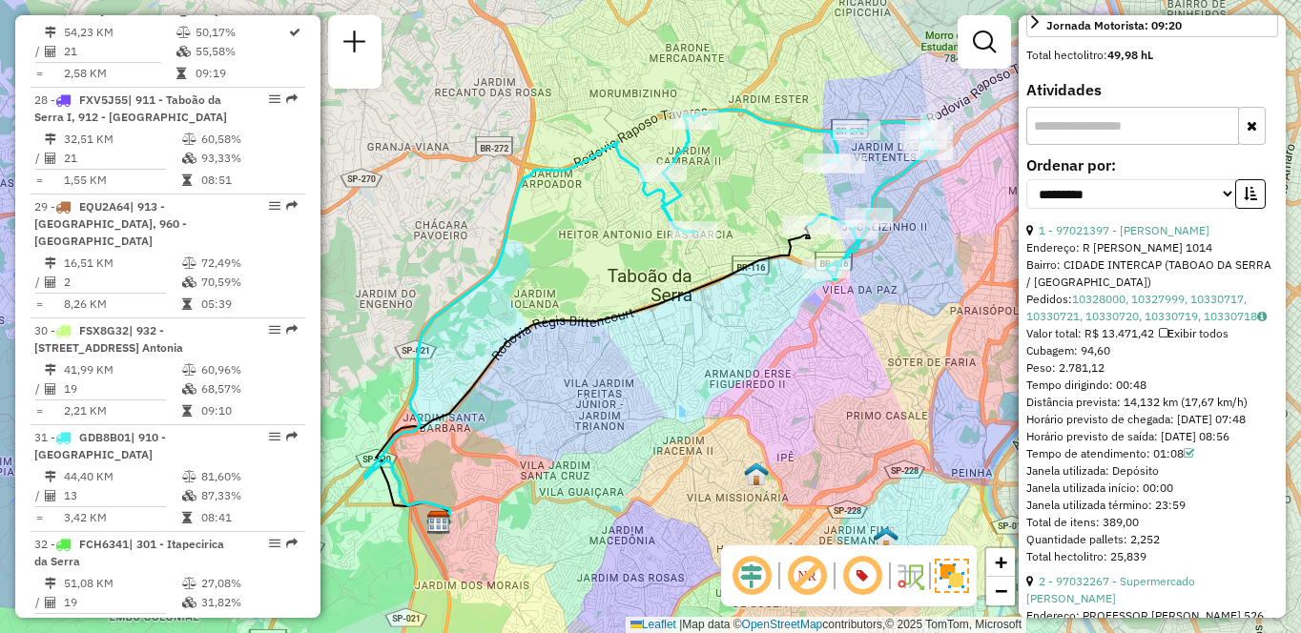
scroll to position [1099, 0]
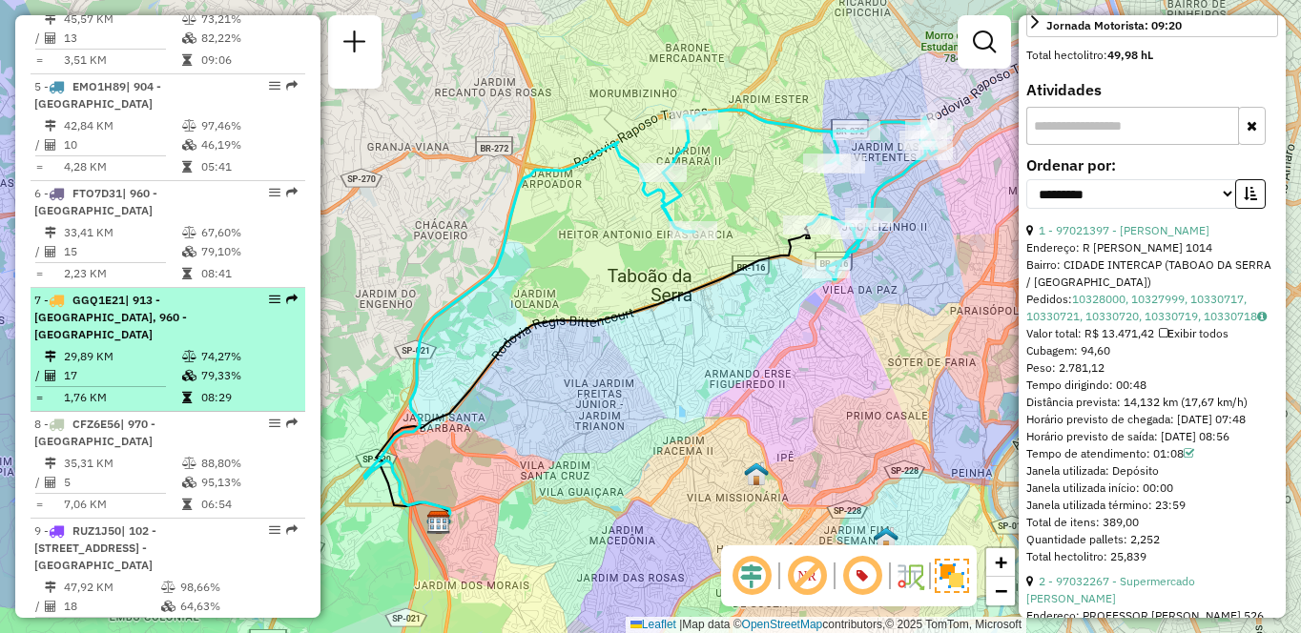
click at [157, 343] on li "7 - GGQ1E21 | 913 - [GEOGRAPHIC_DATA], 960 - [GEOGRAPHIC_DATA] 29,89 KM 74,27% …" at bounding box center [168, 350] width 275 height 124
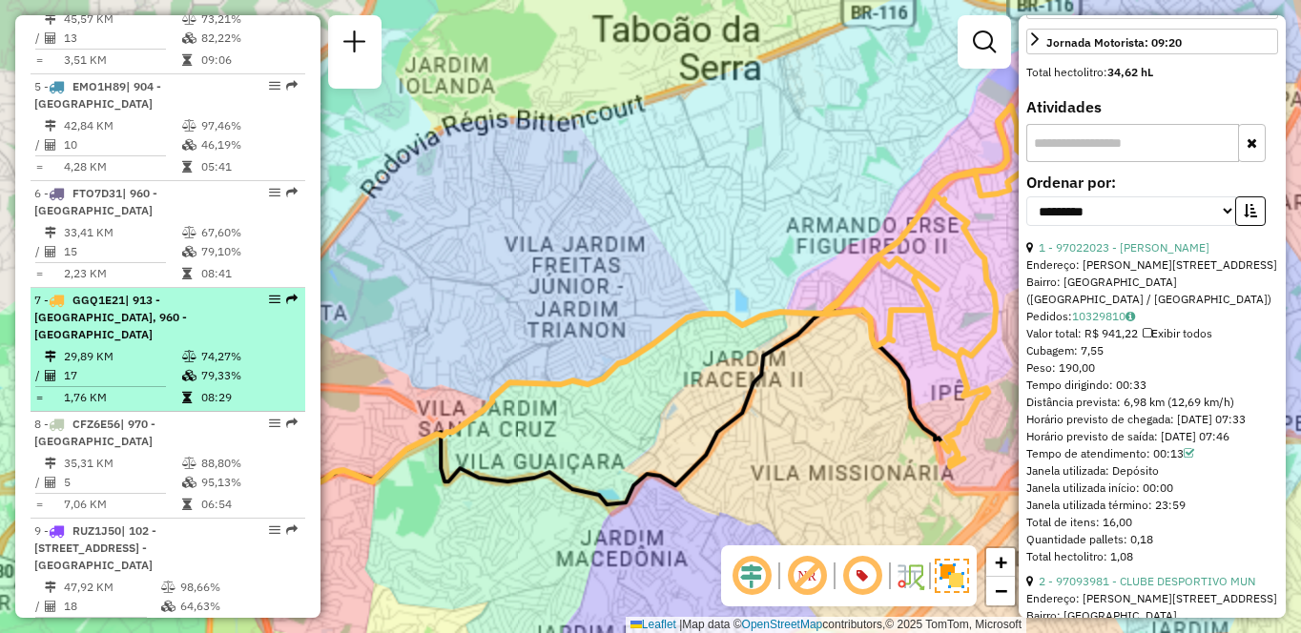
scroll to position [616, 0]
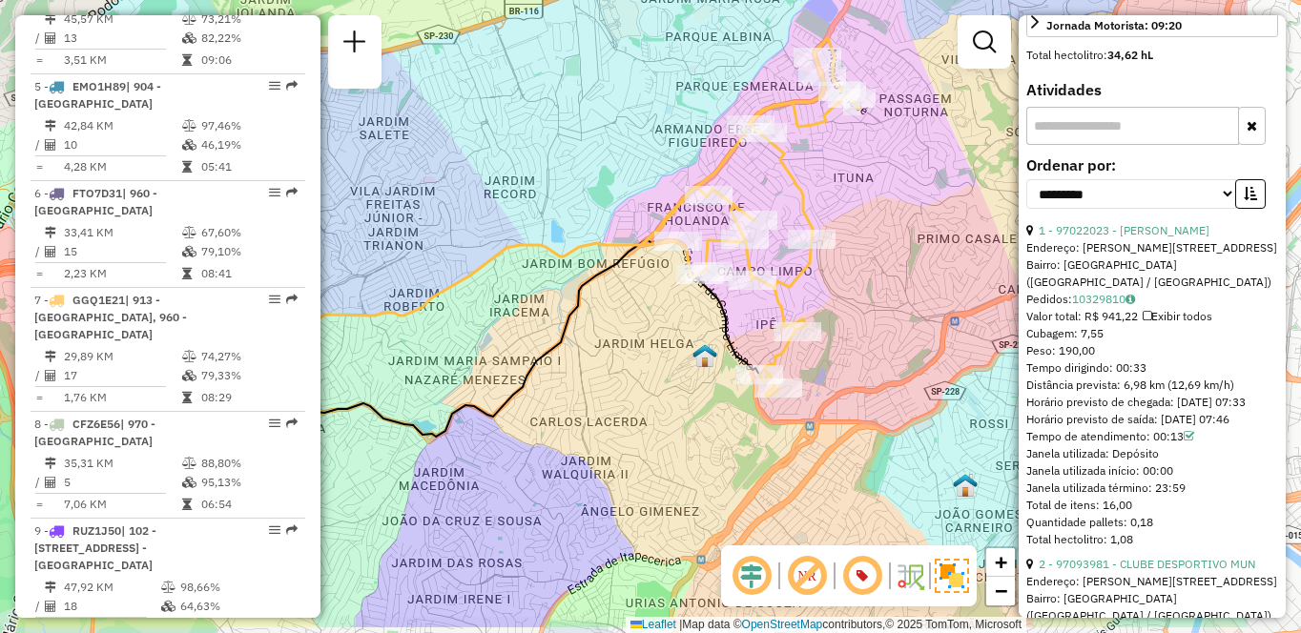
drag, startPoint x: 685, startPoint y: 418, endPoint x: 501, endPoint y: 348, distance: 196.8
click at [501, 348] on div "Janela de atendimento Grade de atendimento Capacidade Transportadoras Veículos …" at bounding box center [650, 316] width 1301 height 633
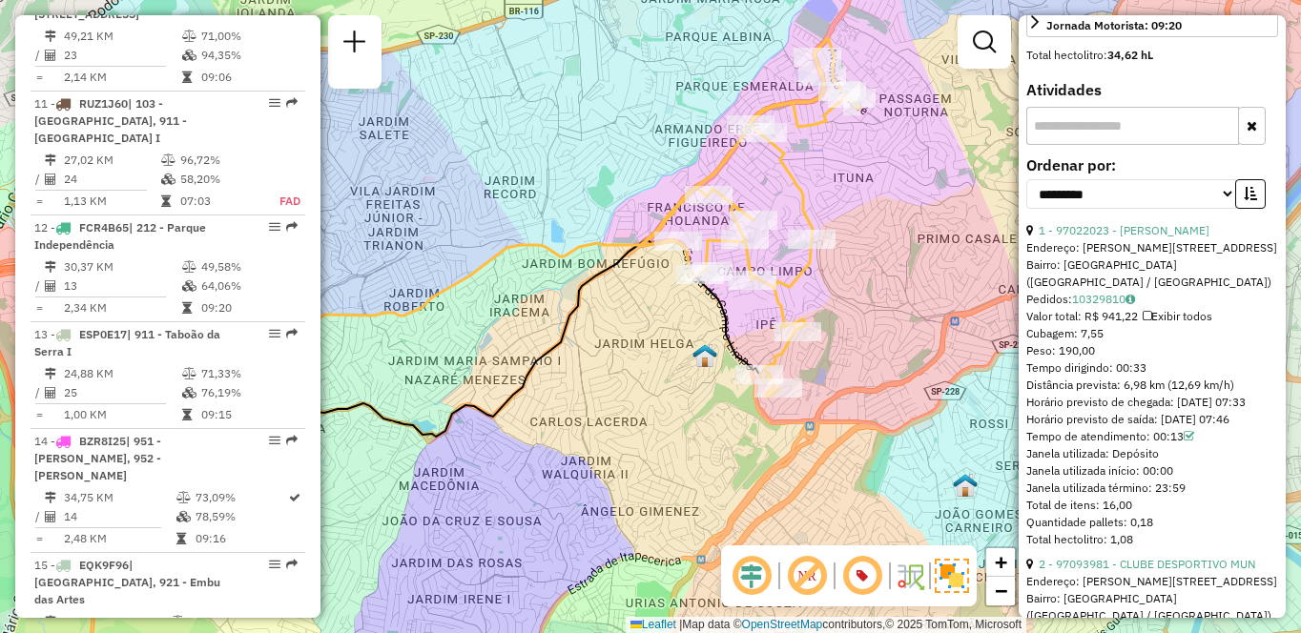
scroll to position [0, 0]
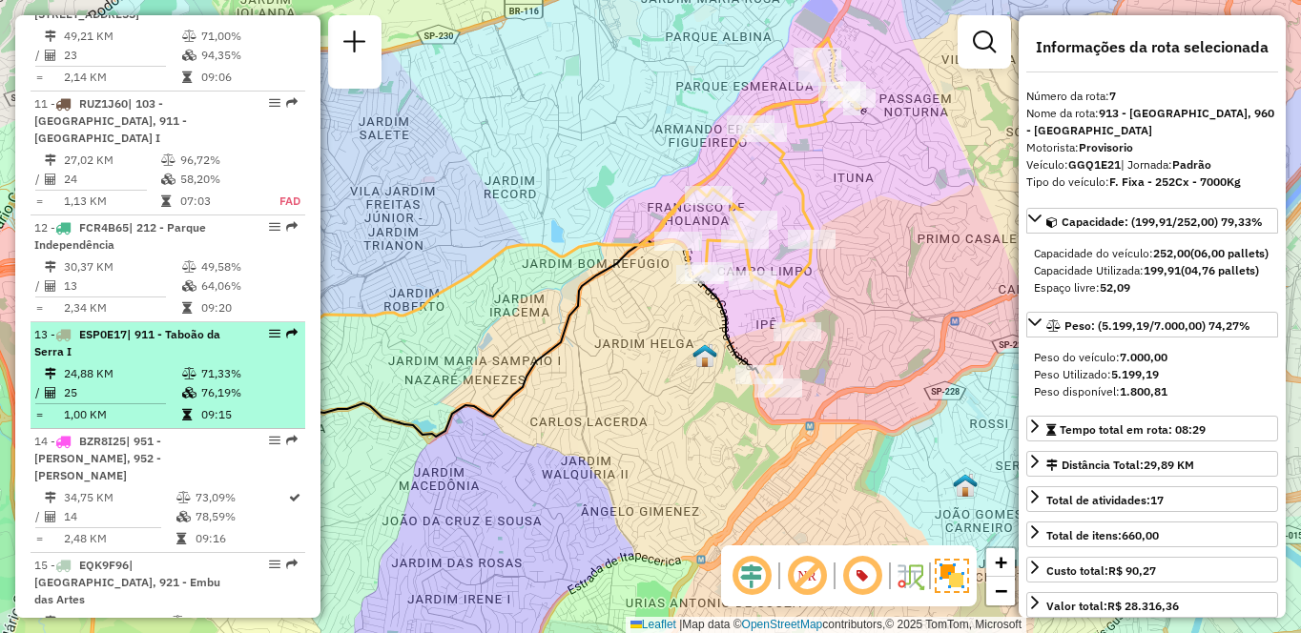
click at [93, 383] on td "25" at bounding box center [122, 392] width 118 height 19
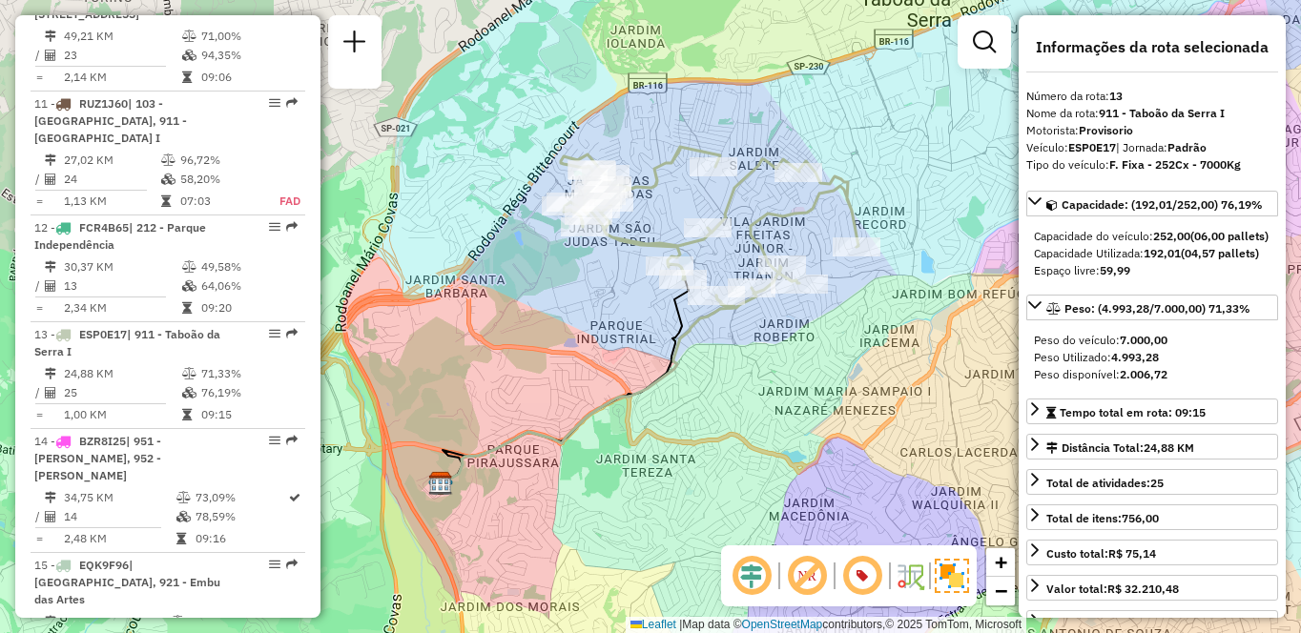
scroll to position [3377, 0]
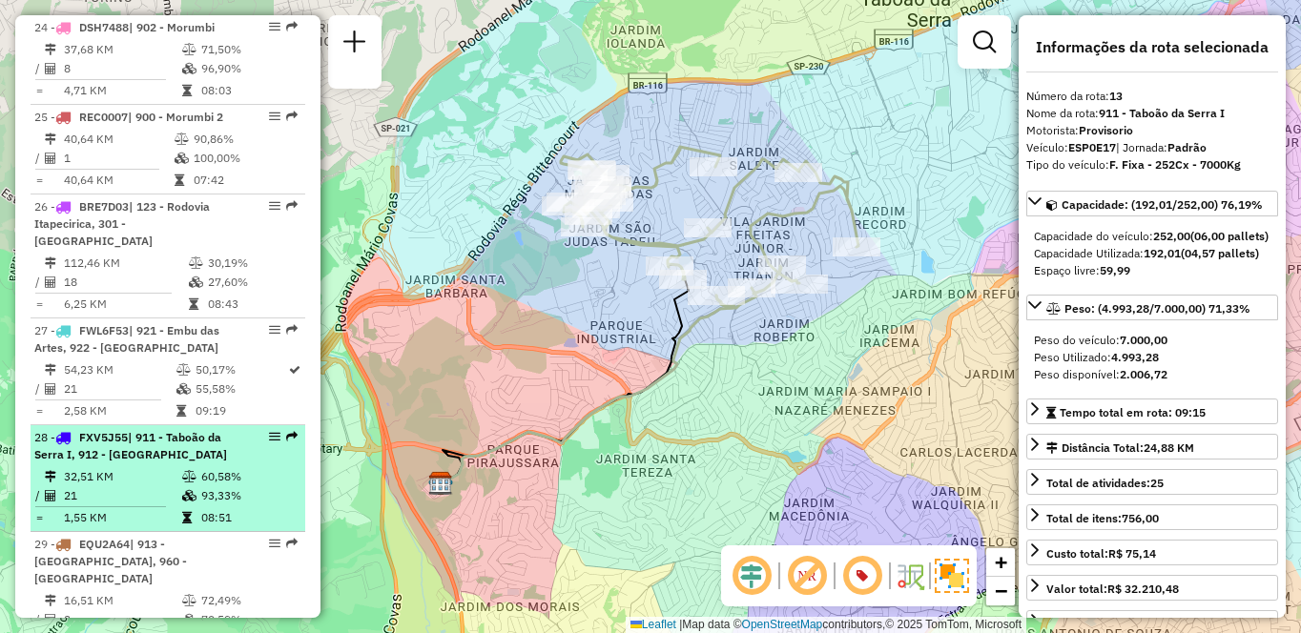
click at [195, 486] on td at bounding box center [190, 495] width 19 height 19
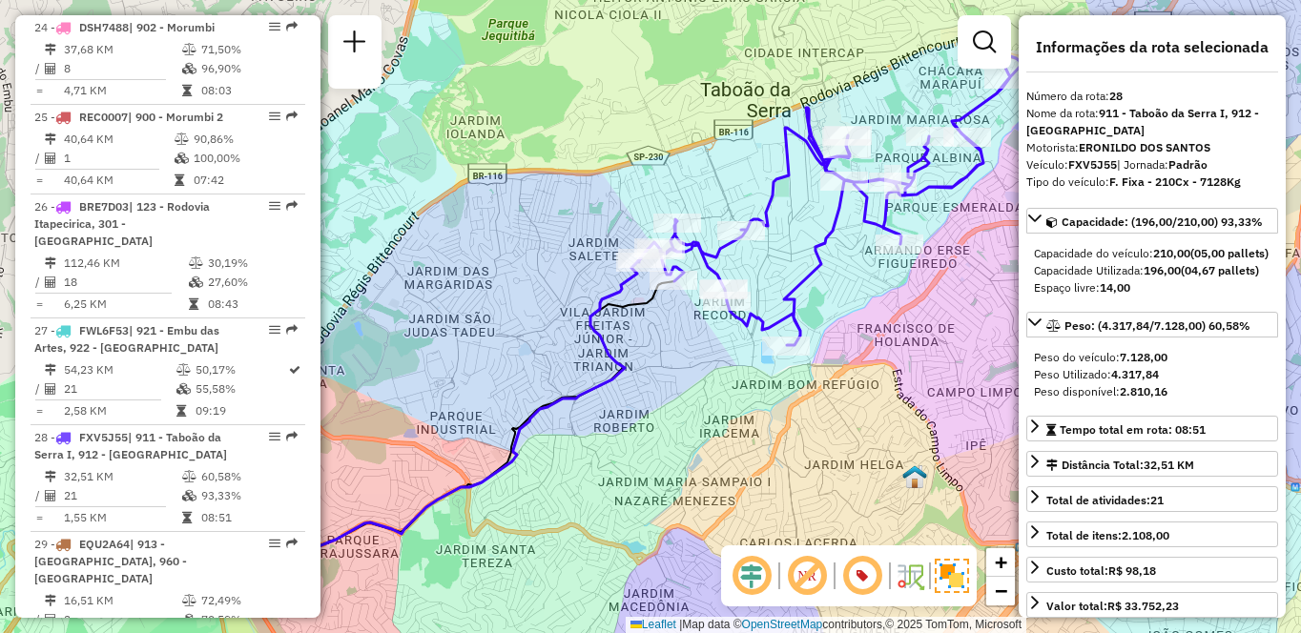
scroll to position [6923, 0]
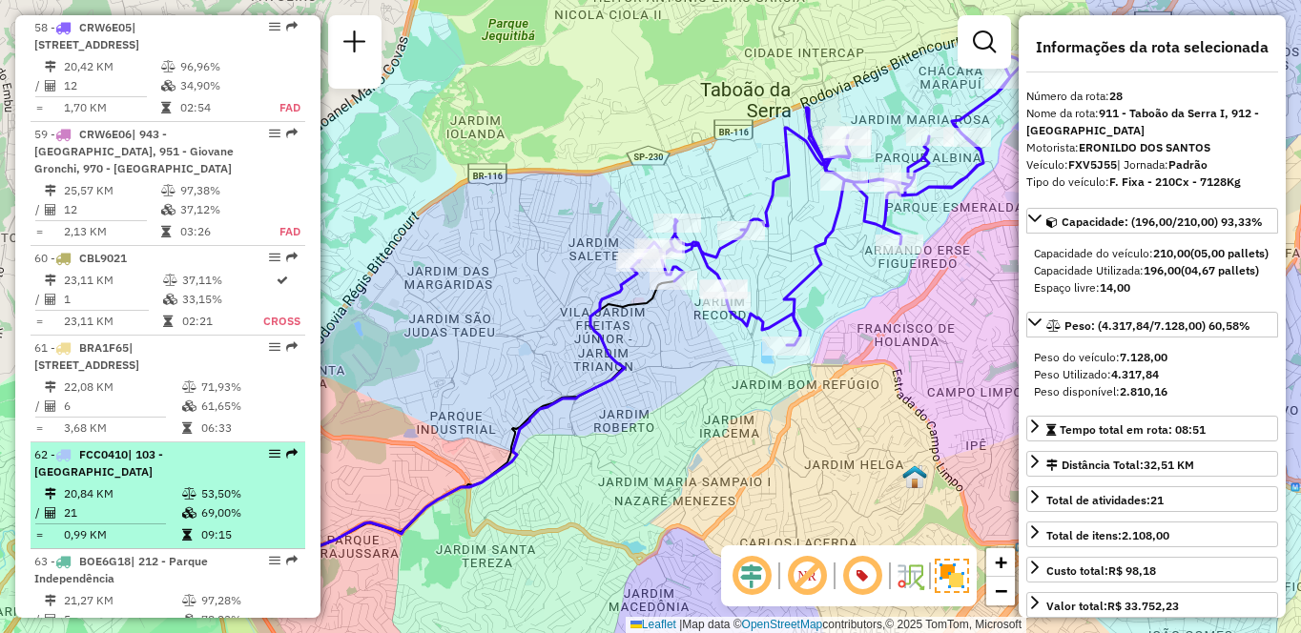
click at [174, 504] on td "21" at bounding box center [122, 513] width 118 height 19
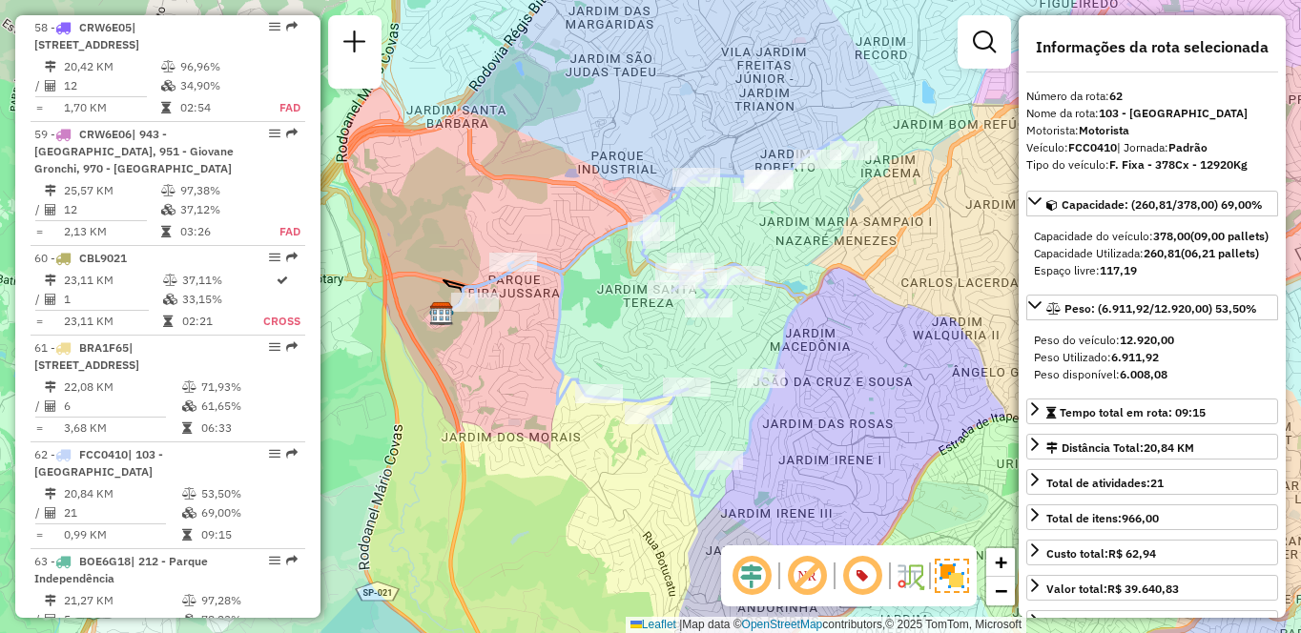
scroll to position [2966, 0]
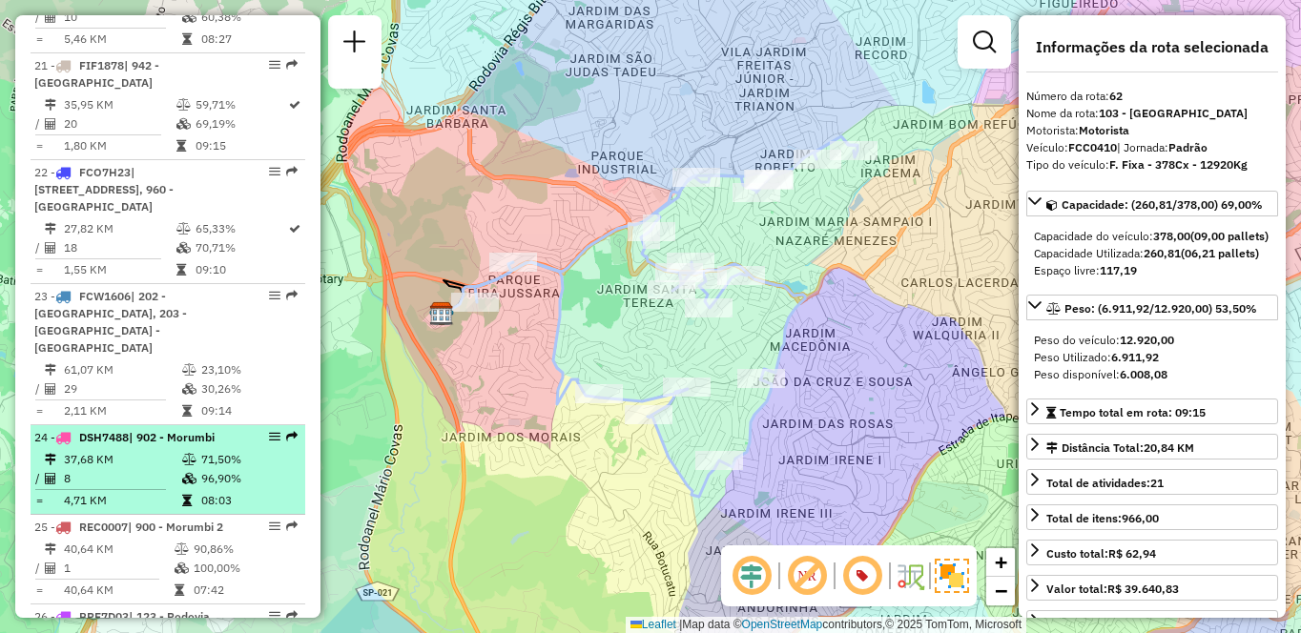
click at [140, 450] on td "37,68 KM" at bounding box center [122, 459] width 118 height 19
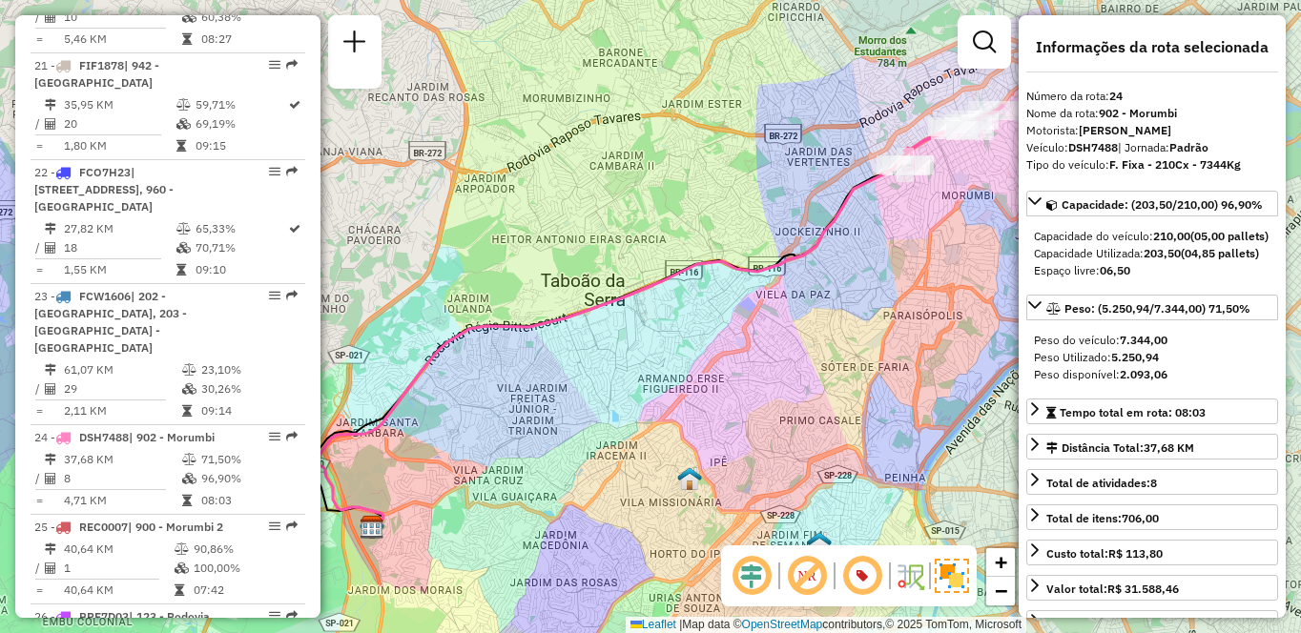
scroll to position [2291, 0]
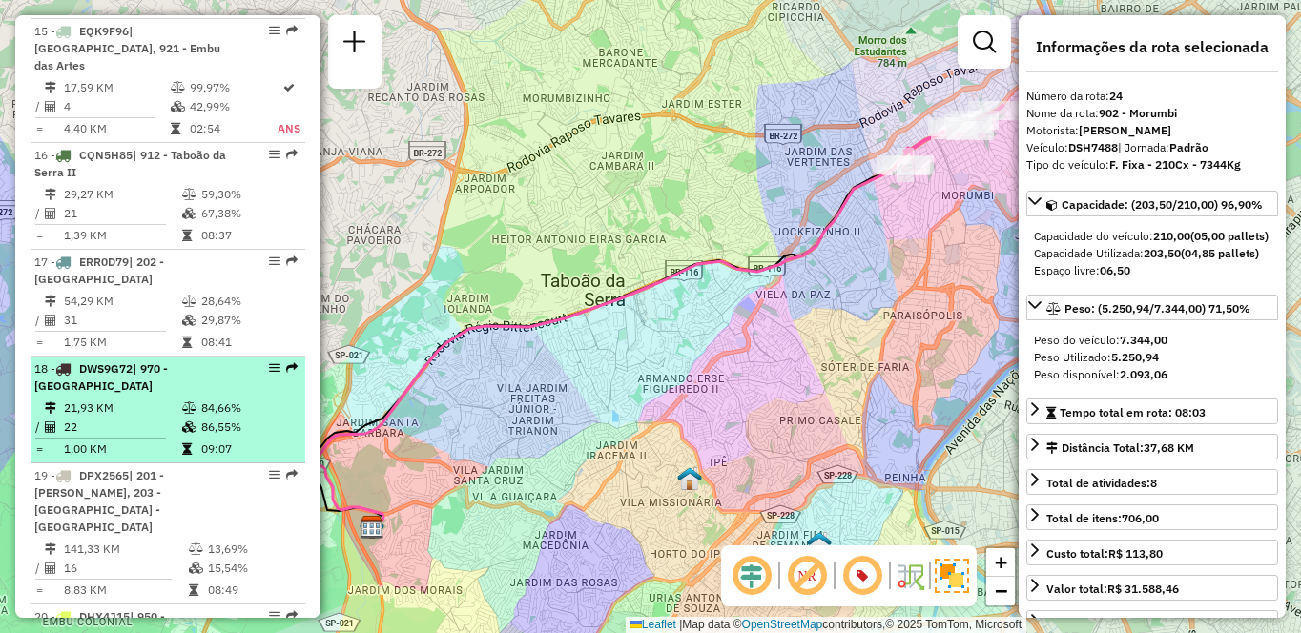
click at [142, 357] on li "18 - DWS9G72 | 970 - [GEOGRAPHIC_DATA] 21,93 KM 84,66% / 22 86,55% = 1,00 KM 09…" at bounding box center [168, 410] width 275 height 107
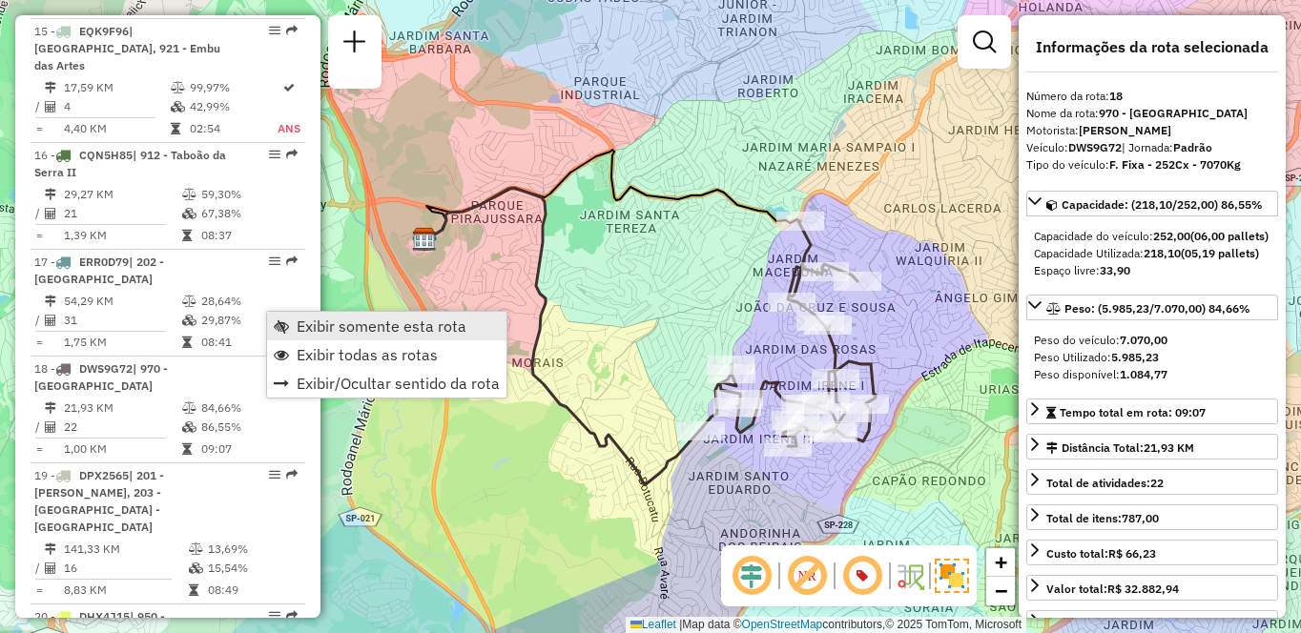
click at [302, 325] on span "Exibir somente esta rota" at bounding box center [382, 326] width 170 height 15
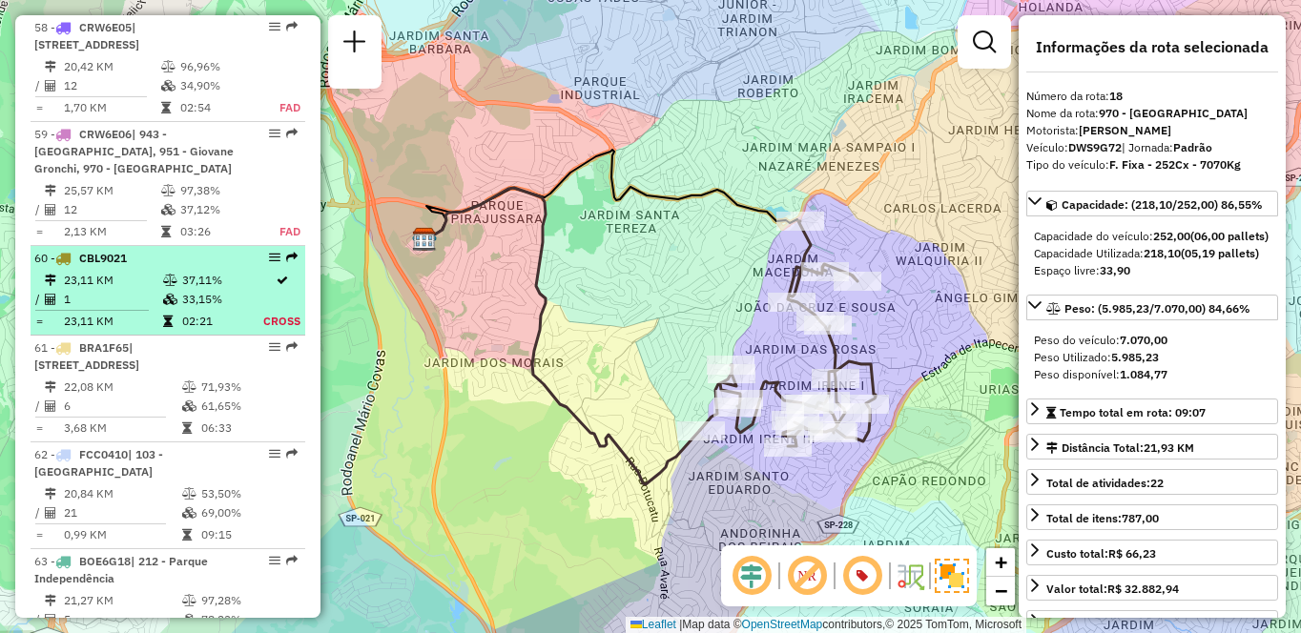
scroll to position [1206, 0]
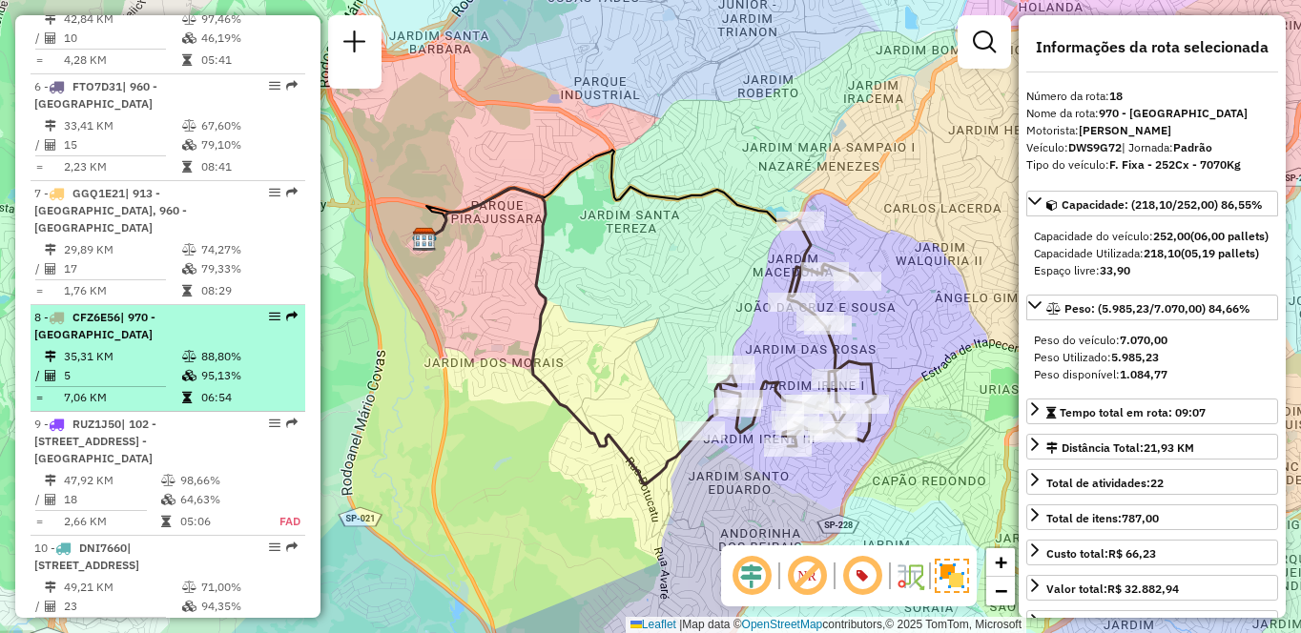
click at [128, 360] on td "35,31 KM" at bounding box center [122, 356] width 118 height 19
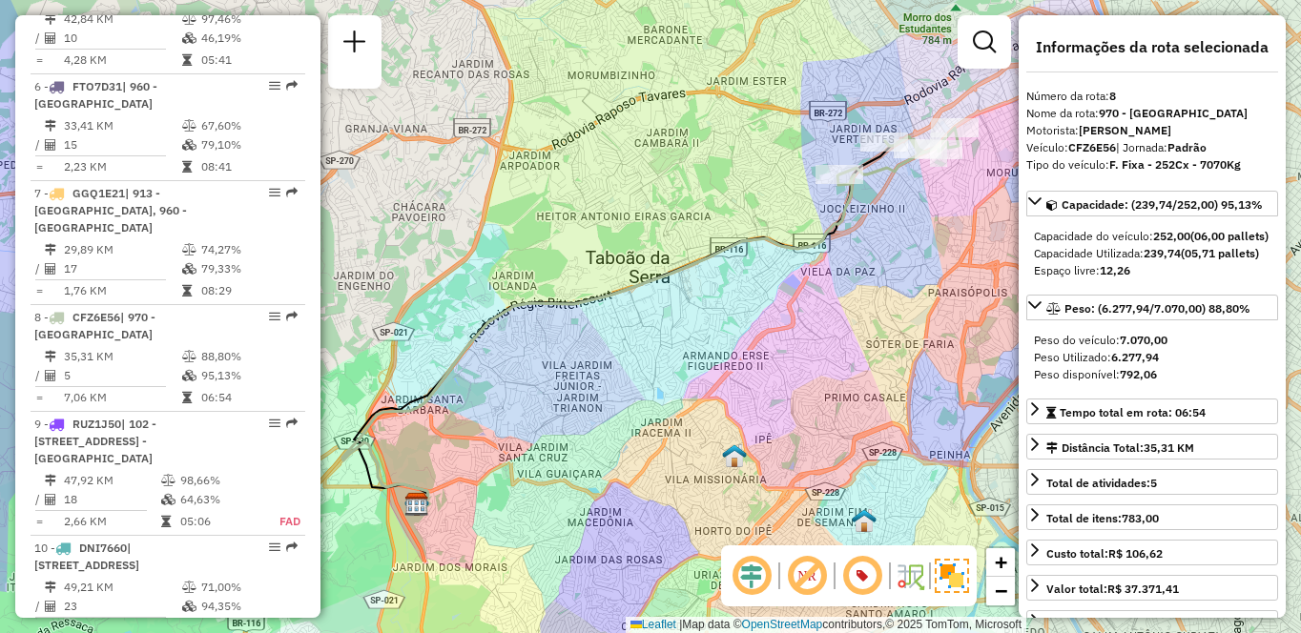
scroll to position [3928, 0]
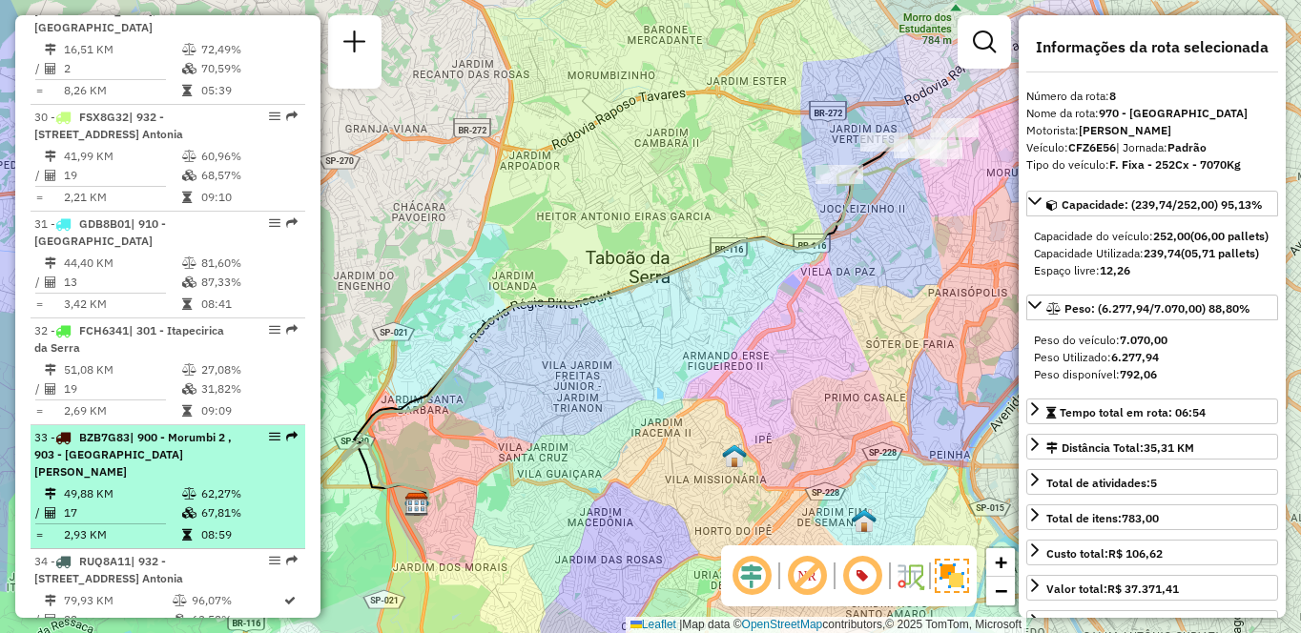
click at [228, 526] on td "08:59" at bounding box center [248, 535] width 96 height 19
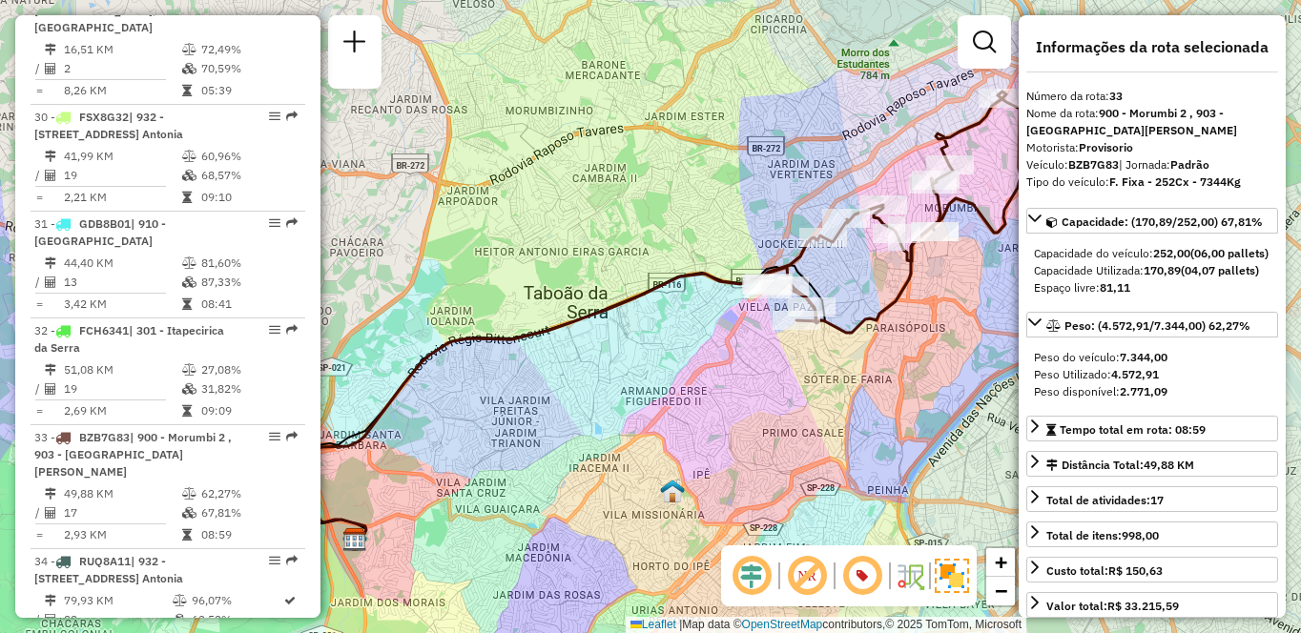
scroll to position [706, 0]
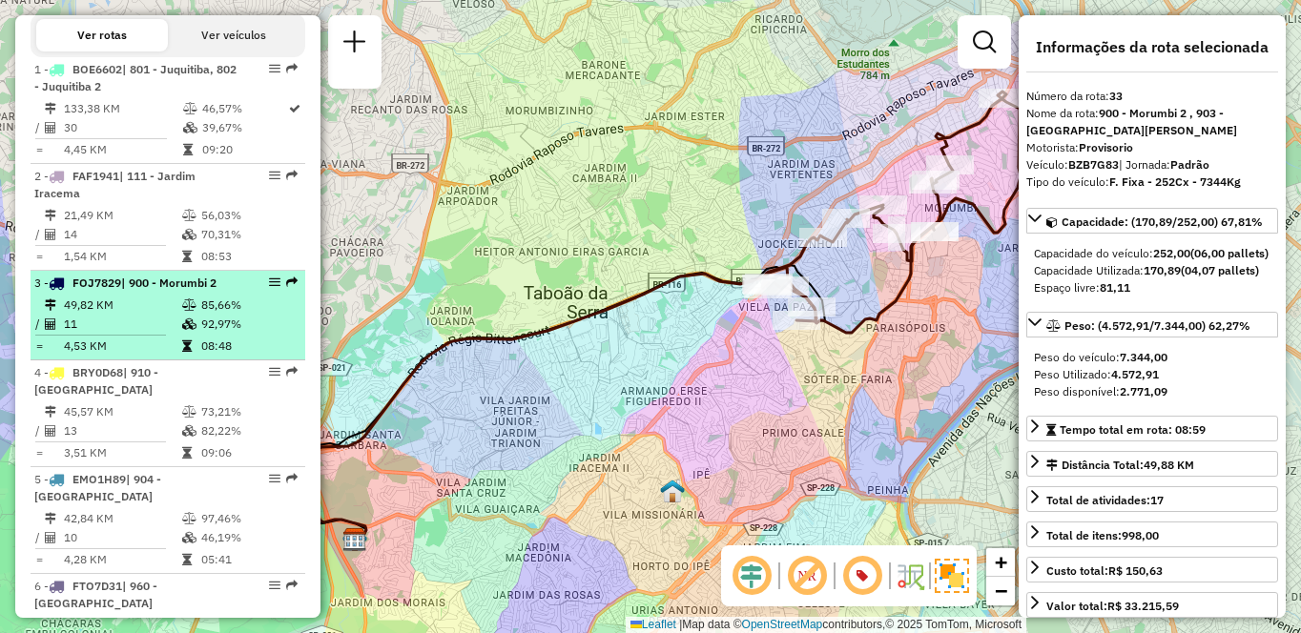
click at [138, 356] on td "4,53 KM" at bounding box center [122, 346] width 118 height 19
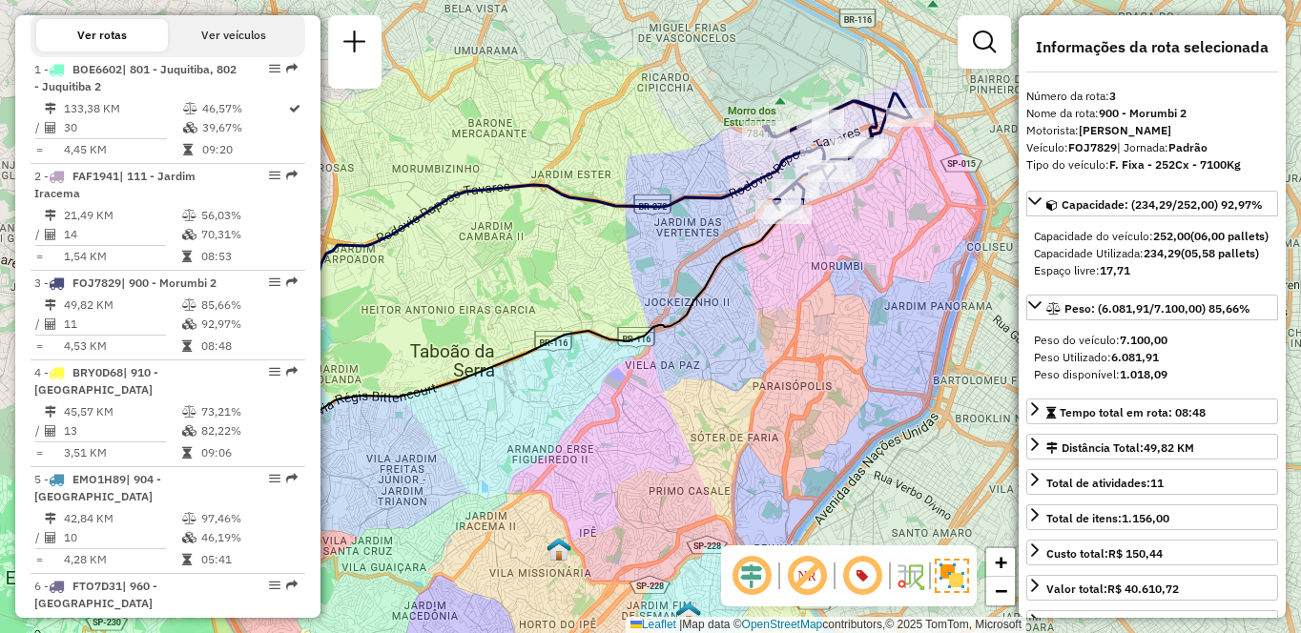
drag, startPoint x: 774, startPoint y: 236, endPoint x: 852, endPoint y: 184, distance: 92.9
click at [677, 258] on div "Janela de atendimento Grade de atendimento Capacidade Transportadoras Veículos …" at bounding box center [650, 316] width 1301 height 633
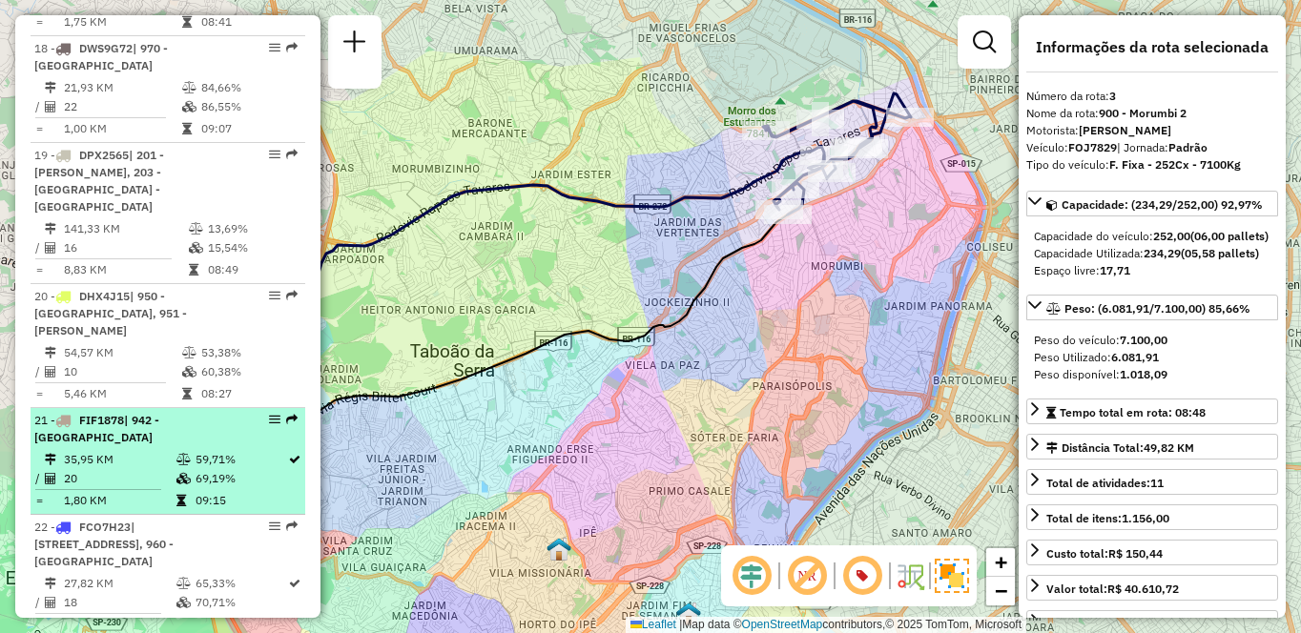
click at [251, 412] on div "21 - FIF1878 | 942 - [GEOGRAPHIC_DATA]" at bounding box center [167, 429] width 267 height 34
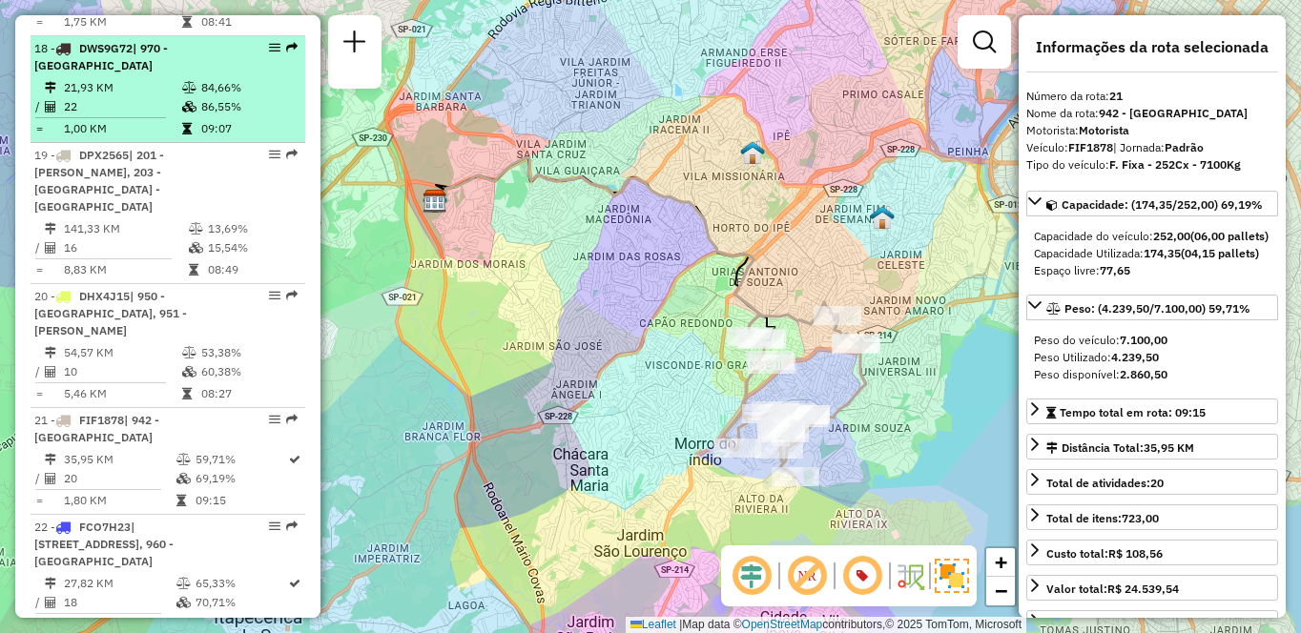
scroll to position [599, 0]
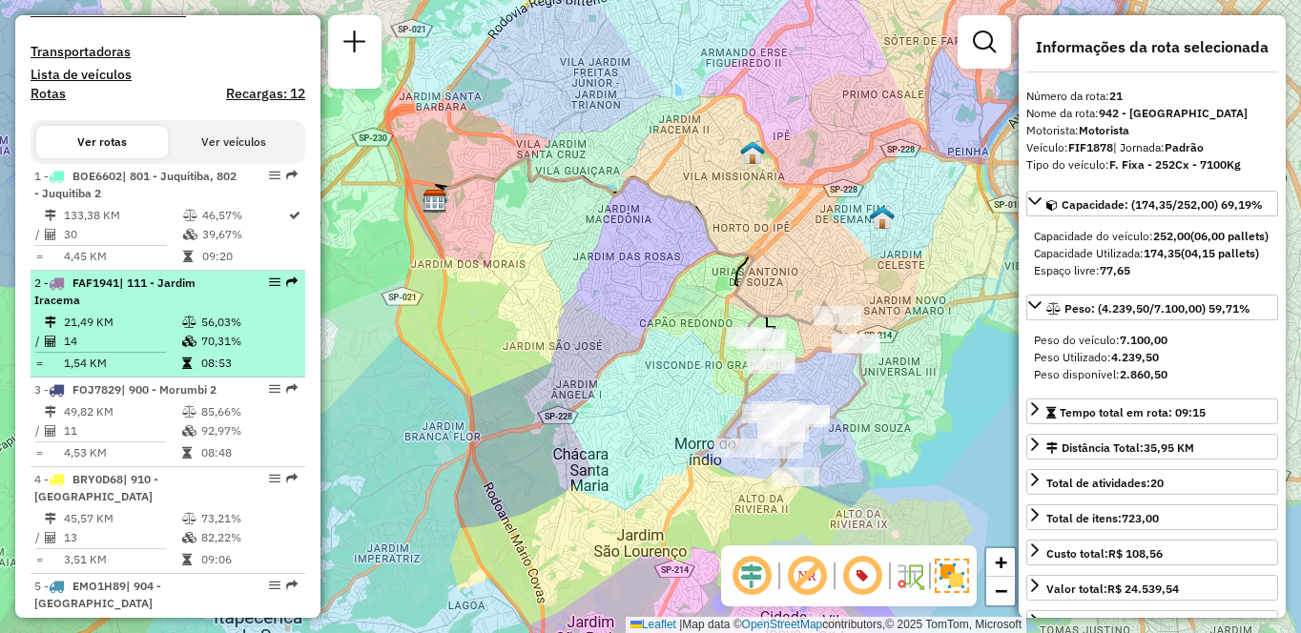
click at [127, 351] on td "14" at bounding box center [122, 341] width 118 height 19
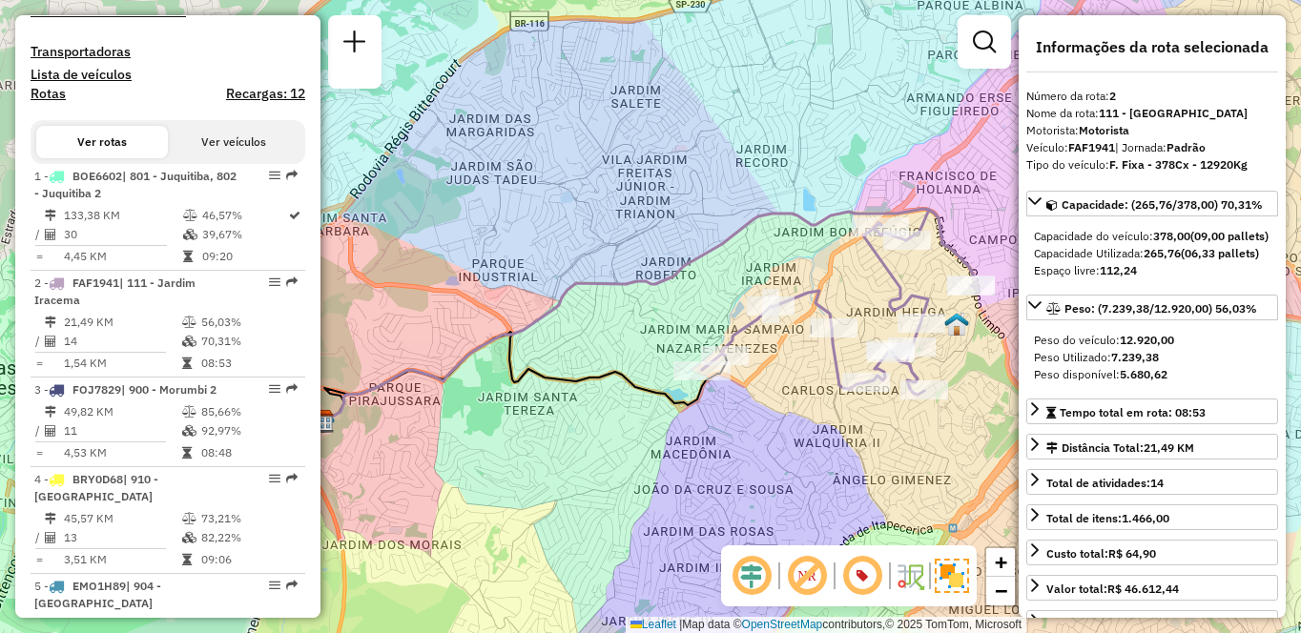
scroll to position [6923, 0]
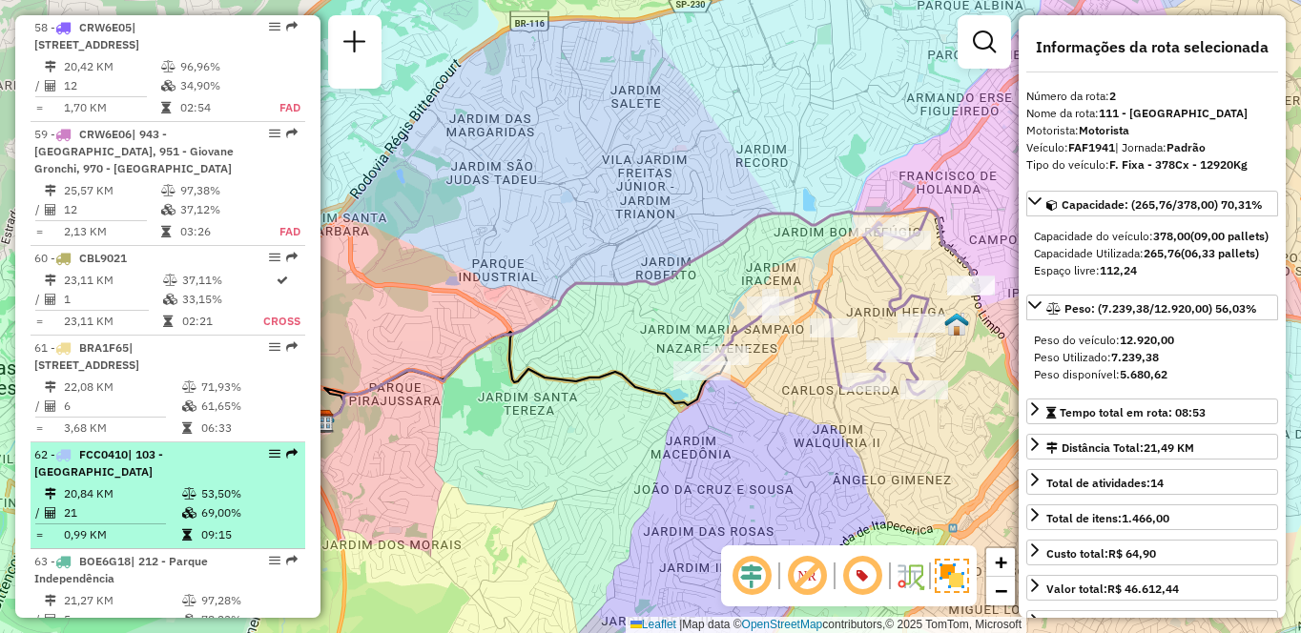
click at [94, 526] on td "0,99 KM" at bounding box center [122, 535] width 118 height 19
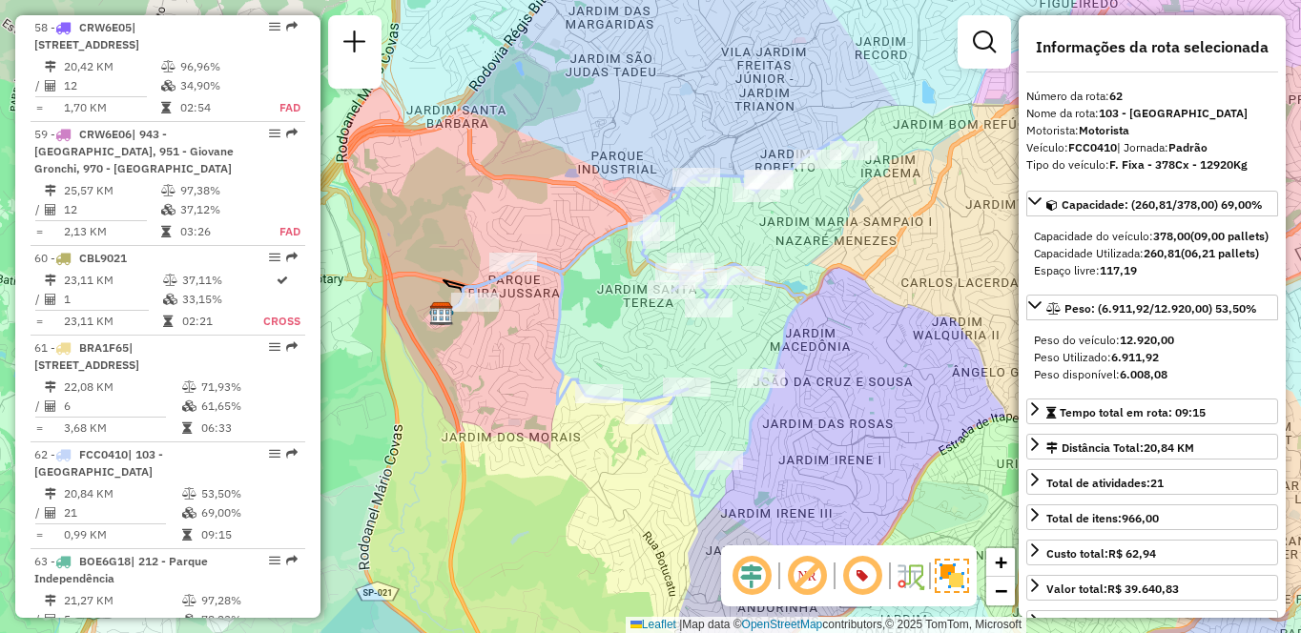
scroll to position [992, 0]
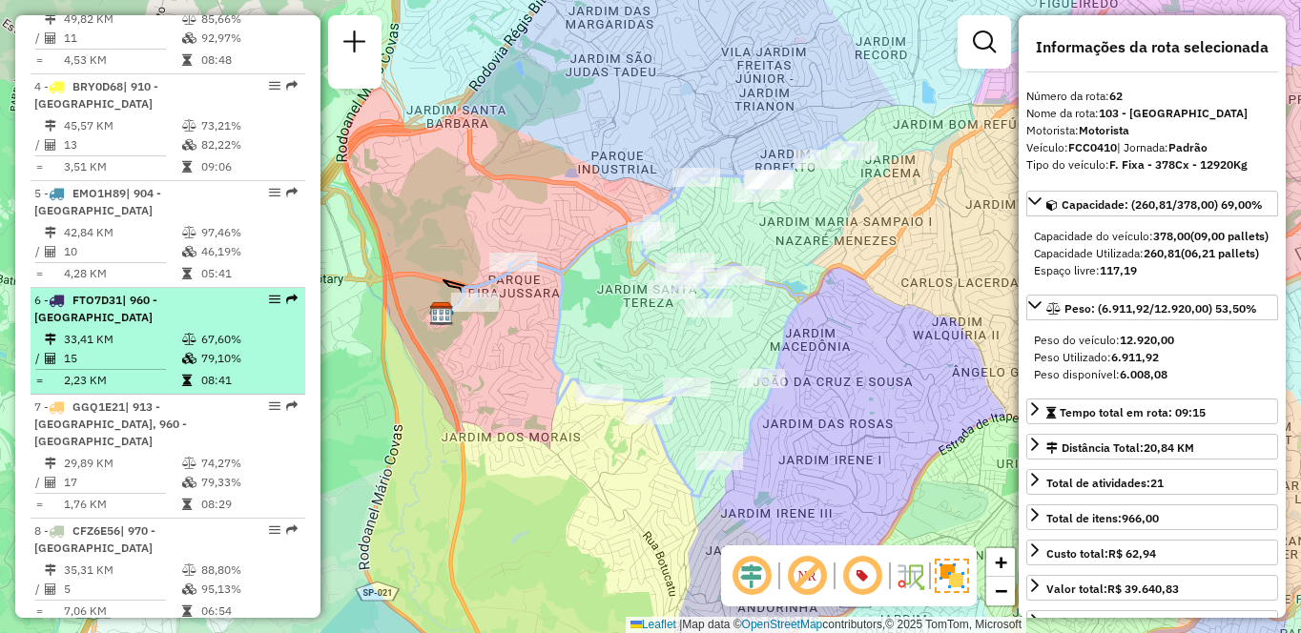
click at [192, 364] on icon at bounding box center [189, 358] width 14 height 11
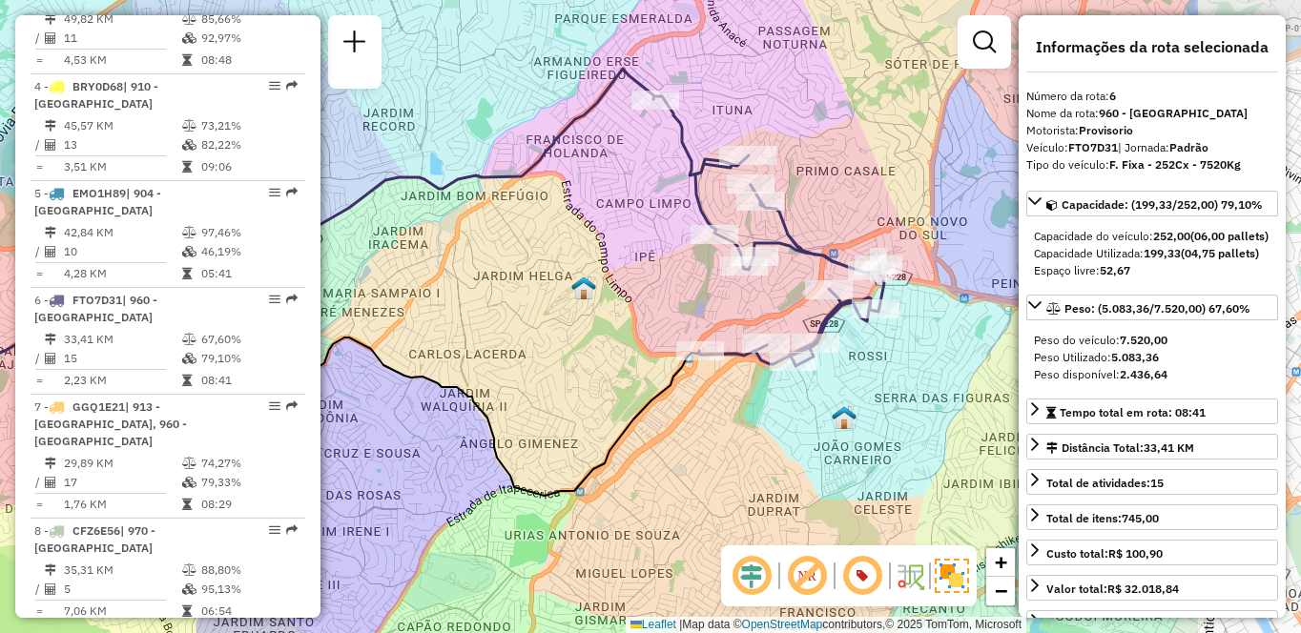
drag, startPoint x: 793, startPoint y: 337, endPoint x: 553, endPoint y: 303, distance: 241.7
click at [553, 302] on div "Janela de atendimento Grade de atendimento Capacidade Transportadoras Veículos …" at bounding box center [650, 316] width 1301 height 633
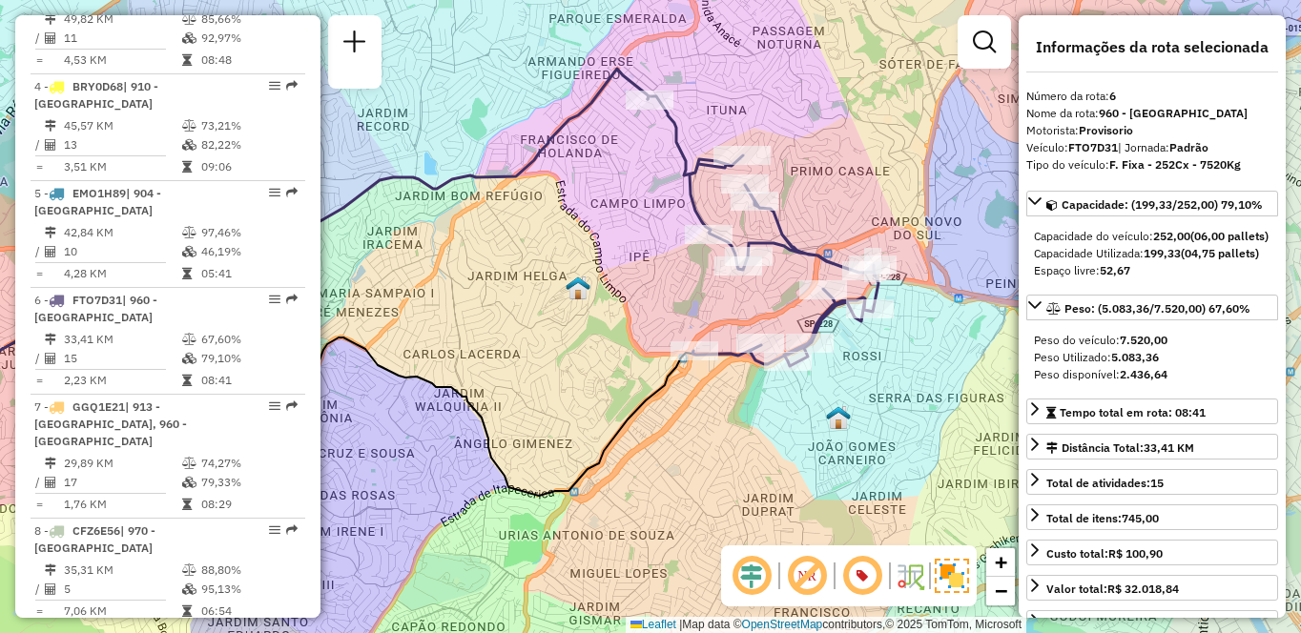
scroll to position [2966, 0]
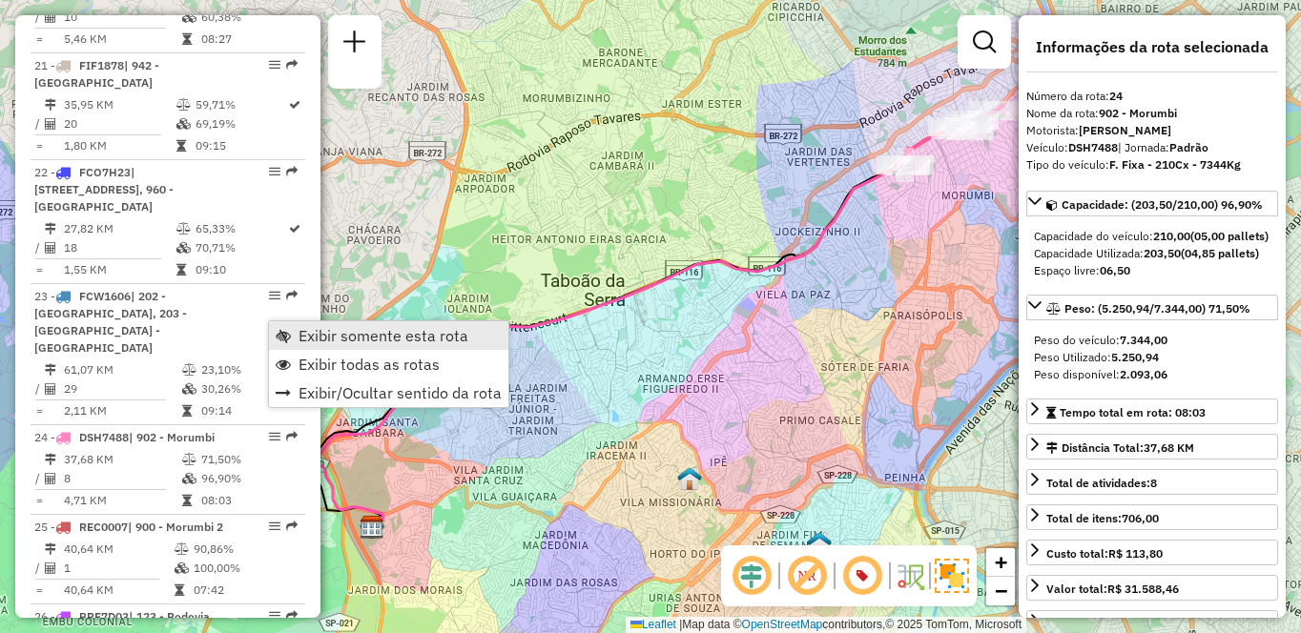
click at [310, 329] on span "Exibir somente esta rota" at bounding box center [384, 335] width 170 height 15
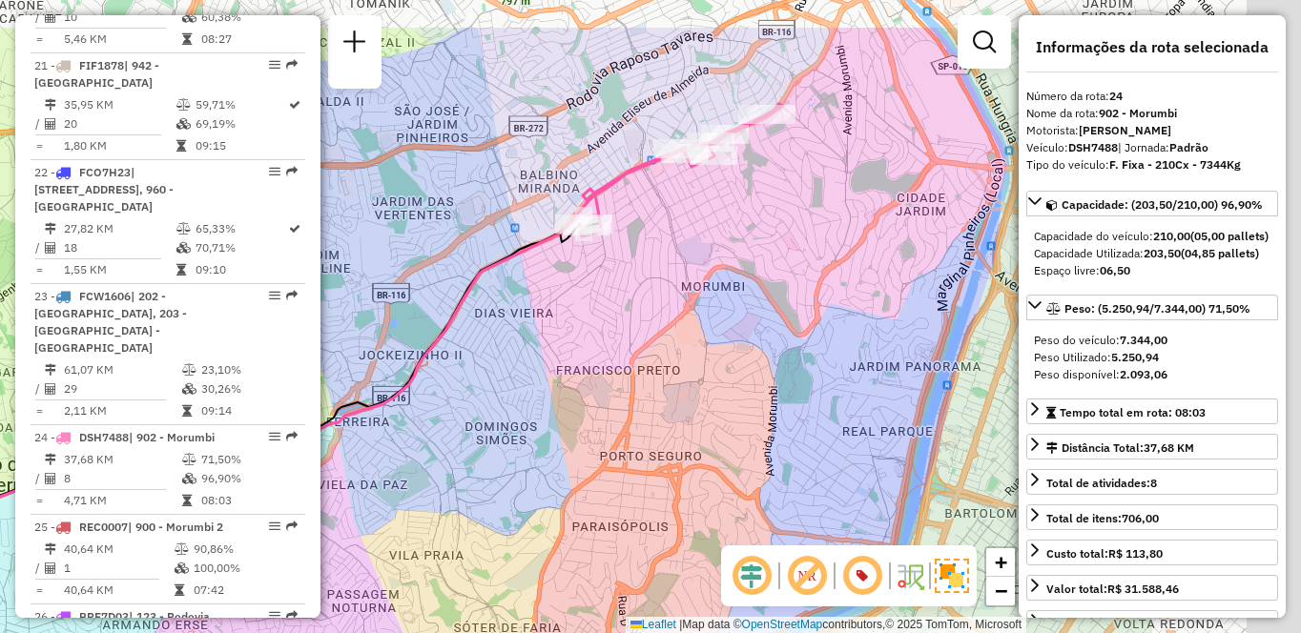
drag, startPoint x: 937, startPoint y: 199, endPoint x: 618, endPoint y: 300, distance: 334.2
click at [618, 300] on div "Janela de atendimento Grade de atendimento Capacidade Transportadoras Veículos …" at bounding box center [650, 316] width 1301 height 633
